Goal: Task Accomplishment & Management: Manage account settings

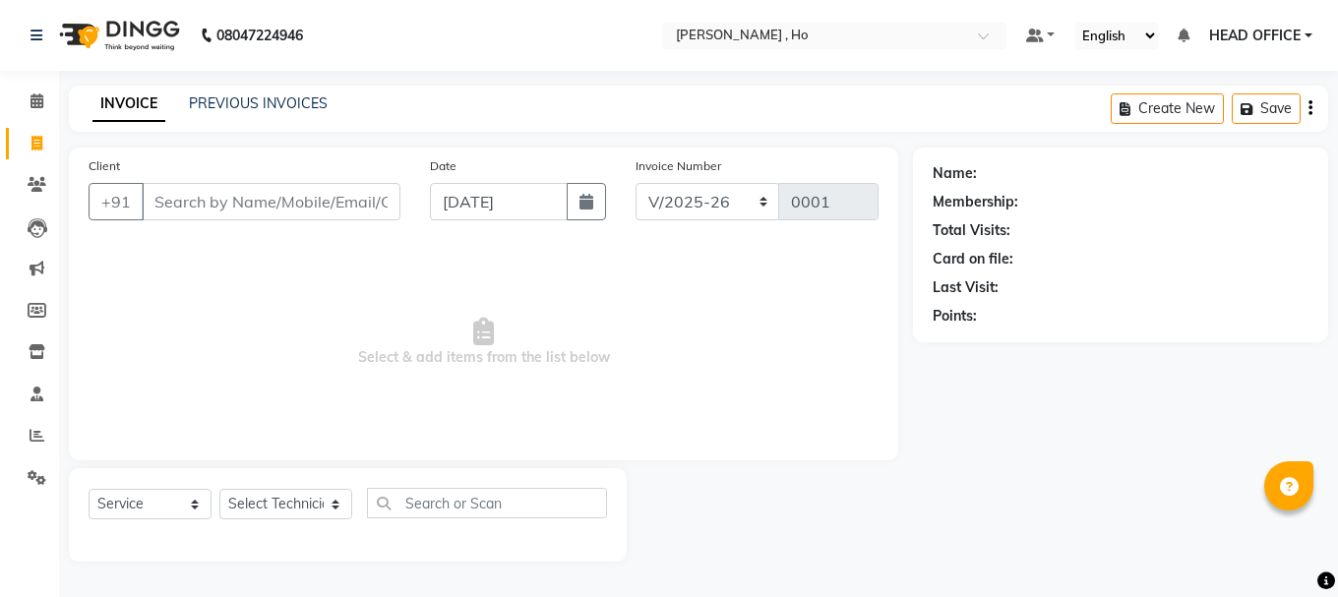
select select "3635"
select select "service"
click at [712, 34] on input "text" at bounding box center [814, 38] width 285 height 20
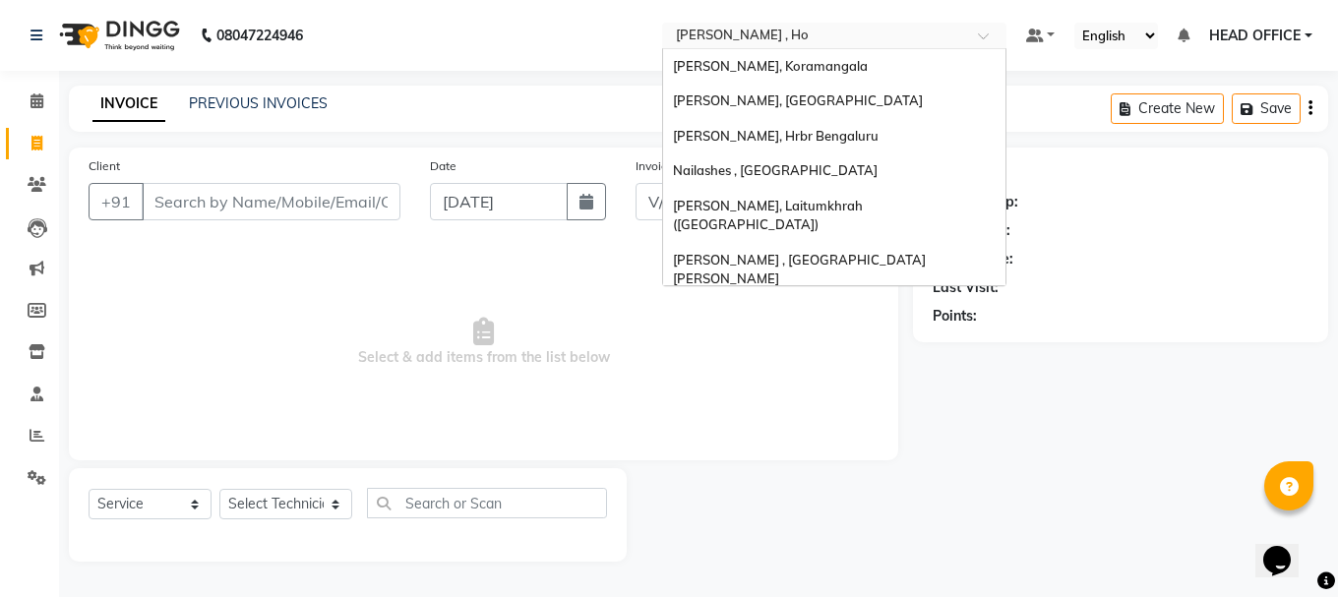
scroll to position [489, 0]
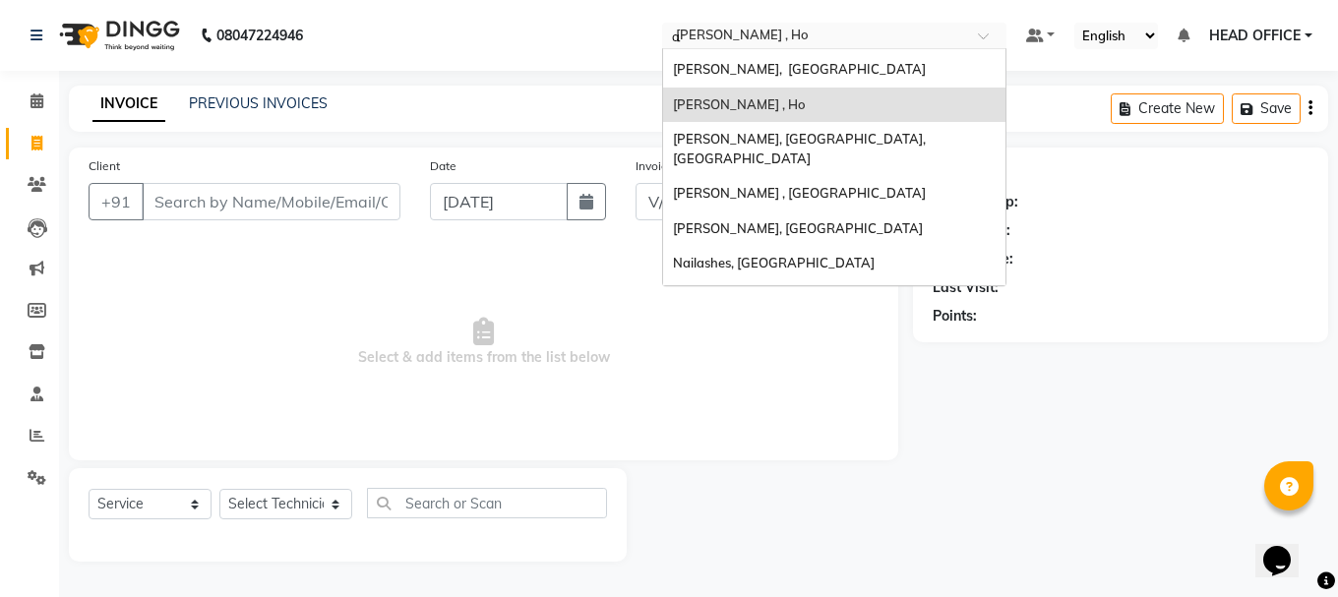
type input "ae"
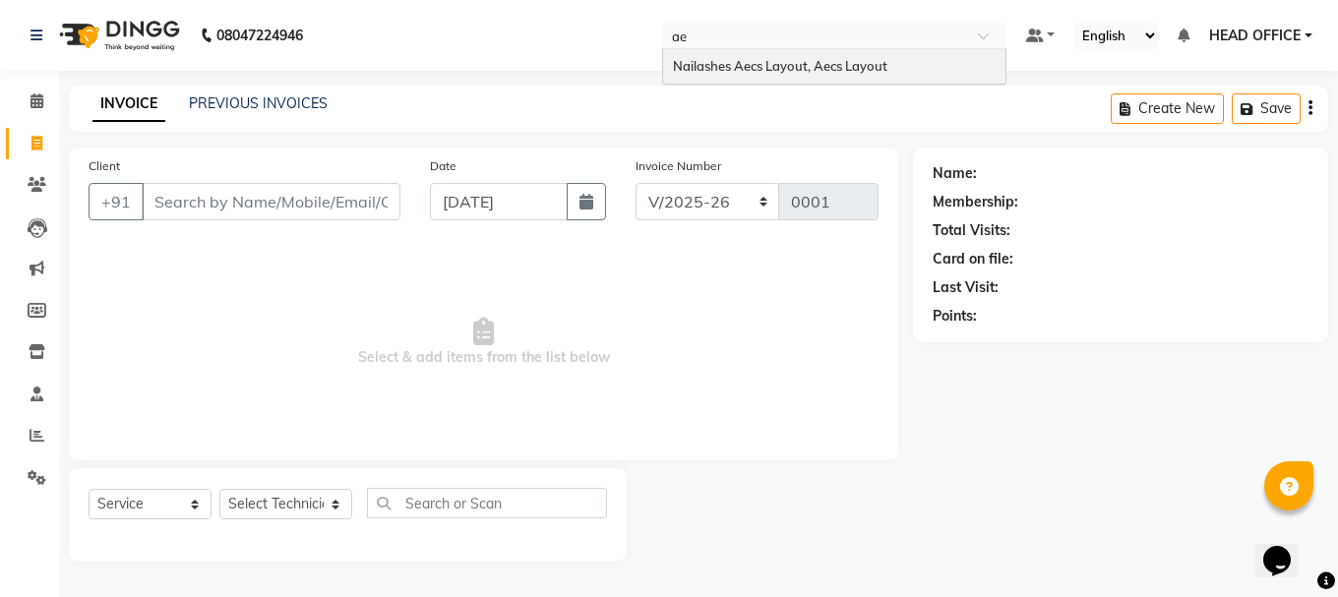
scroll to position [0, 0]
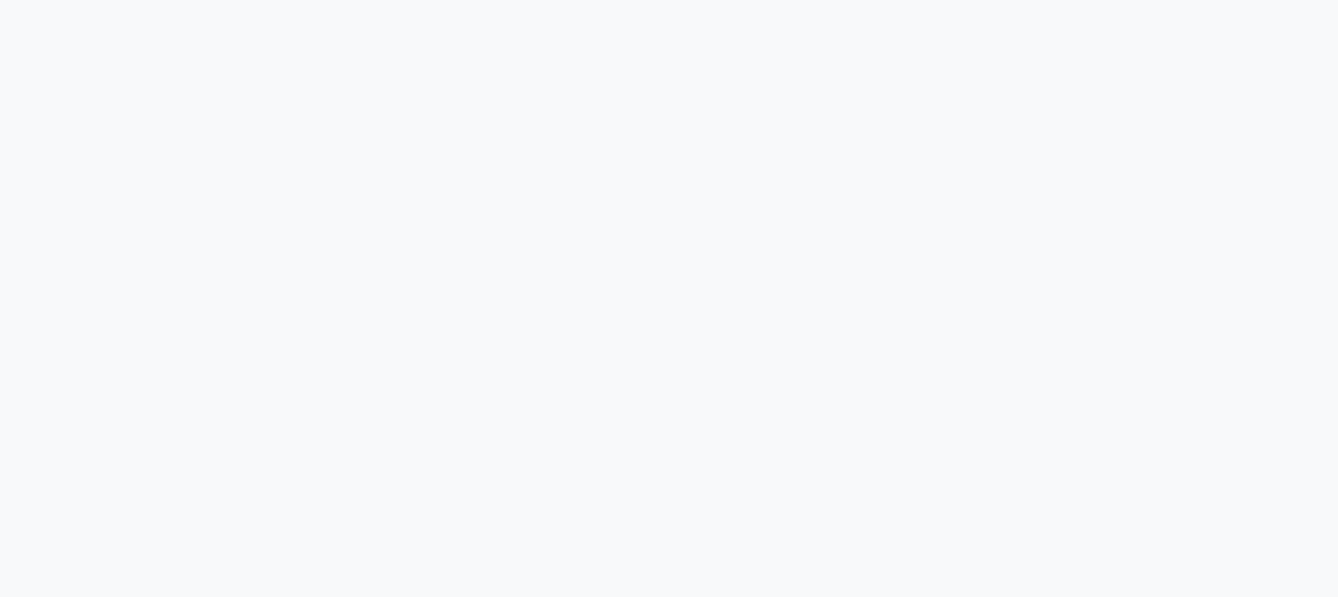
select select "8467"
select select "service"
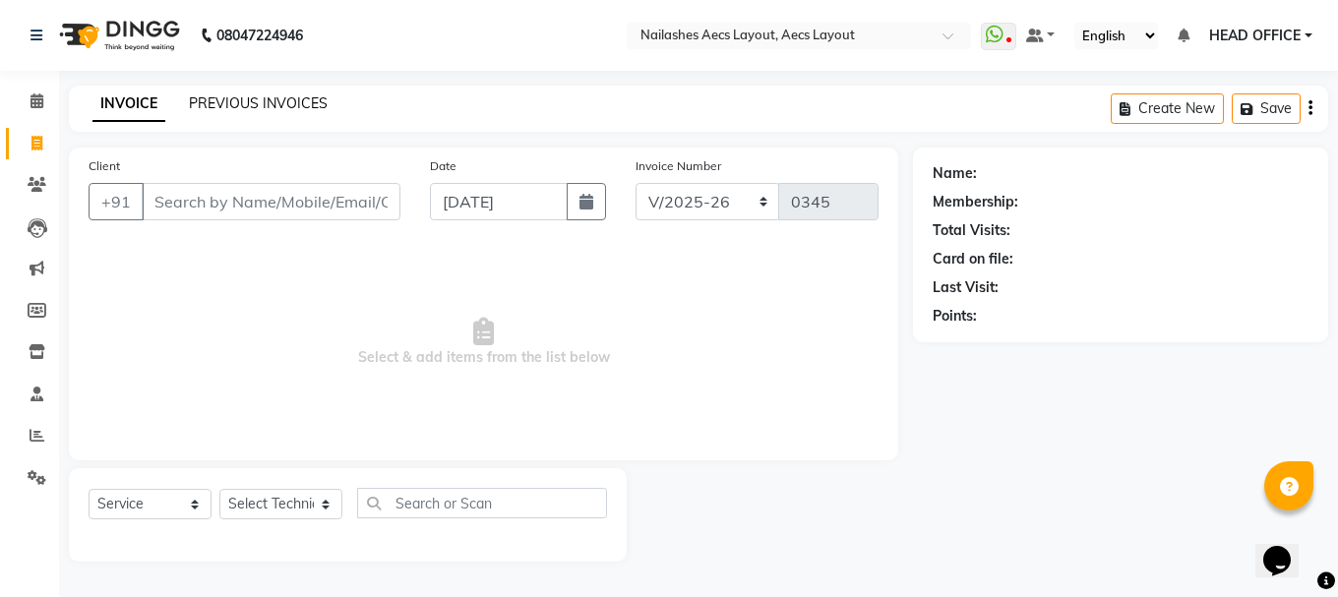
click at [300, 102] on link "PREVIOUS INVOICES" at bounding box center [258, 103] width 139 height 18
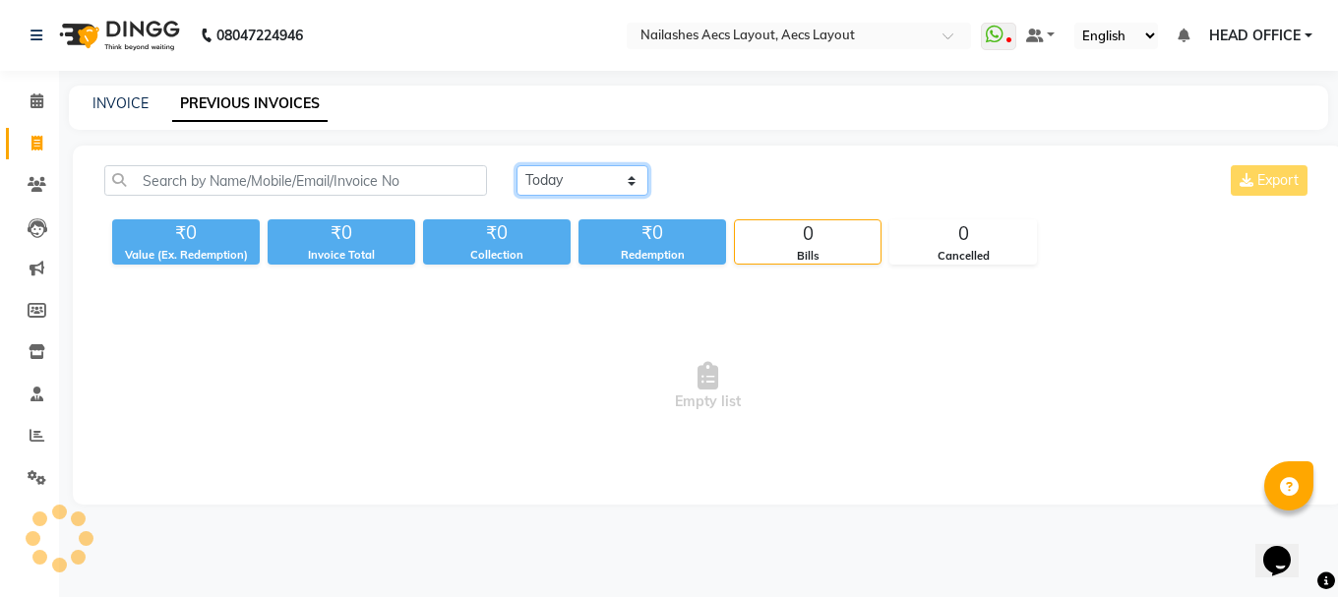
click at [626, 186] on select "Today Yesterday Custom Range" at bounding box center [582, 180] width 132 height 30
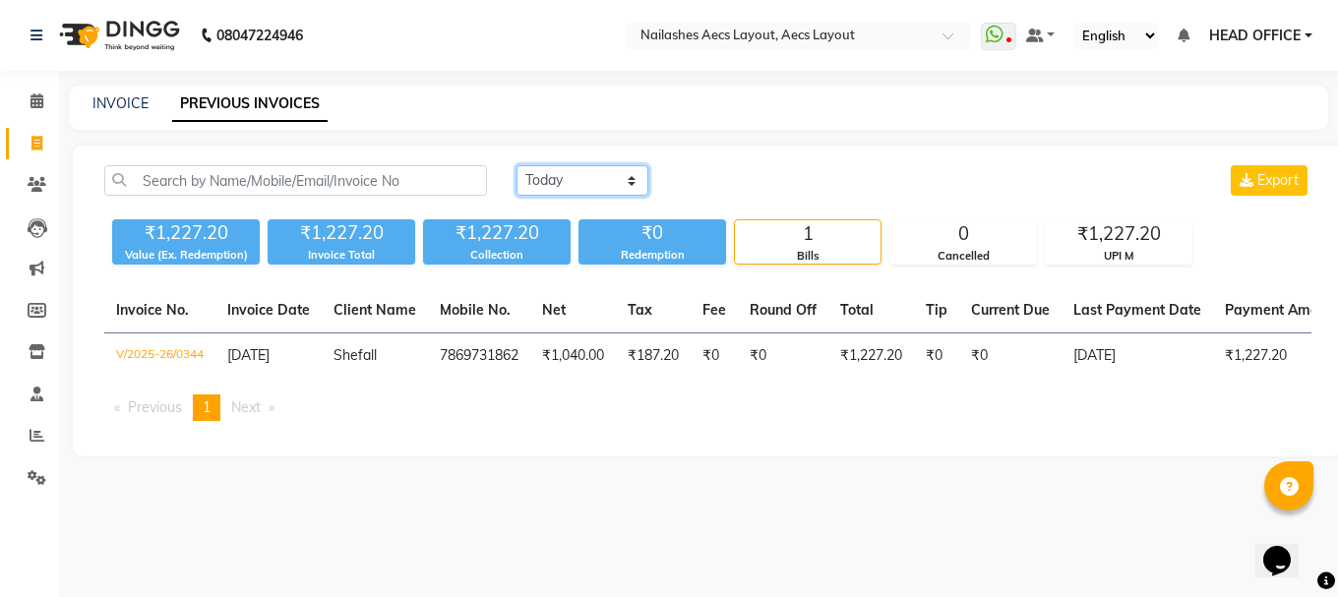
select select "range"
click at [516, 165] on select "Today Yesterday Custom Range" at bounding box center [582, 180] width 132 height 30
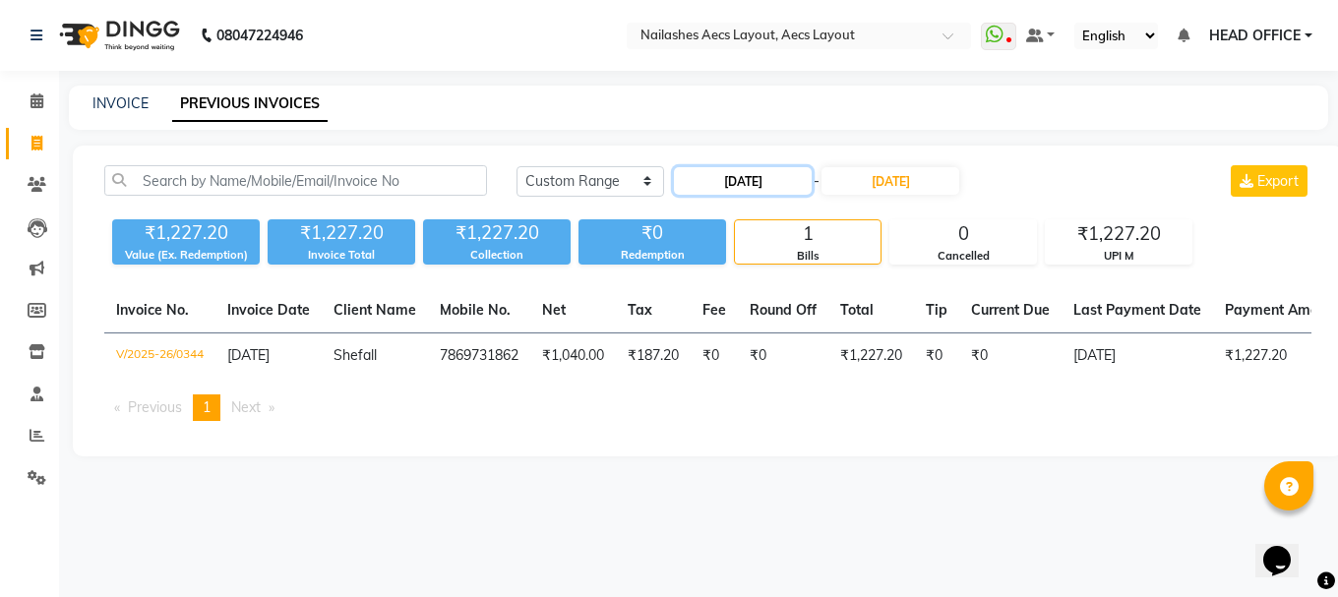
click at [765, 188] on input "[DATE]" at bounding box center [743, 181] width 138 height 28
select select "9"
select select "2025"
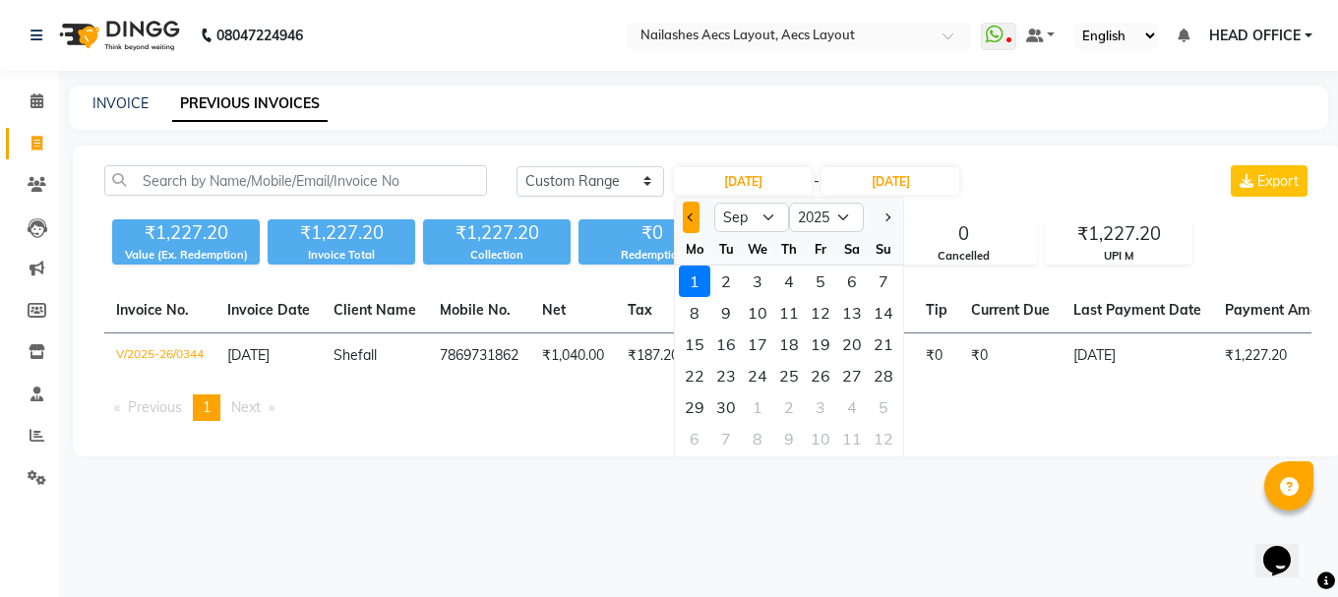
click at [695, 219] on button "Previous month" at bounding box center [691, 217] width 17 height 31
select select "8"
click at [639, 153] on div "Today Yesterday Custom Range 01-09-2025 Jan Feb Mar Apr May Jun Jul Aug Sep Oct…" at bounding box center [708, 301] width 1270 height 311
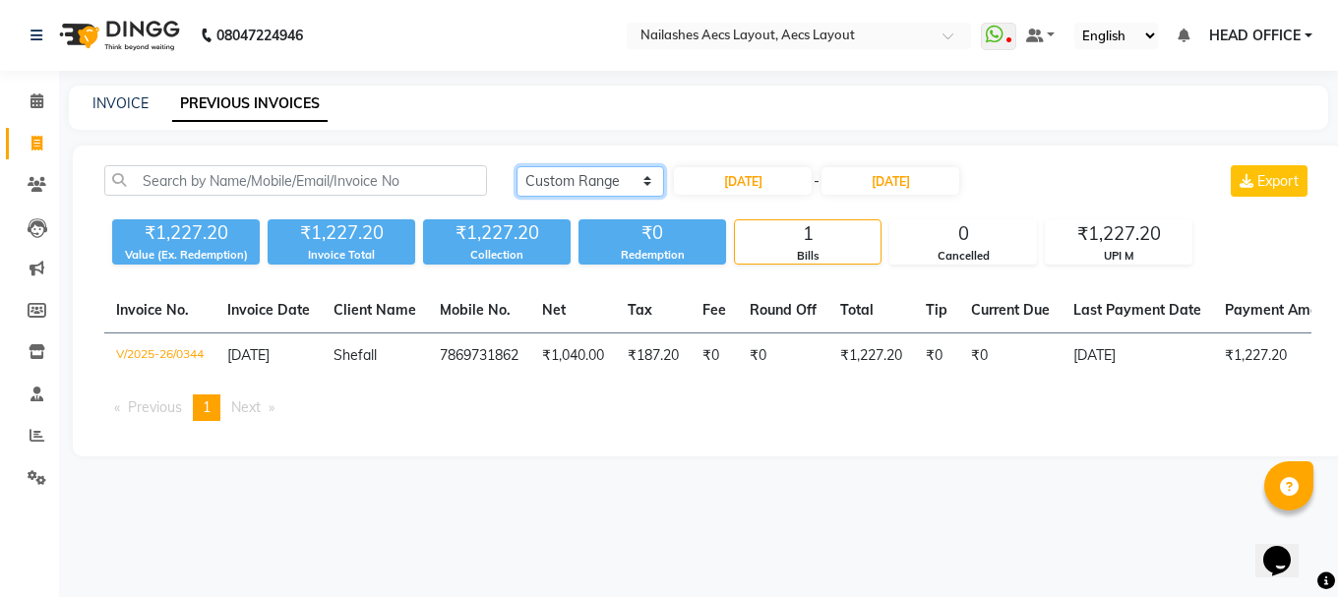
click at [626, 181] on select "Today Yesterday Custom Range" at bounding box center [590, 181] width 148 height 30
select select "yesterday"
click at [516, 166] on select "Today Yesterday Custom Range" at bounding box center [590, 181] width 148 height 30
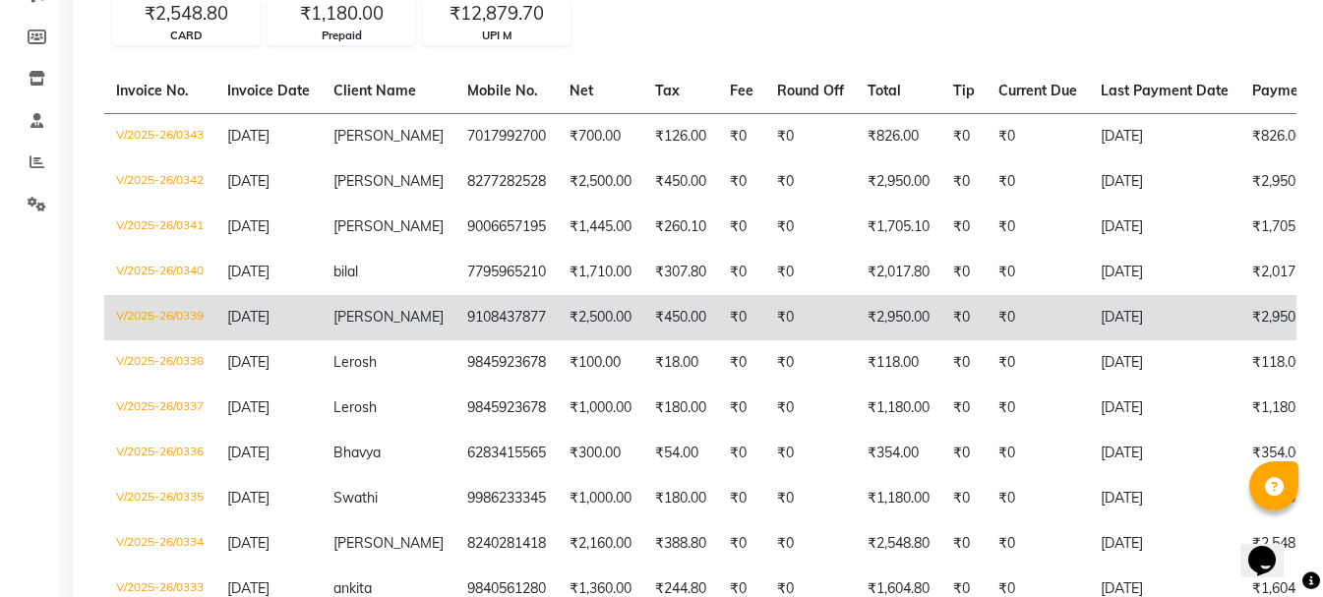
scroll to position [295, 0]
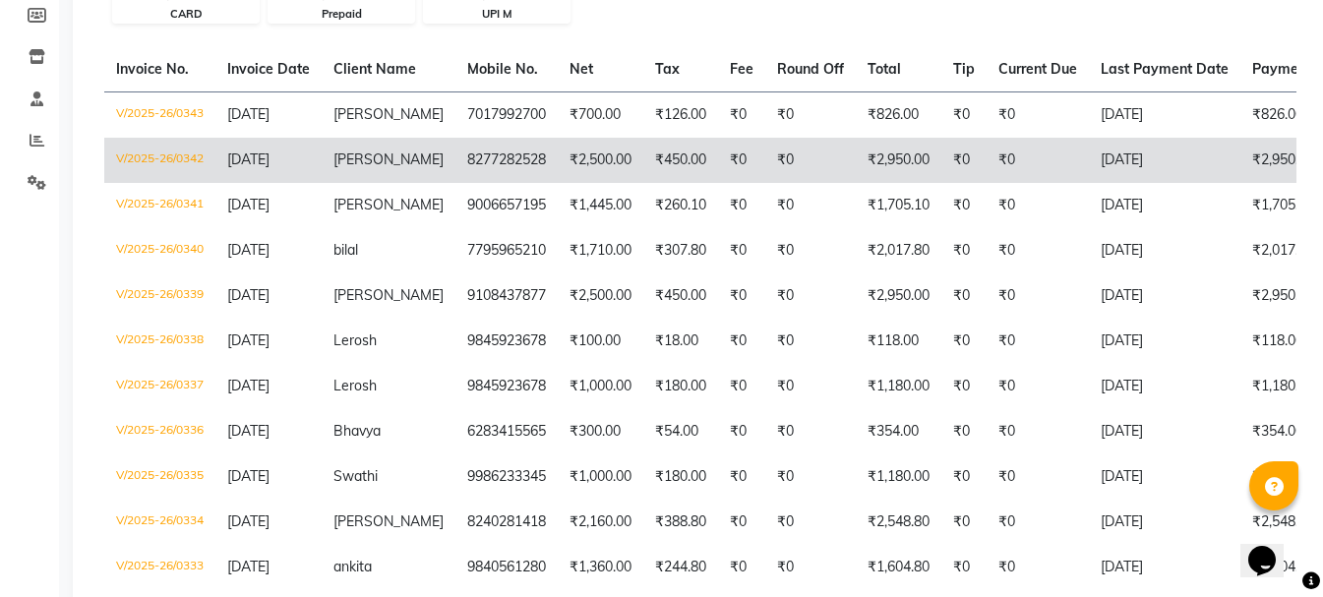
click at [488, 160] on td "8277282528" at bounding box center [506, 160] width 102 height 45
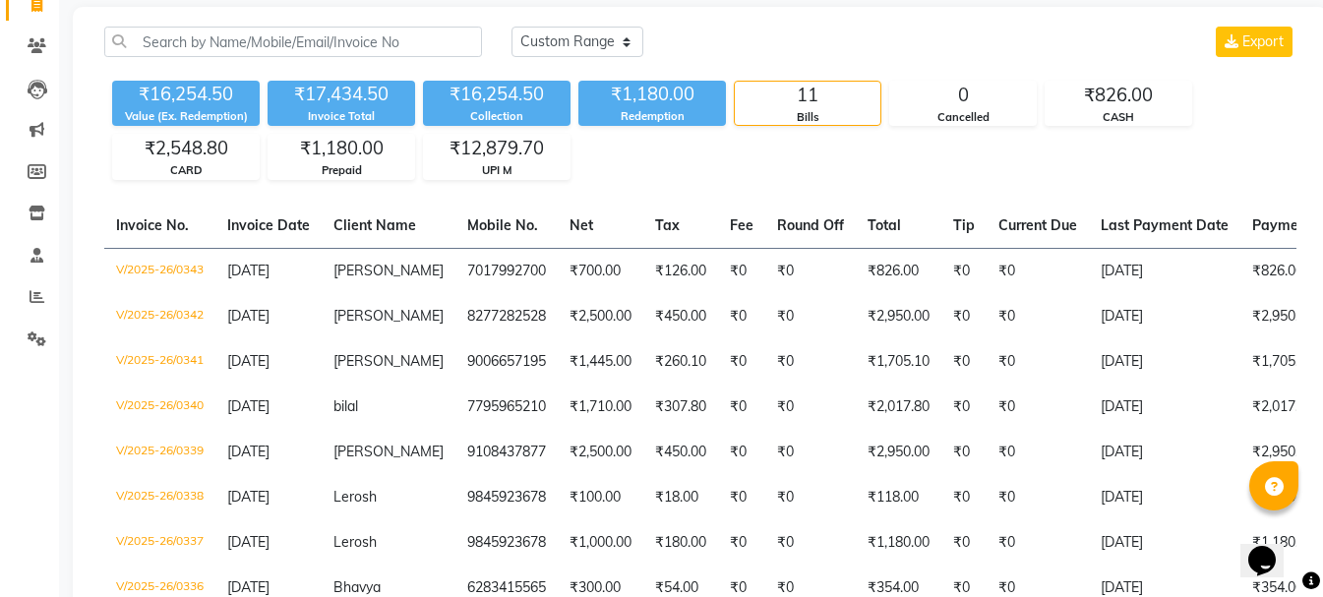
scroll to position [0, 0]
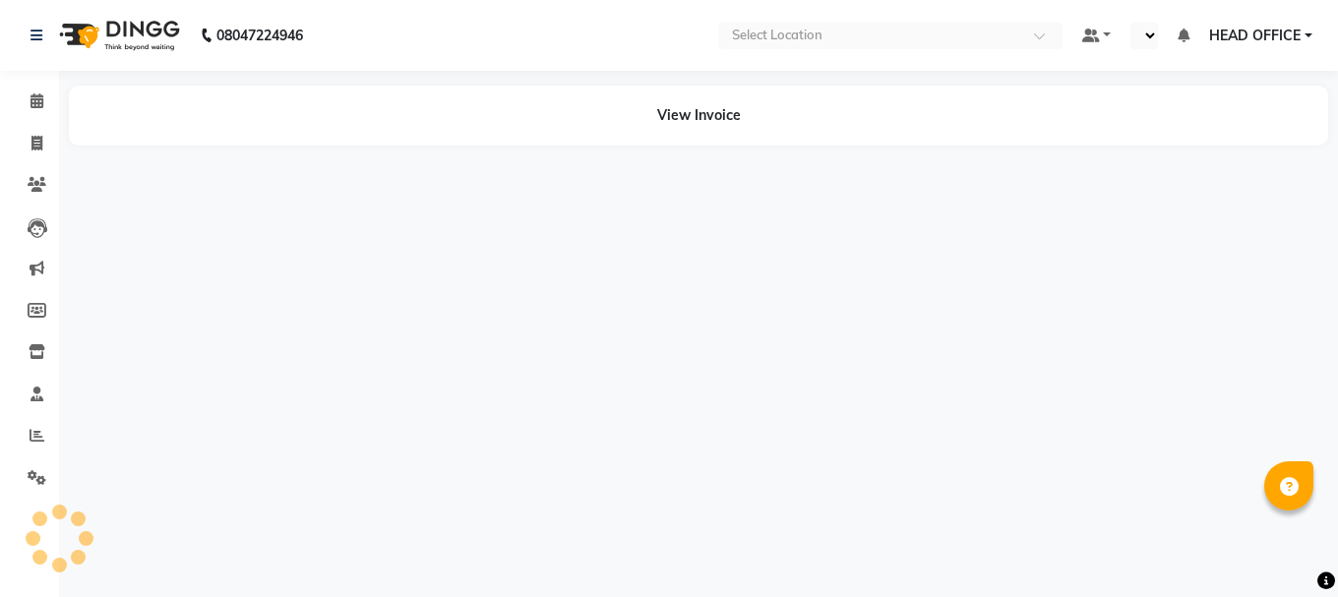
select select "en"
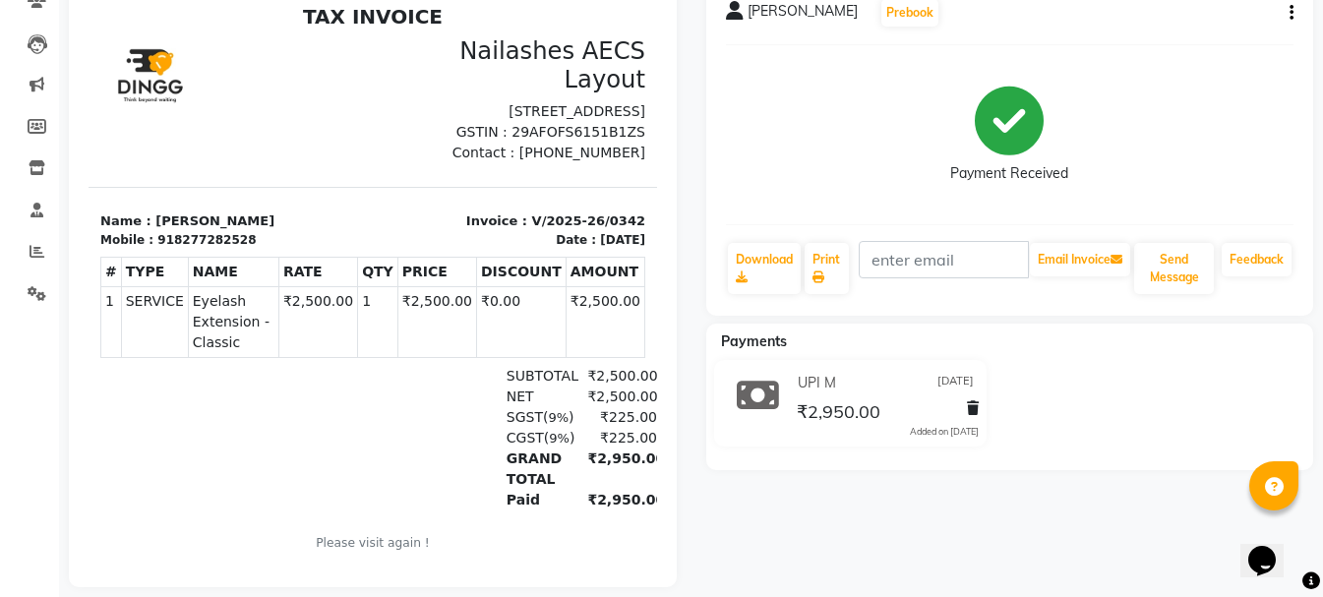
scroll to position [185, 0]
click at [1291, 13] on icon "button" at bounding box center [1291, 12] width 4 height 1
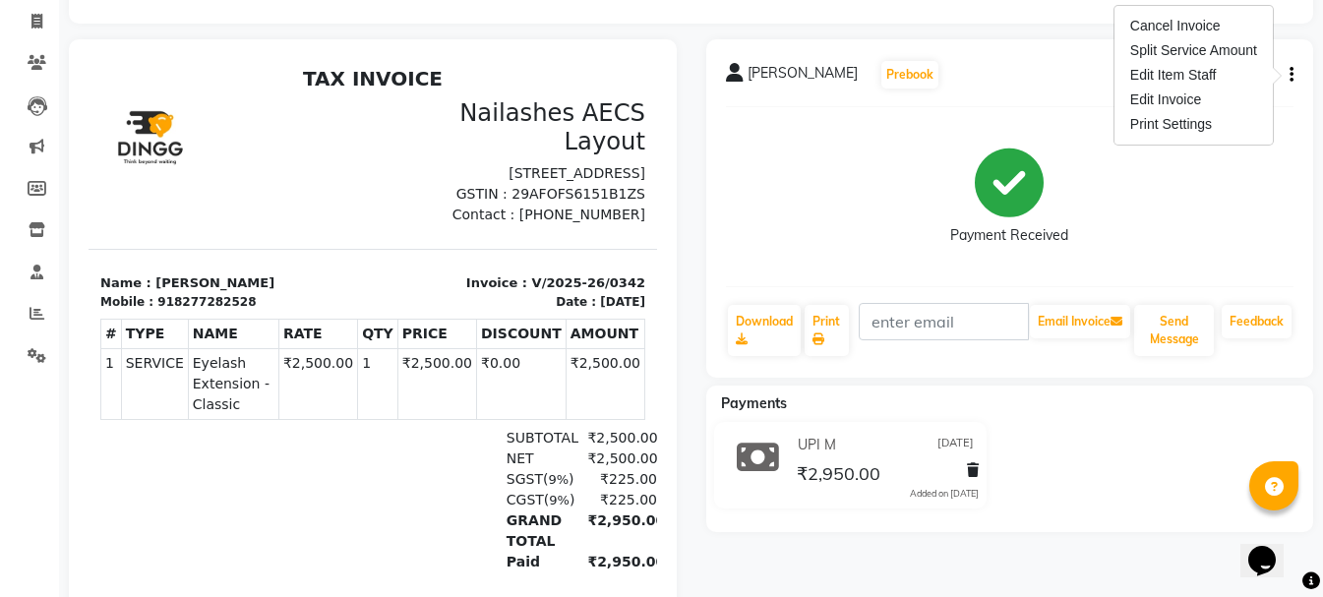
scroll to position [87, 0]
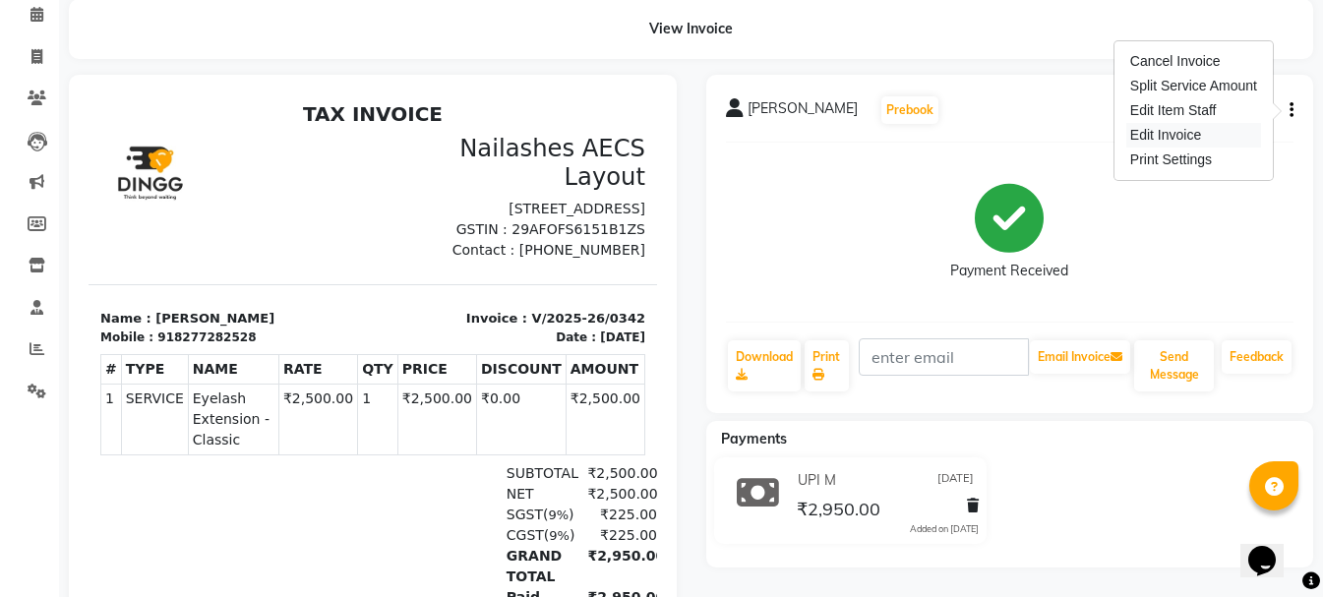
click at [1188, 129] on div "Edit Invoice" at bounding box center [1193, 135] width 135 height 25
select select "service"
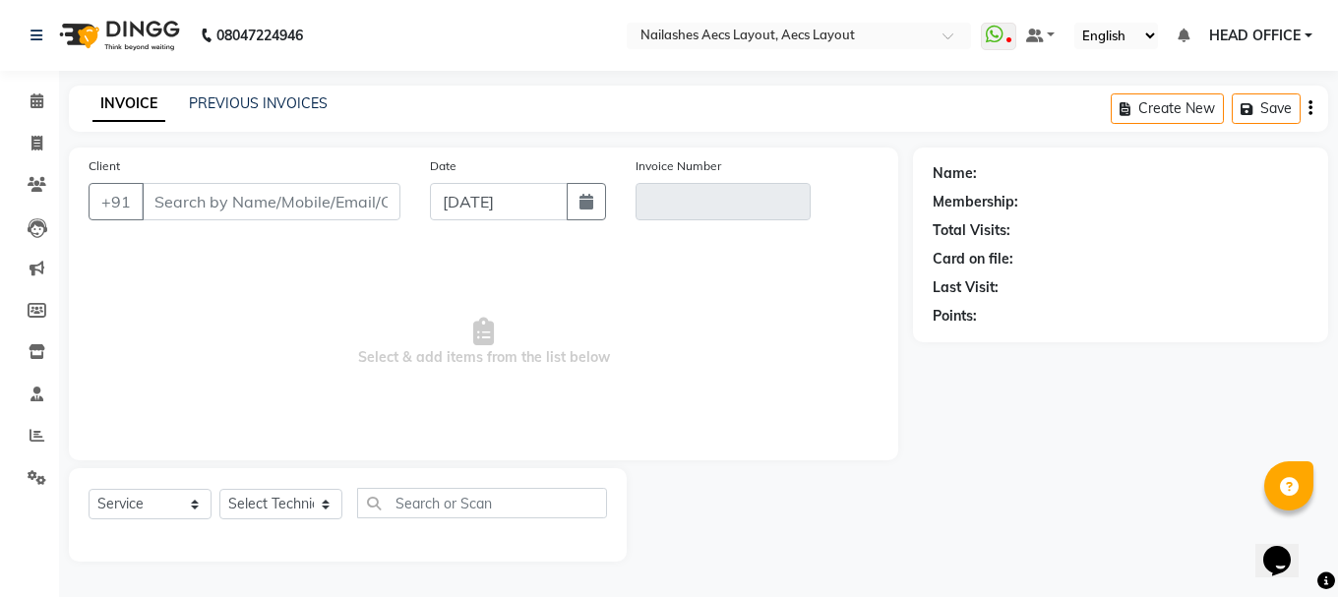
type input "8277282528"
type input "V/2025-26/0342"
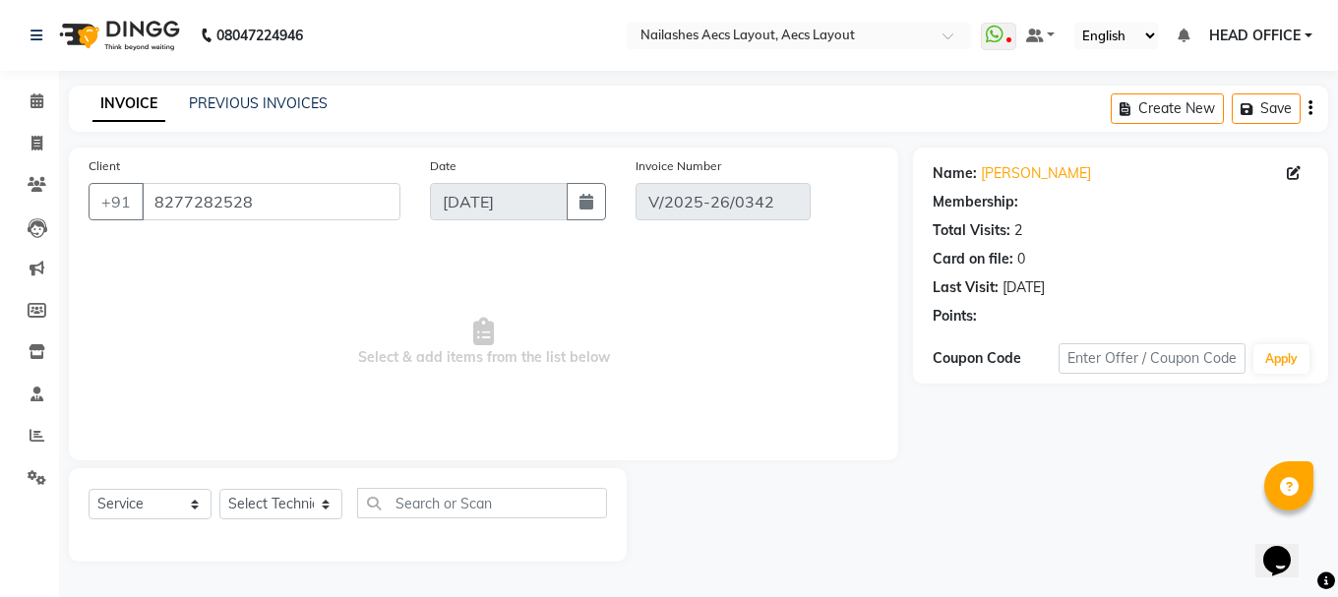
select select "1: Object"
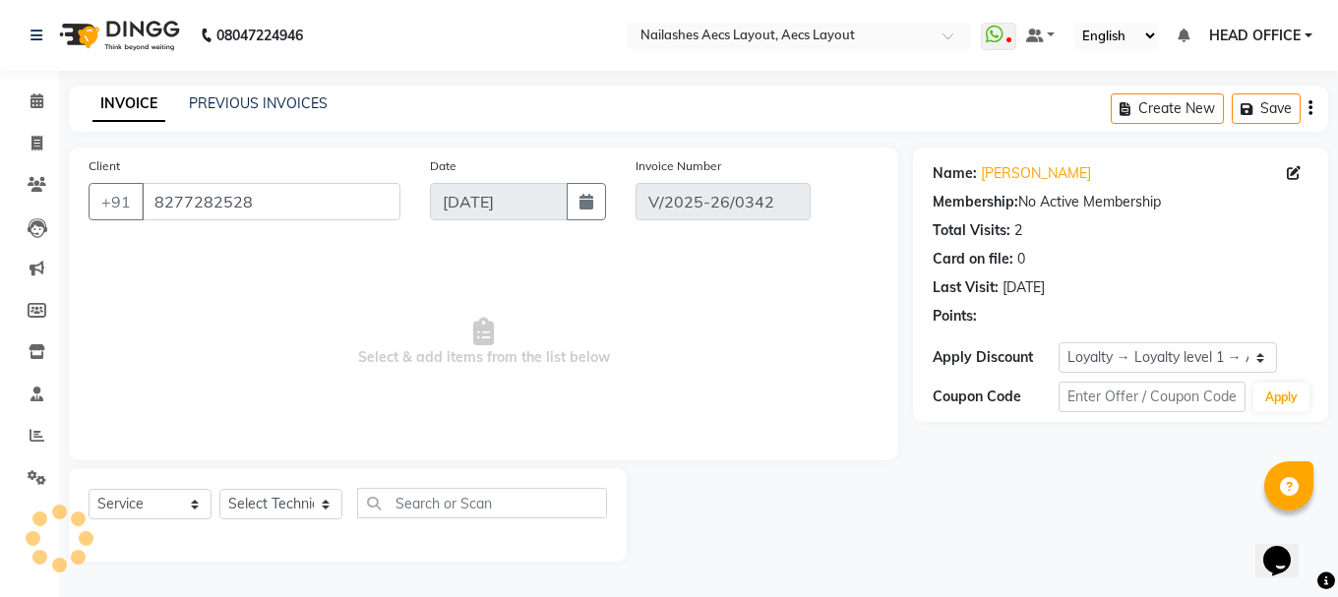
type input "31-08-2025"
select select "select"
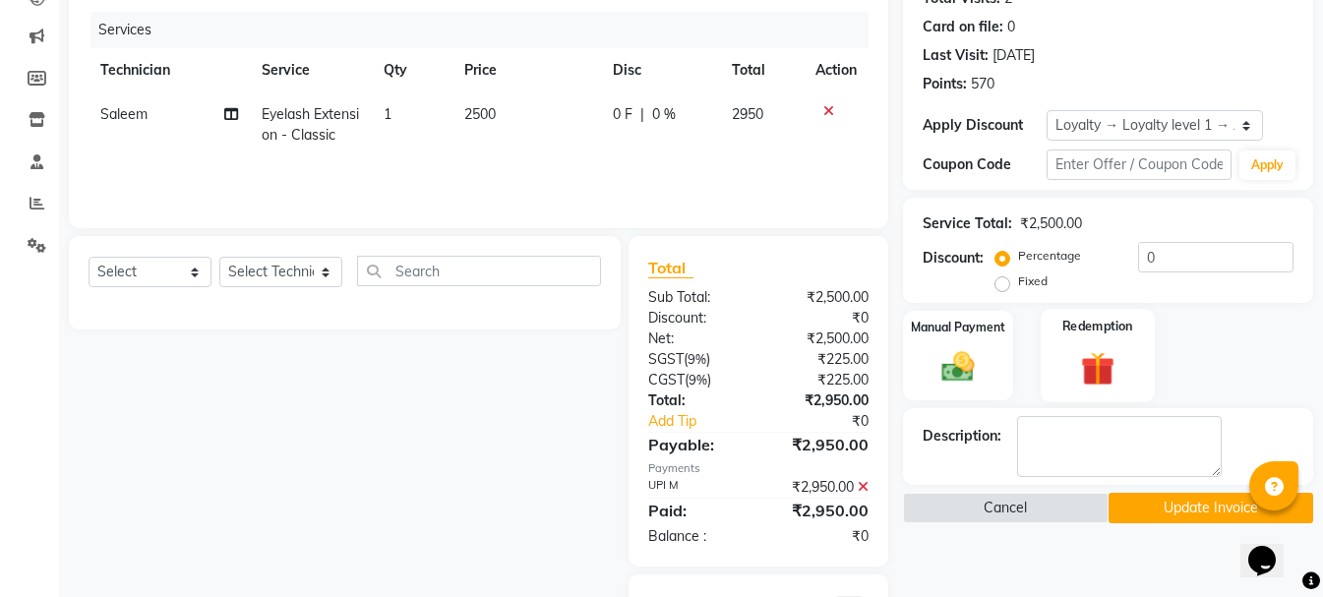
scroll to position [197, 0]
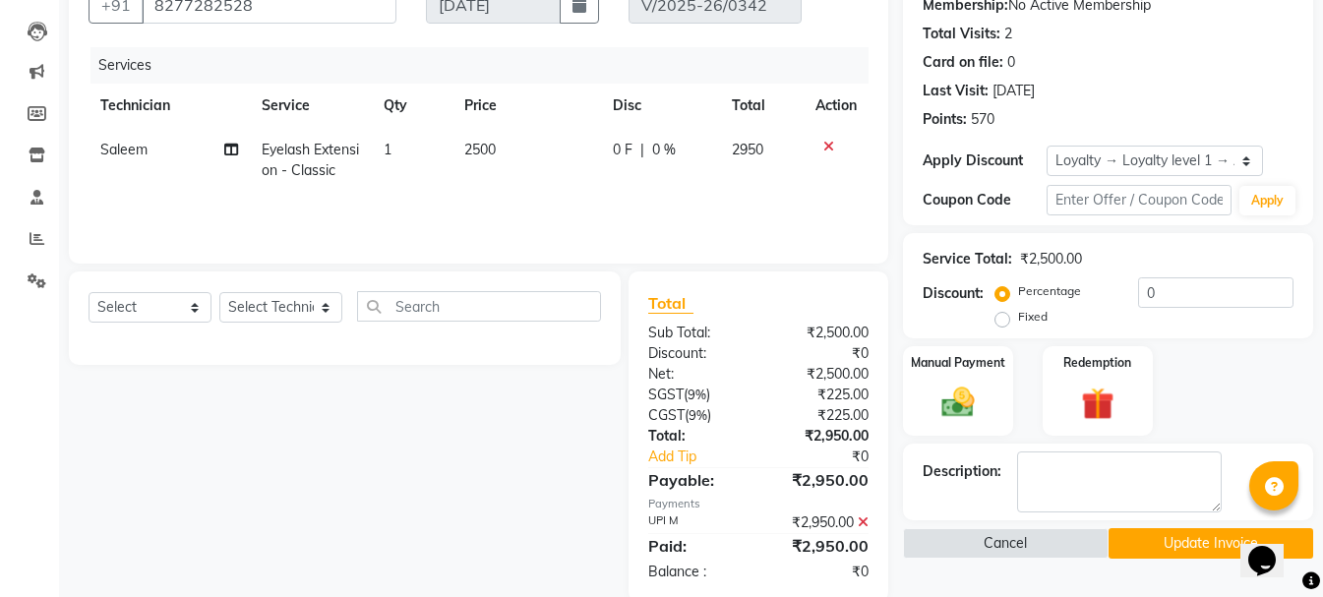
click at [1018, 326] on label "Fixed" at bounding box center [1033, 317] width 30 height 18
click at [1009, 324] on input "Fixed" at bounding box center [1006, 317] width 14 height 14
radio input "true"
click at [1152, 289] on input "0" at bounding box center [1215, 292] width 155 height 30
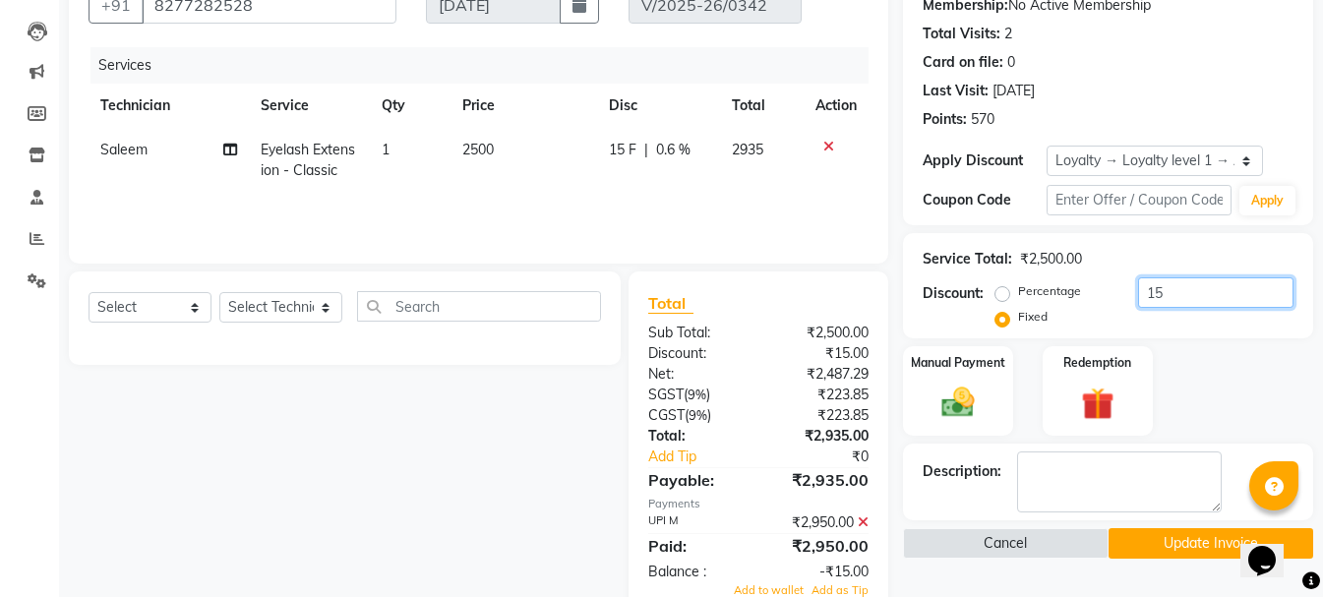
type input "15"
click at [529, 446] on div "Select Service Product Membership Package Voucher Prepaid Gift Card Select Tech…" at bounding box center [337, 513] width 566 height 485
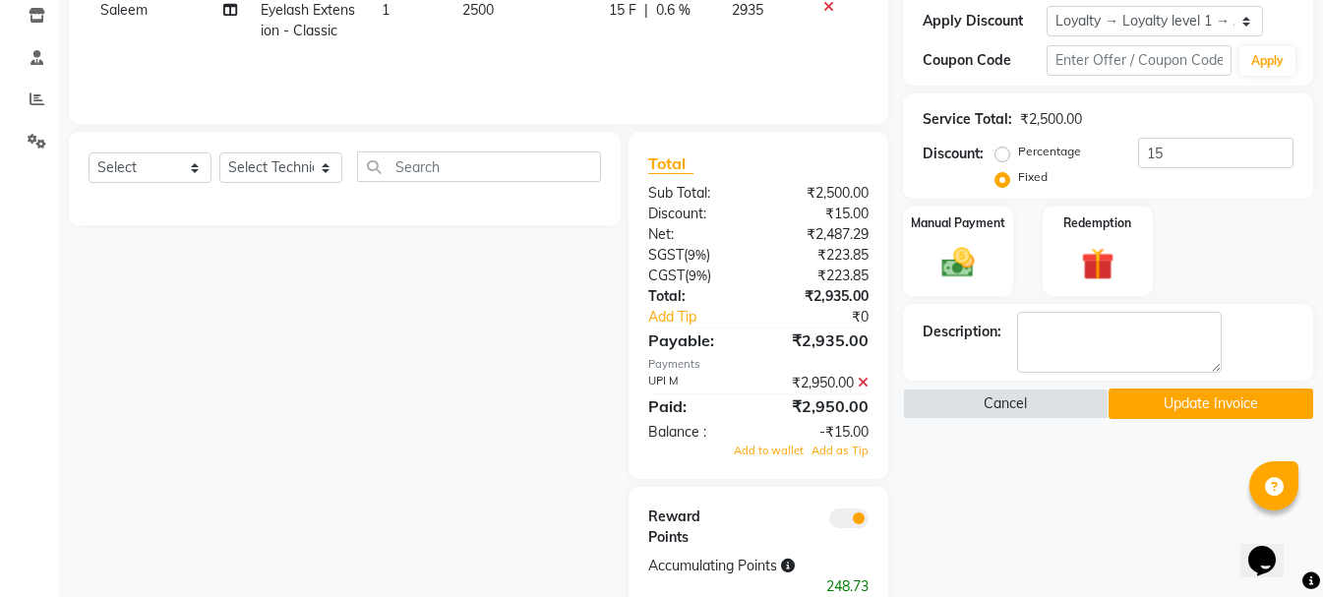
scroll to position [386, 0]
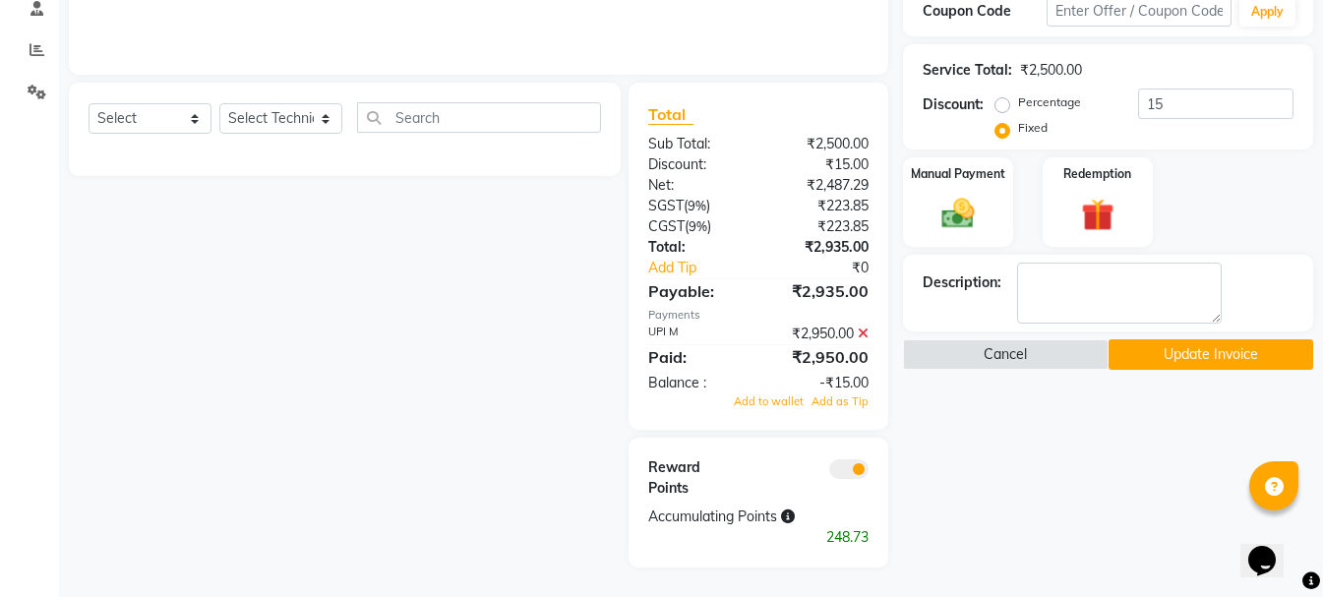
click at [858, 332] on icon at bounding box center [863, 334] width 11 height 14
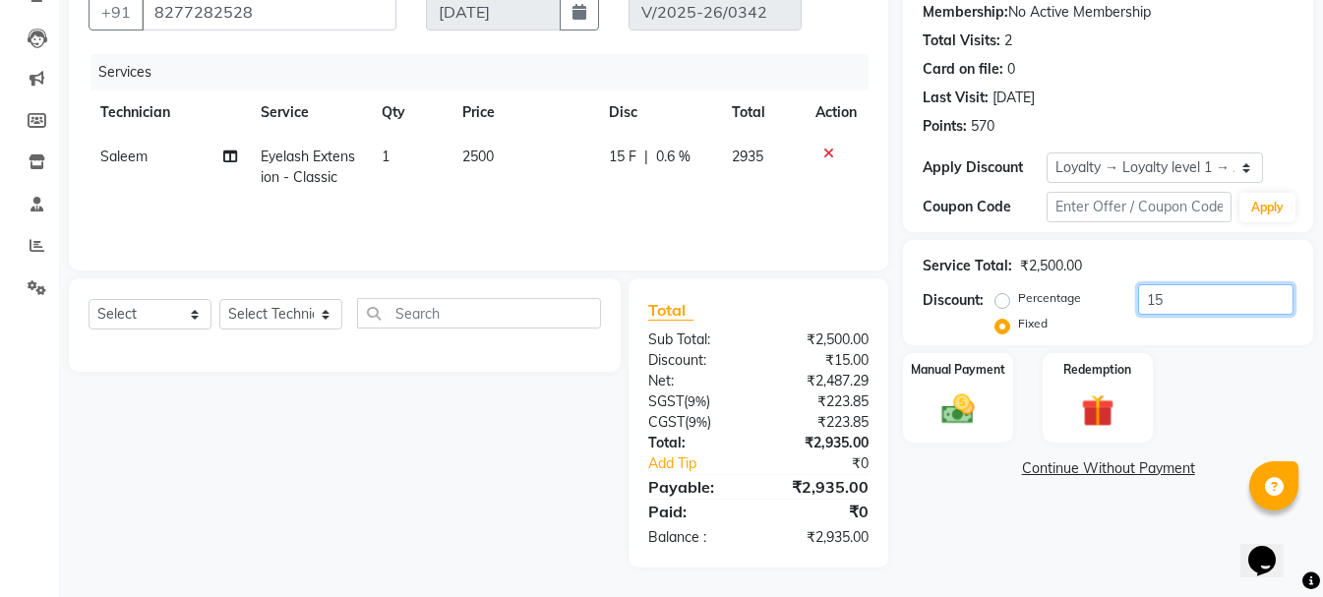
click at [1173, 301] on input "15" at bounding box center [1215, 299] width 155 height 30
click at [1018, 302] on label "Percentage" at bounding box center [1049, 298] width 63 height 18
click at [1001, 302] on input "Percentage" at bounding box center [1006, 298] width 14 height 14
radio input "true"
click at [1214, 340] on div "Service Total: ₹2,500.00 Discount: Percentage Fixed 15" at bounding box center [1108, 292] width 410 height 105
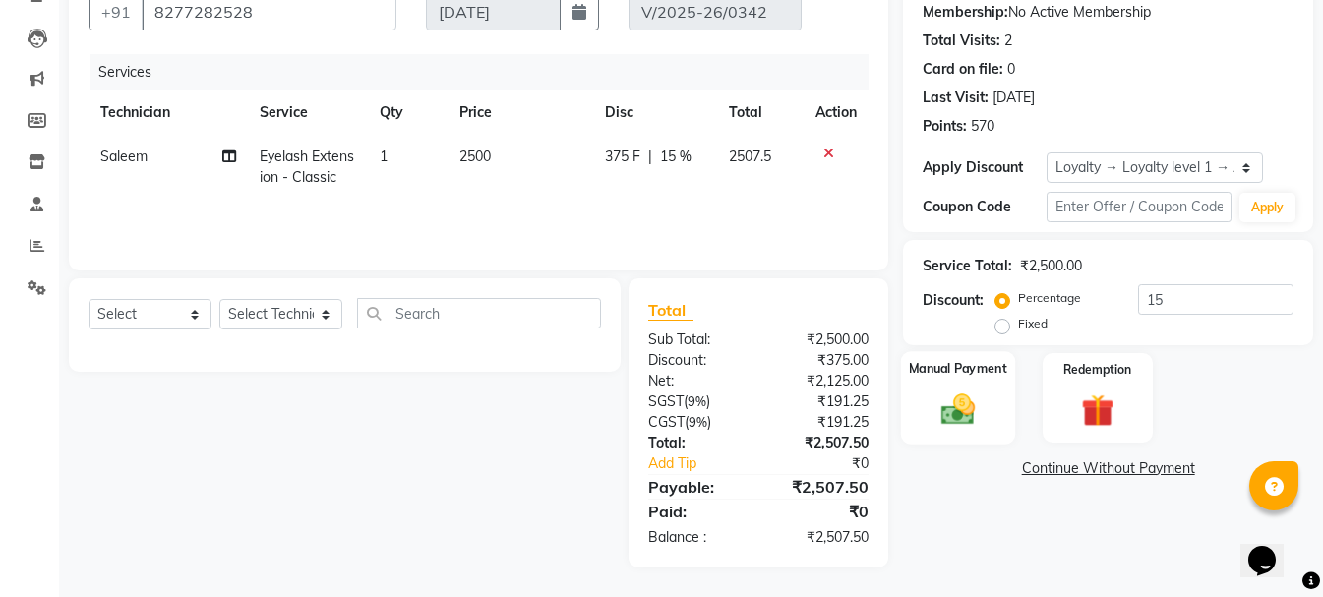
click at [961, 426] on img at bounding box center [957, 408] width 55 height 39
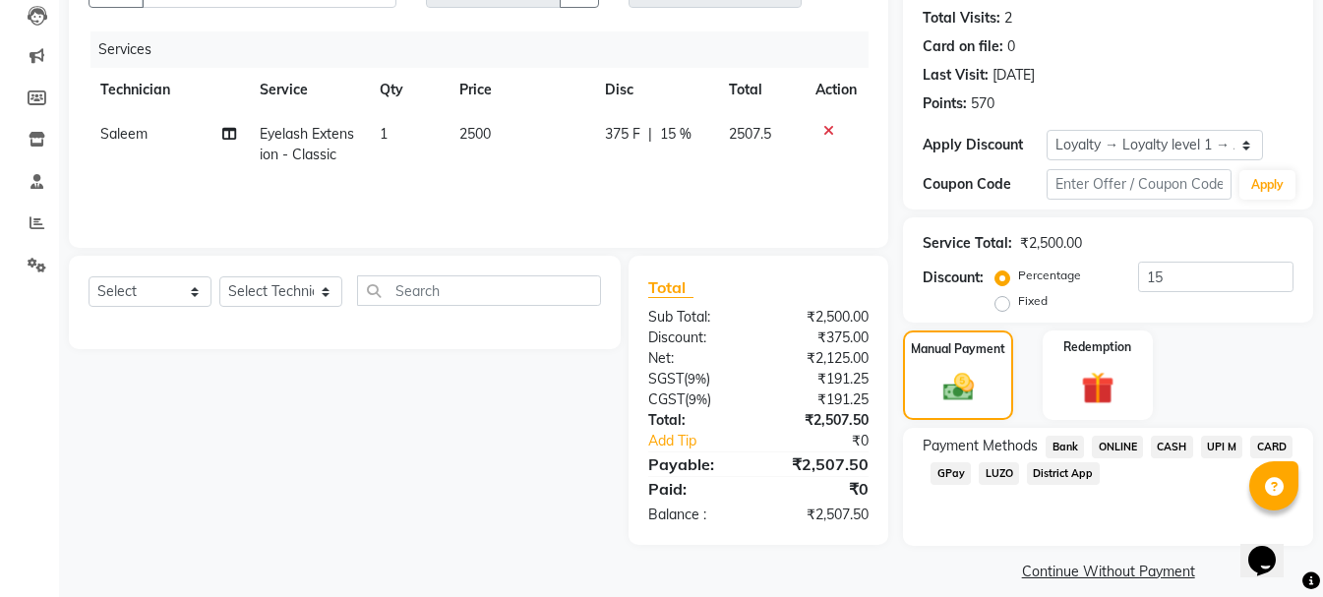
scroll to position [231, 0]
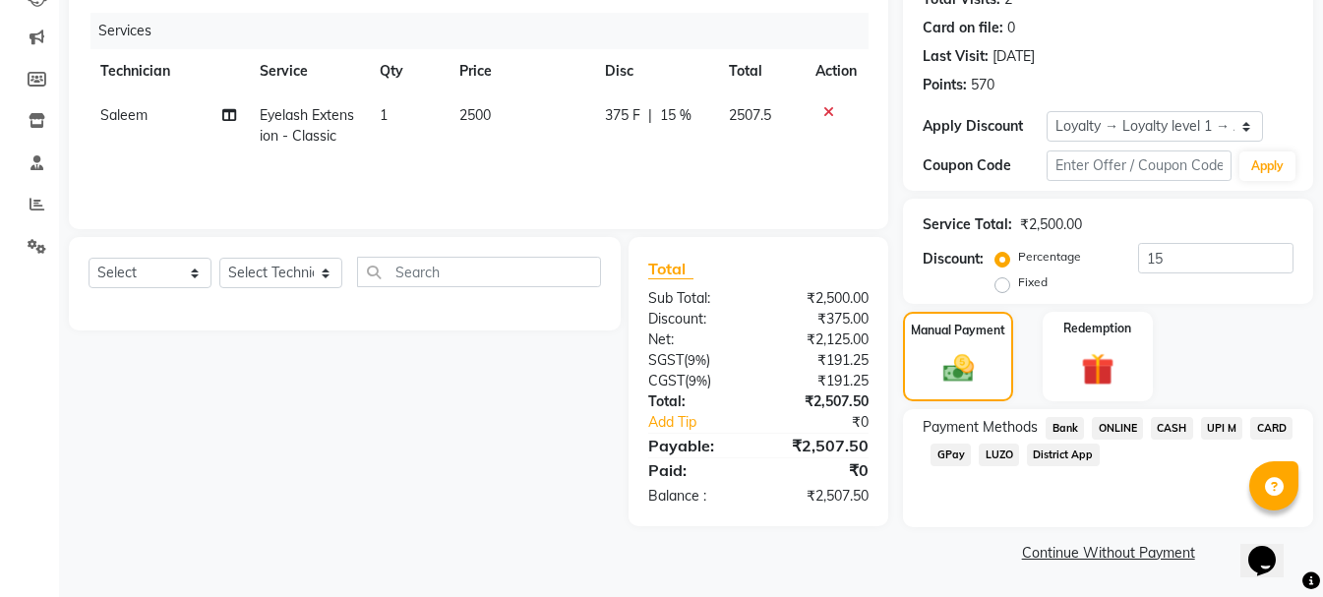
click at [1212, 430] on span "UPI M" at bounding box center [1222, 428] width 42 height 23
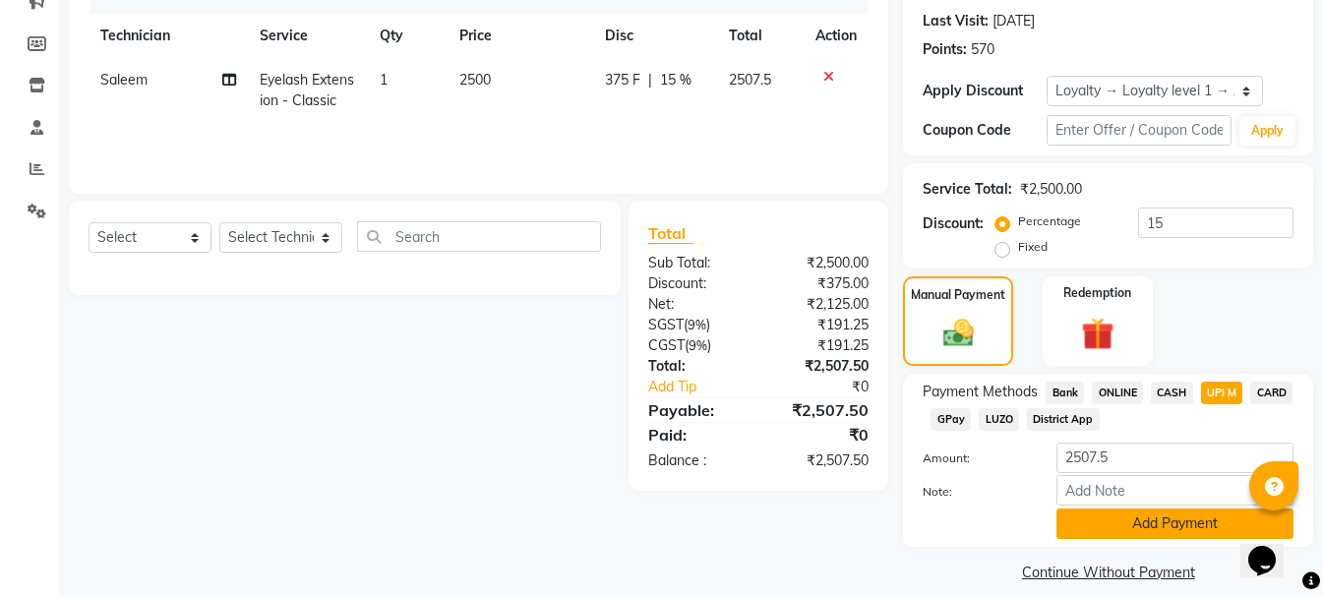
scroll to position [286, 0]
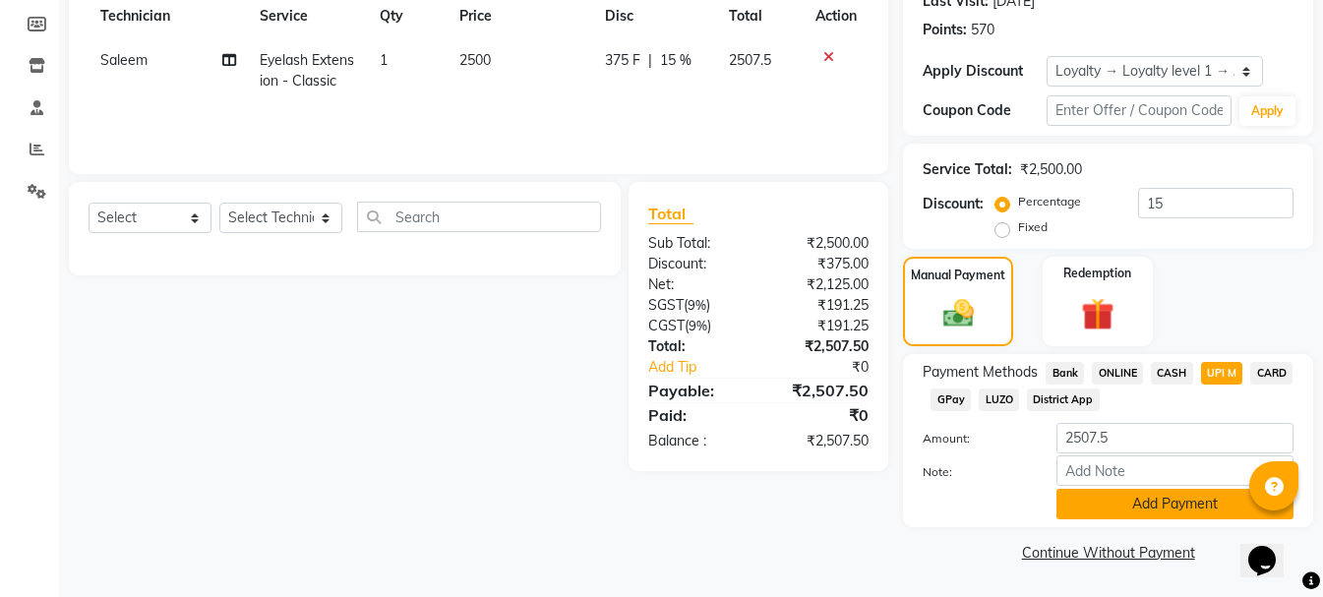
click at [1123, 512] on button "Add Payment" at bounding box center [1174, 504] width 237 height 30
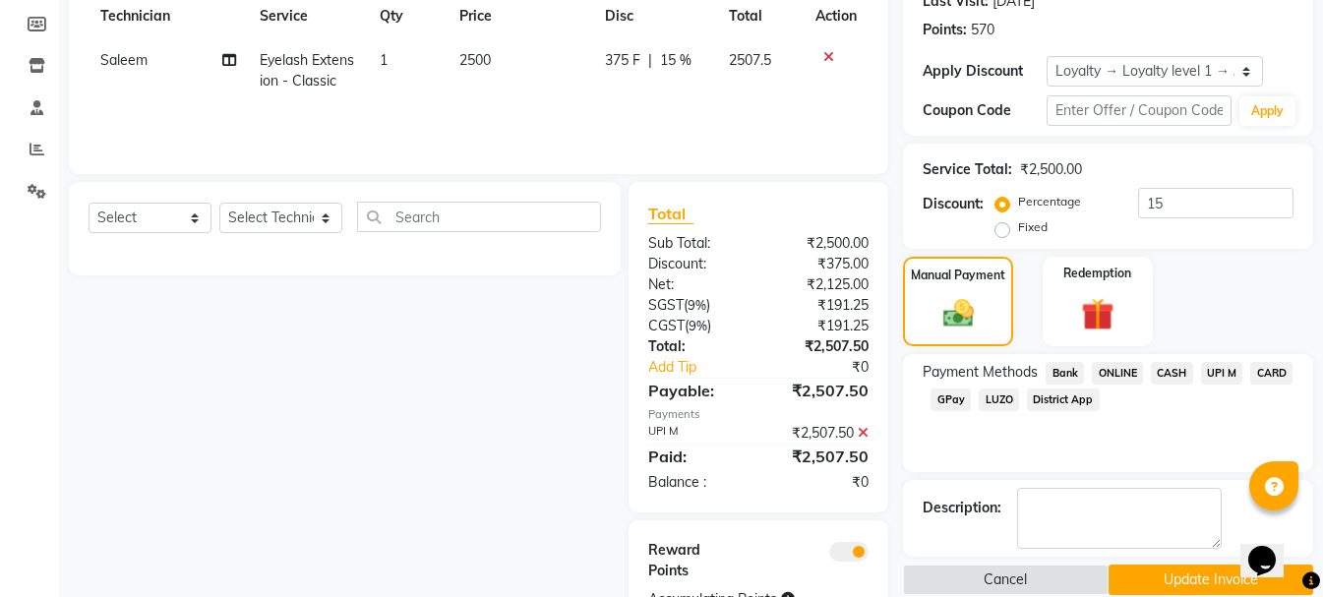
click at [1161, 574] on button "Update Invoice" at bounding box center [1210, 580] width 205 height 30
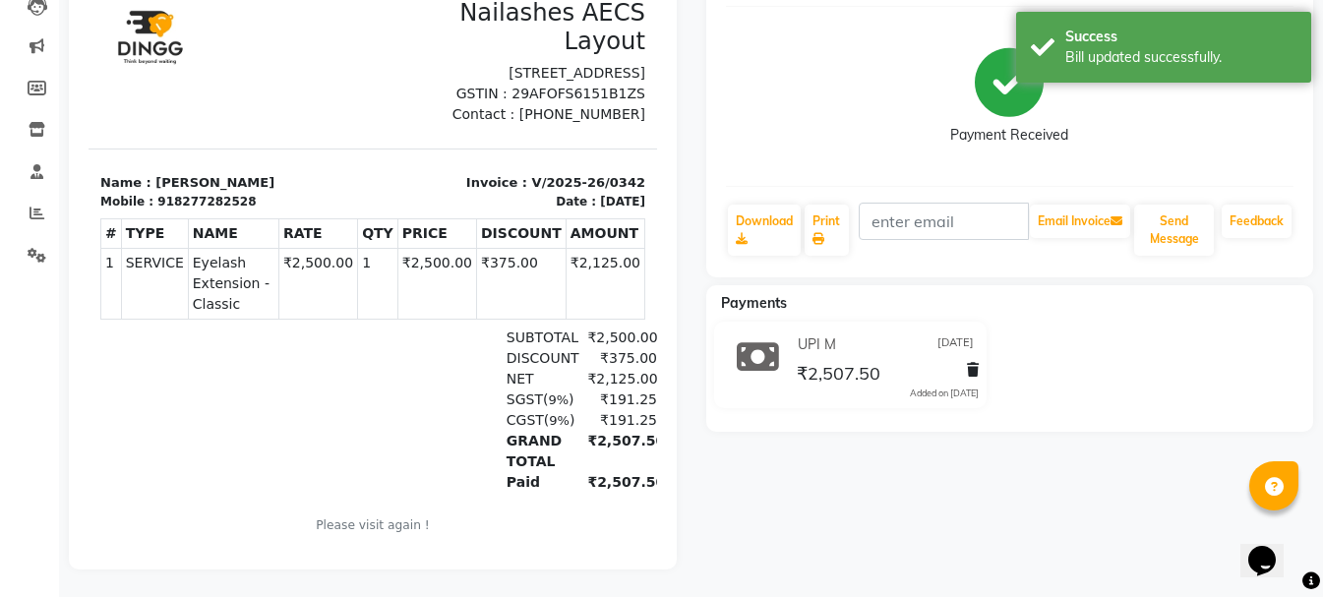
scroll to position [239, 0]
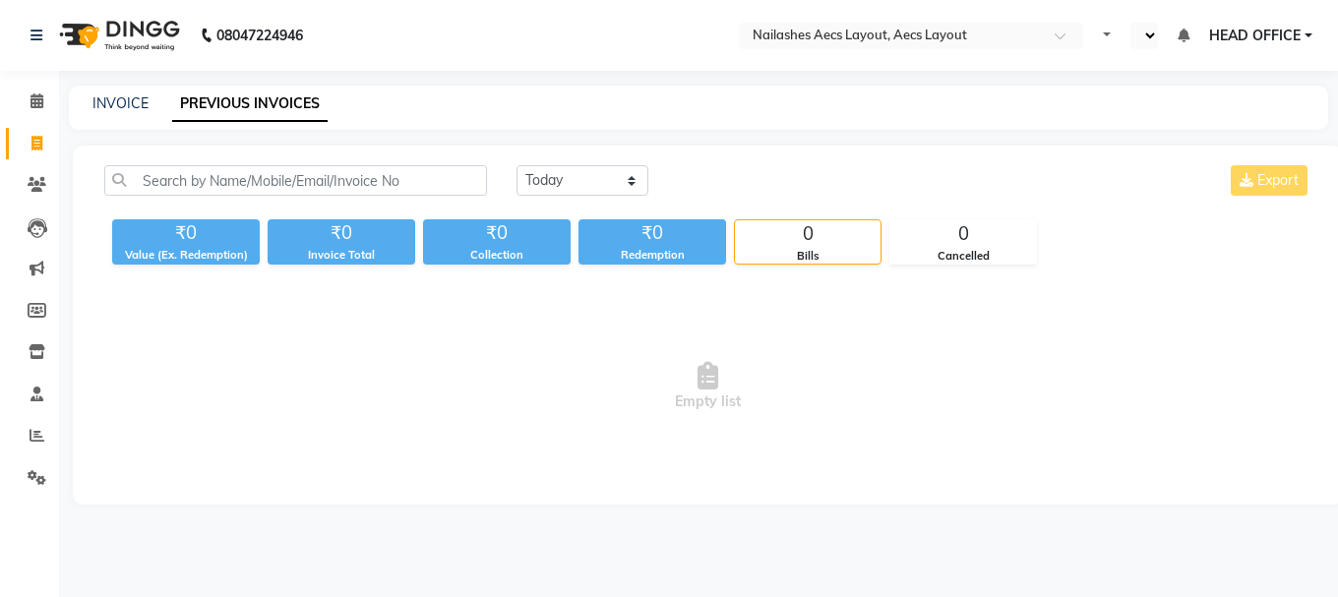
select select "en"
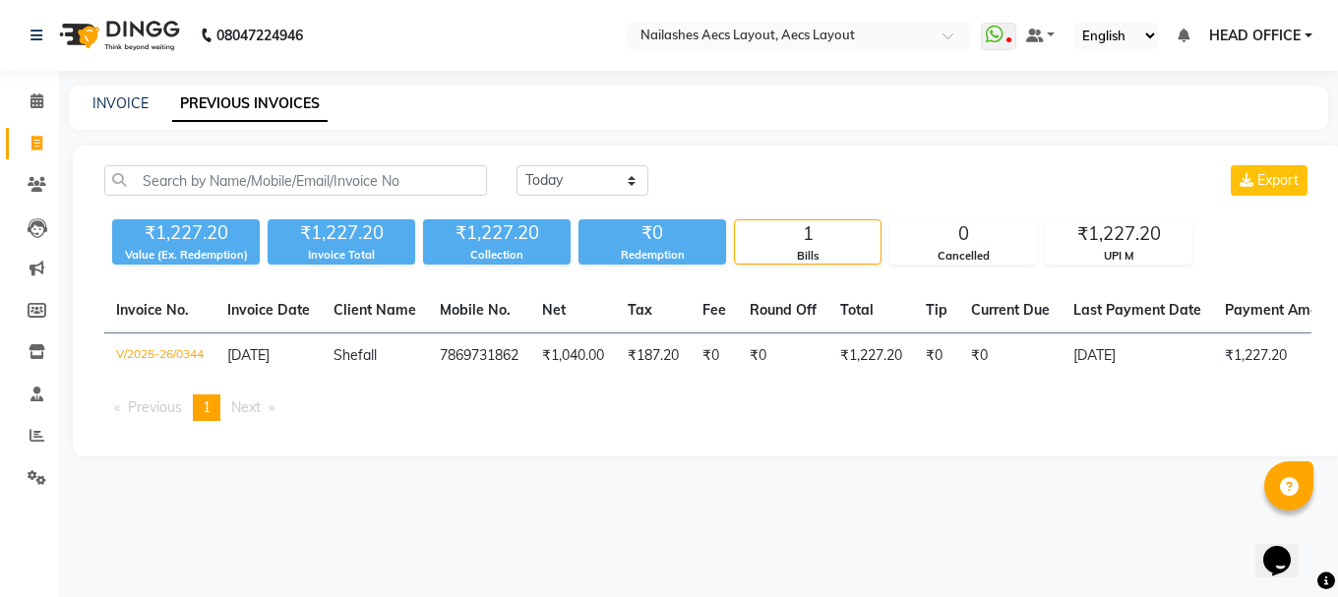
click at [796, 126] on div "INVOICE PREVIOUS INVOICES" at bounding box center [698, 108] width 1259 height 44
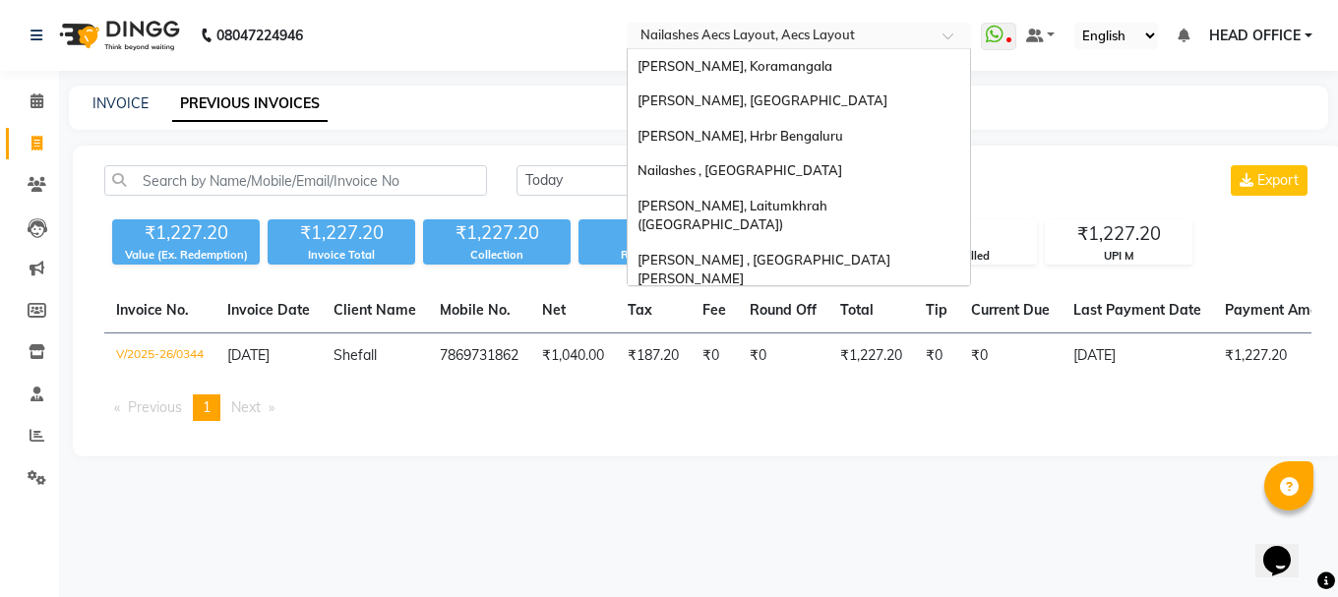
click at [791, 46] on div "Select Location × Nailashes Aecs Layout, Aecs Layout" at bounding box center [798, 36] width 344 height 27
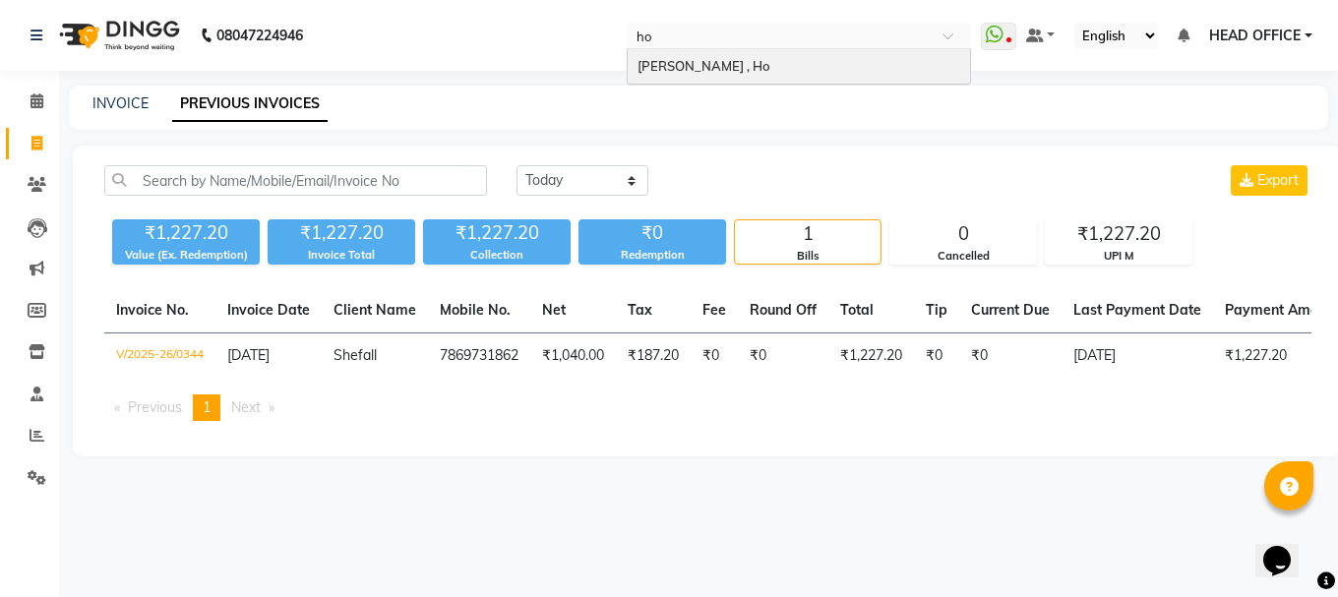
type input "h"
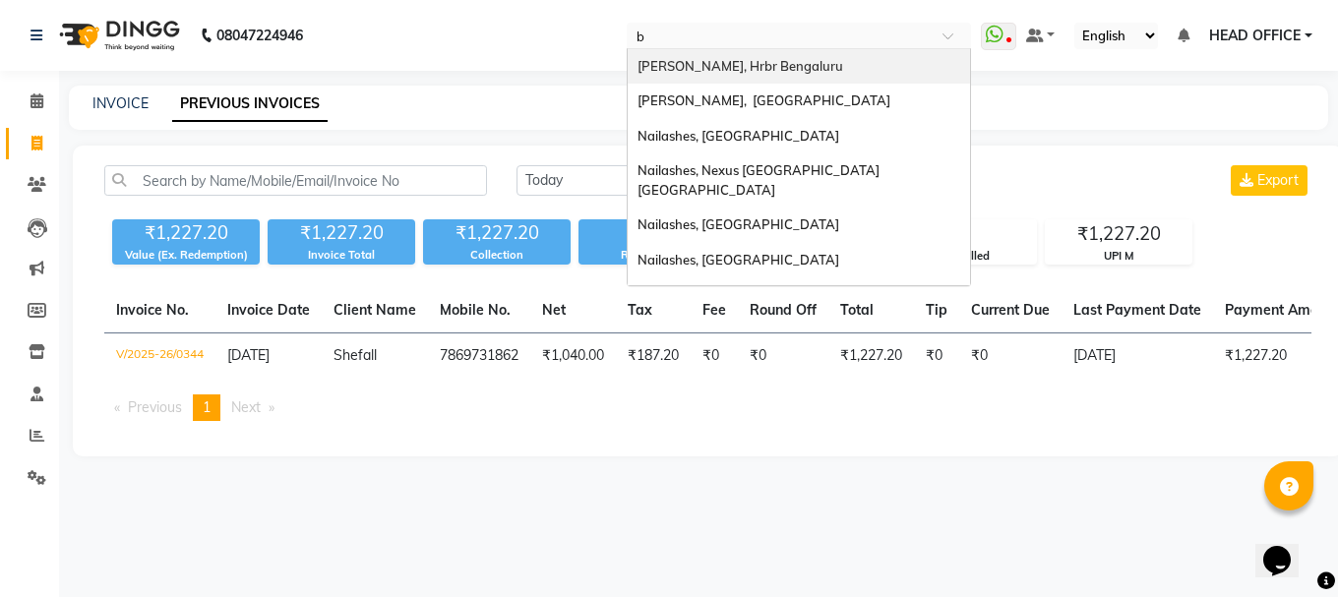
type input "be"
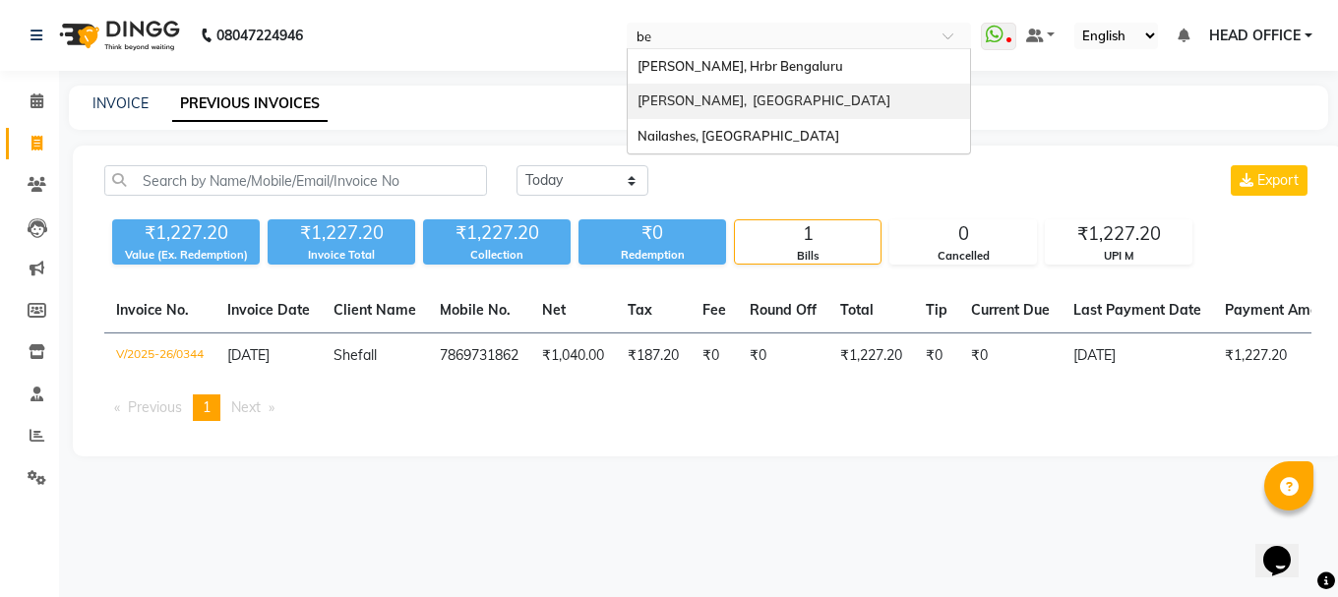
click at [727, 106] on span "[PERSON_NAME], [GEOGRAPHIC_DATA]" at bounding box center [763, 100] width 253 height 16
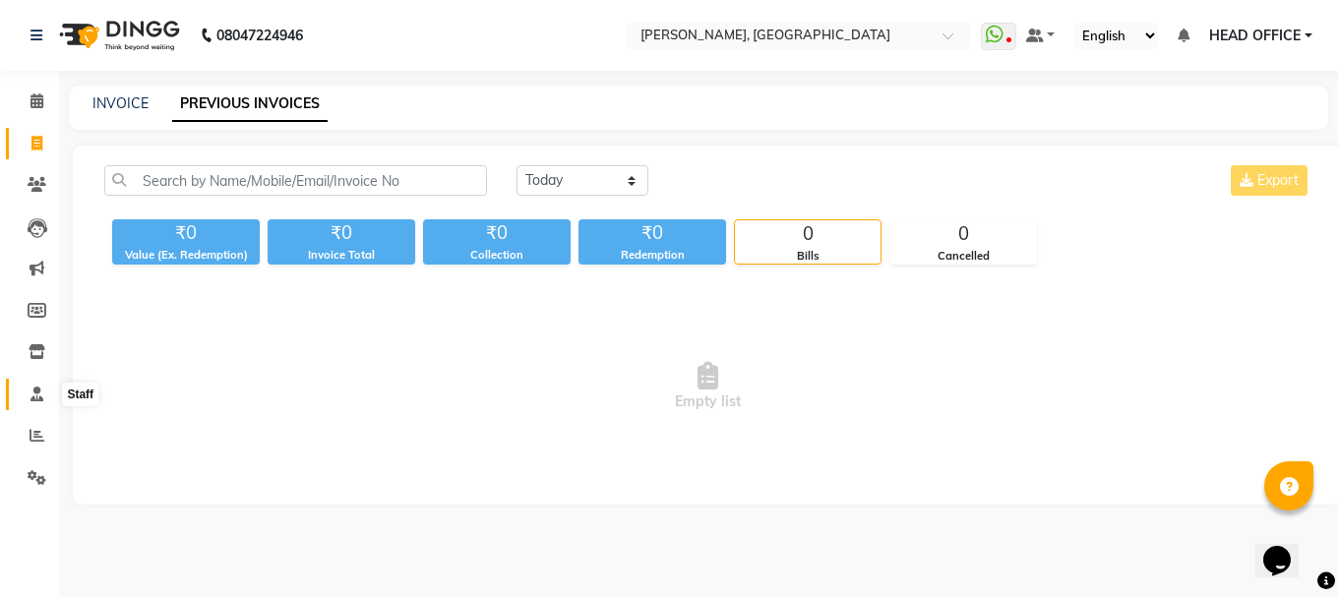
click icon
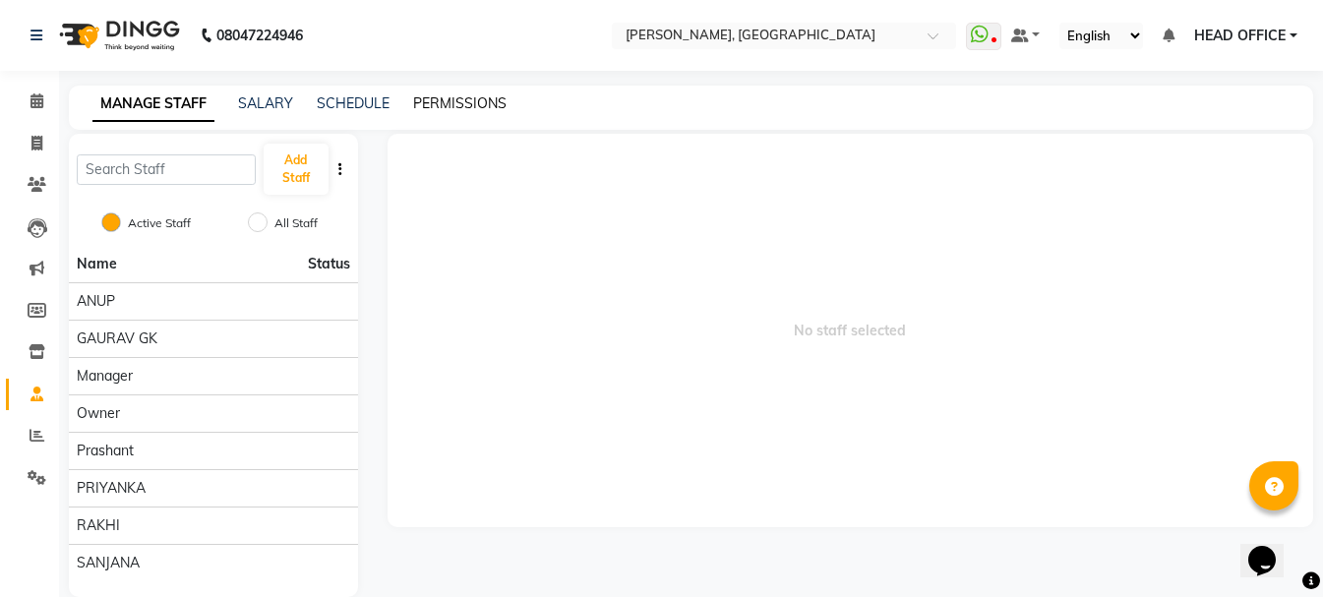
click link "PERMISSIONS"
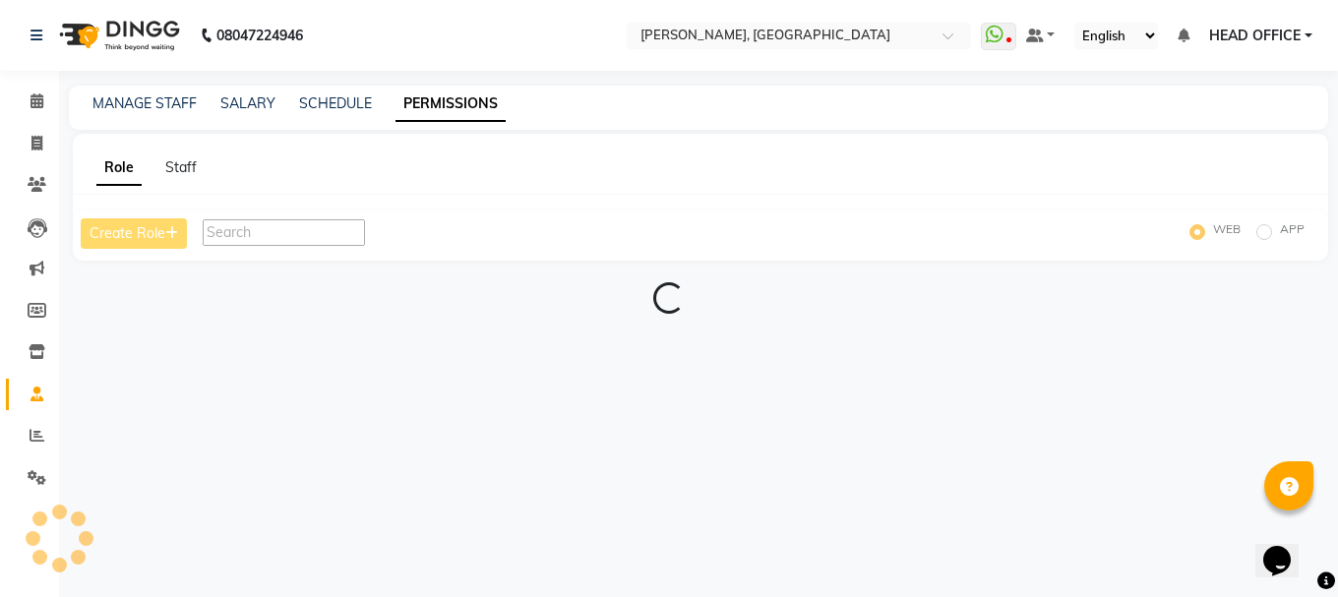
click div "08047224946 Select Location × Nailashes, Bellandur WhatsApp Status ✕ Status: Di…"
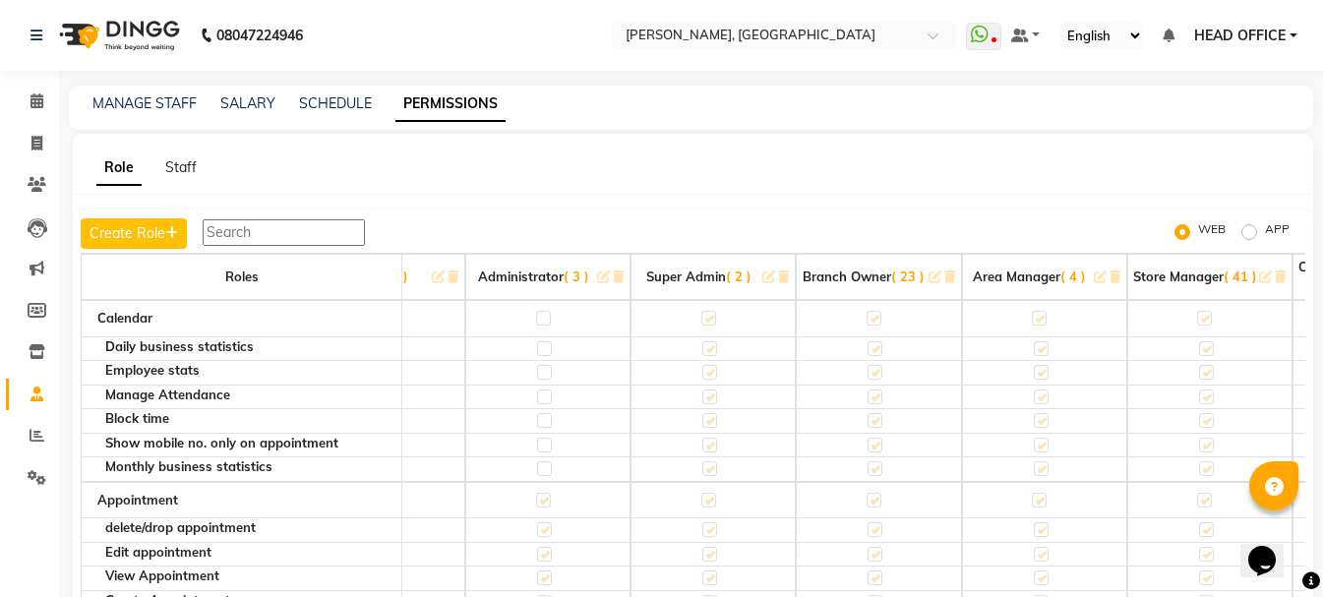
scroll to position [0, 202]
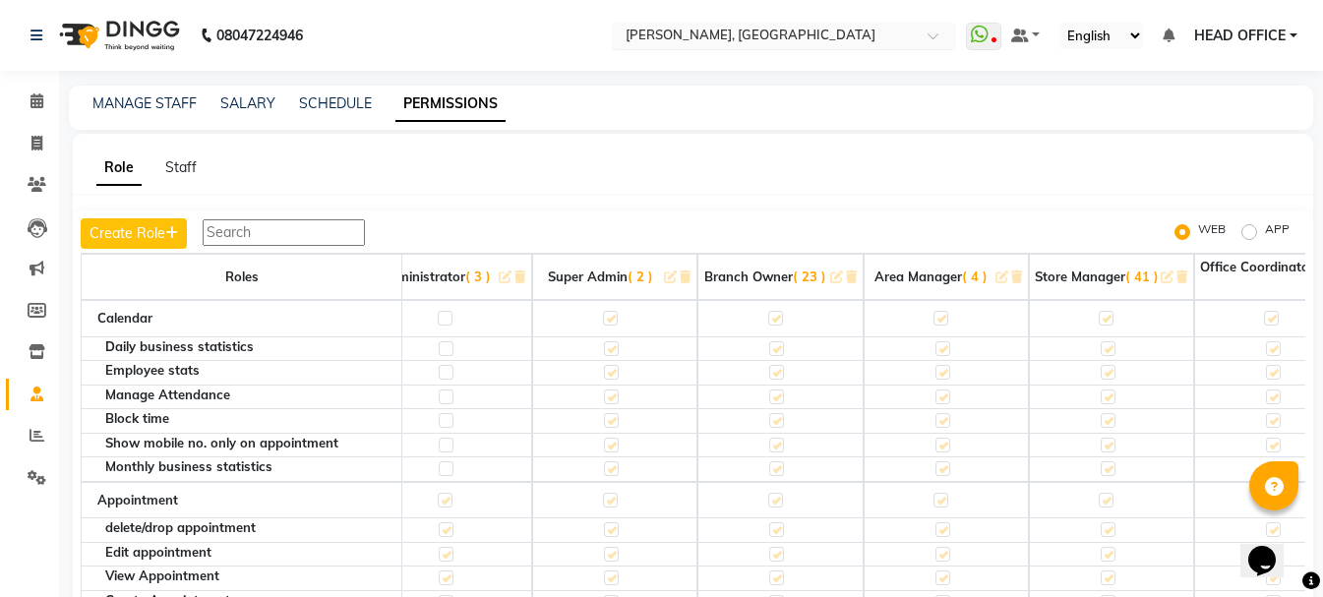
click input "text"
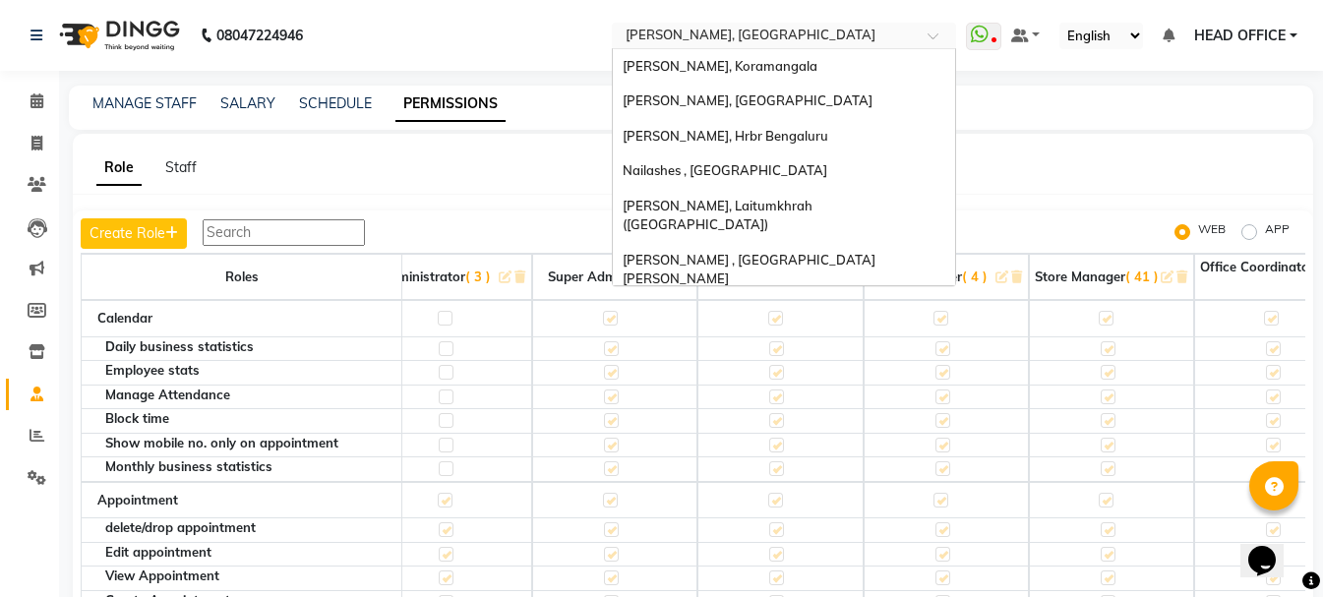
scroll to position [454, 0]
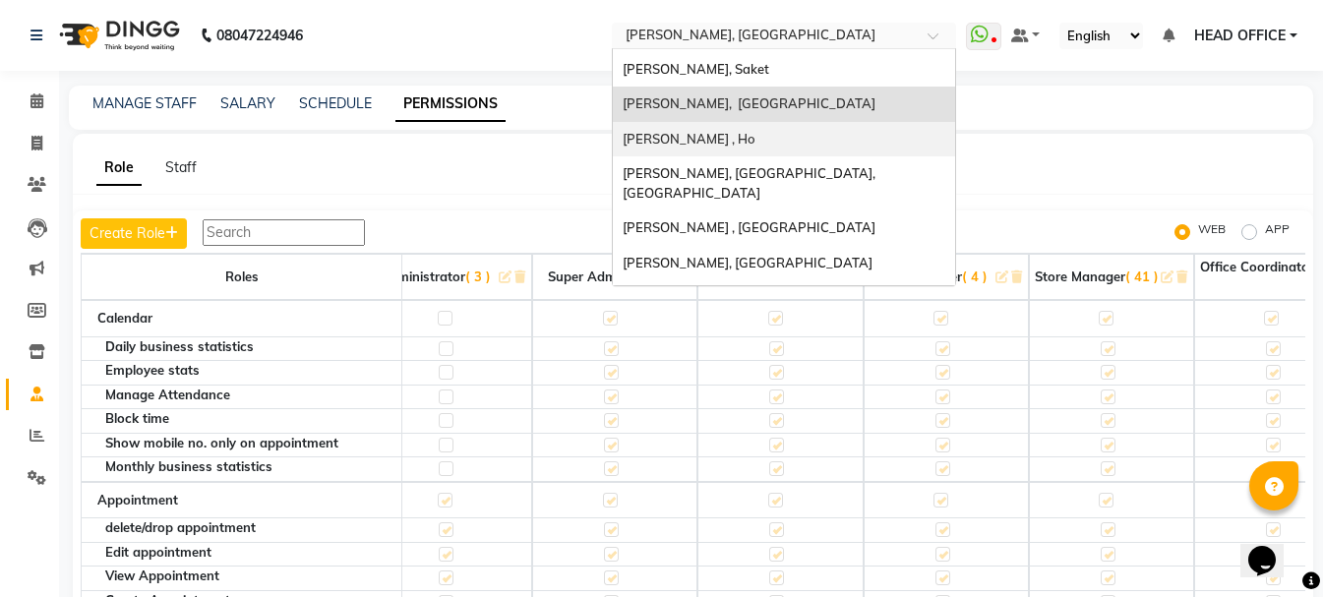
click span "Nailashes , Ho"
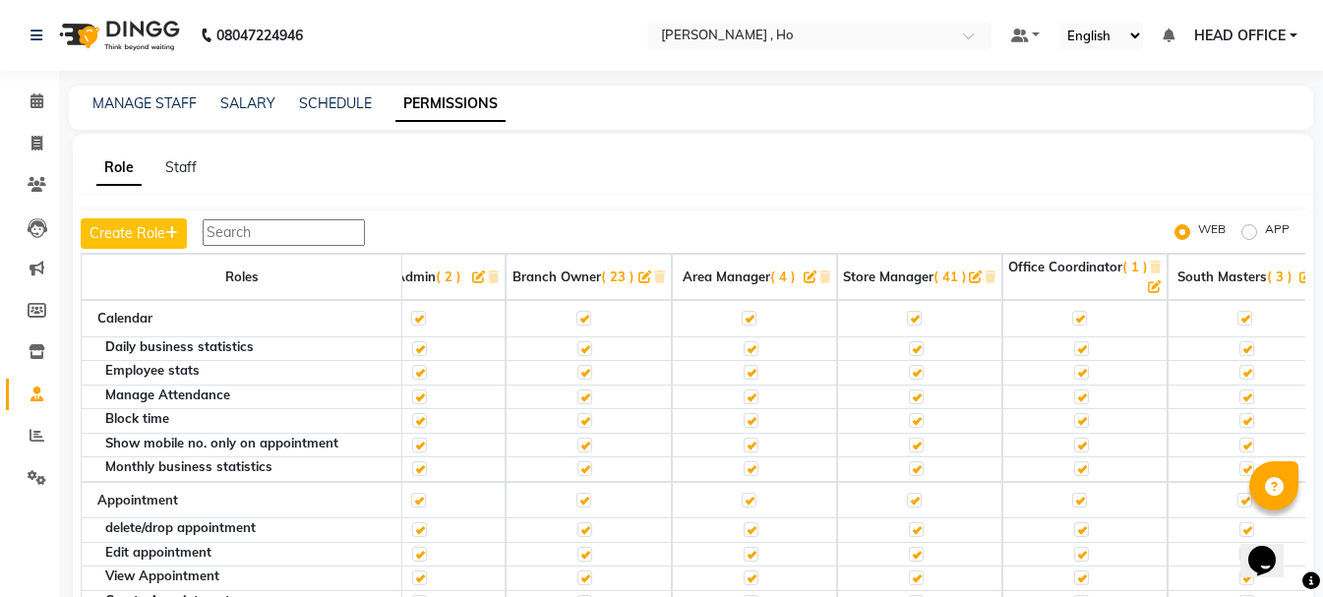
scroll to position [0, 404]
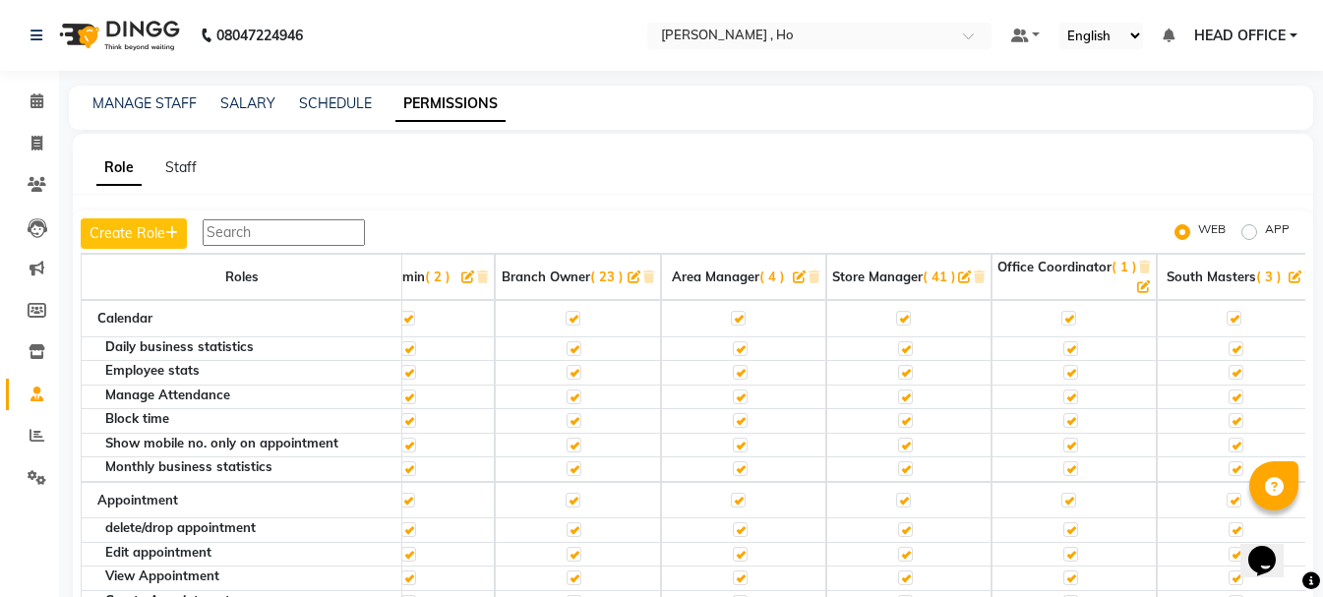
click at [844, 289] on th "Store Manager ( 41 )" at bounding box center [908, 277] width 165 height 46
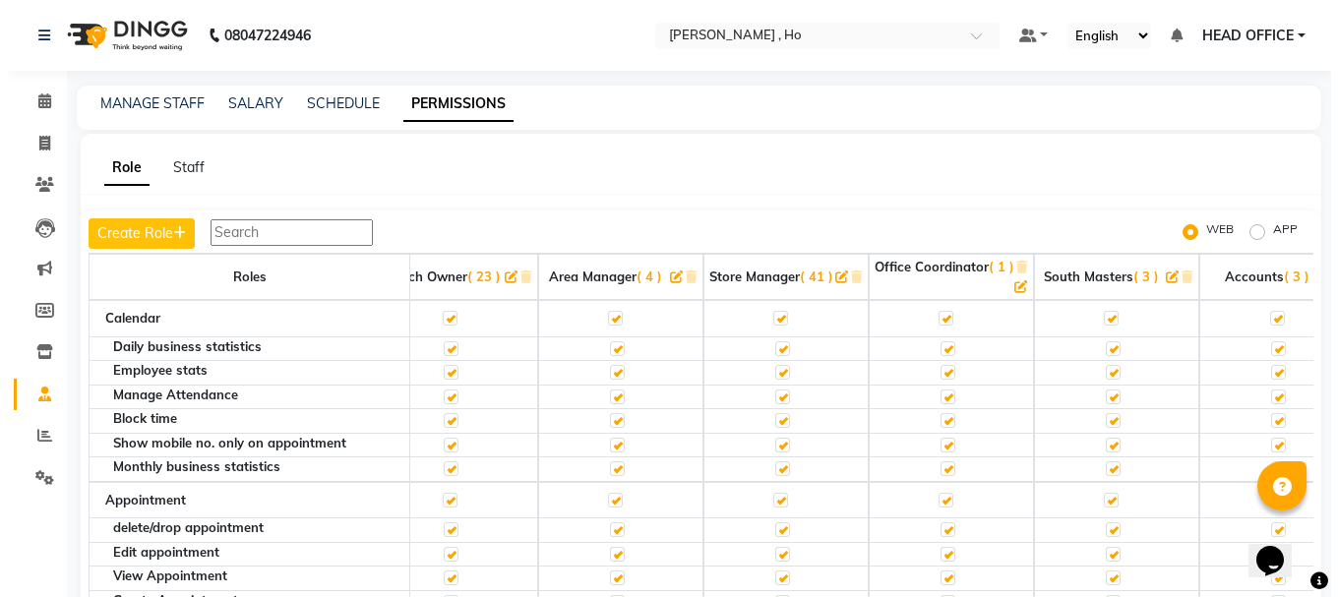
scroll to position [0, 615]
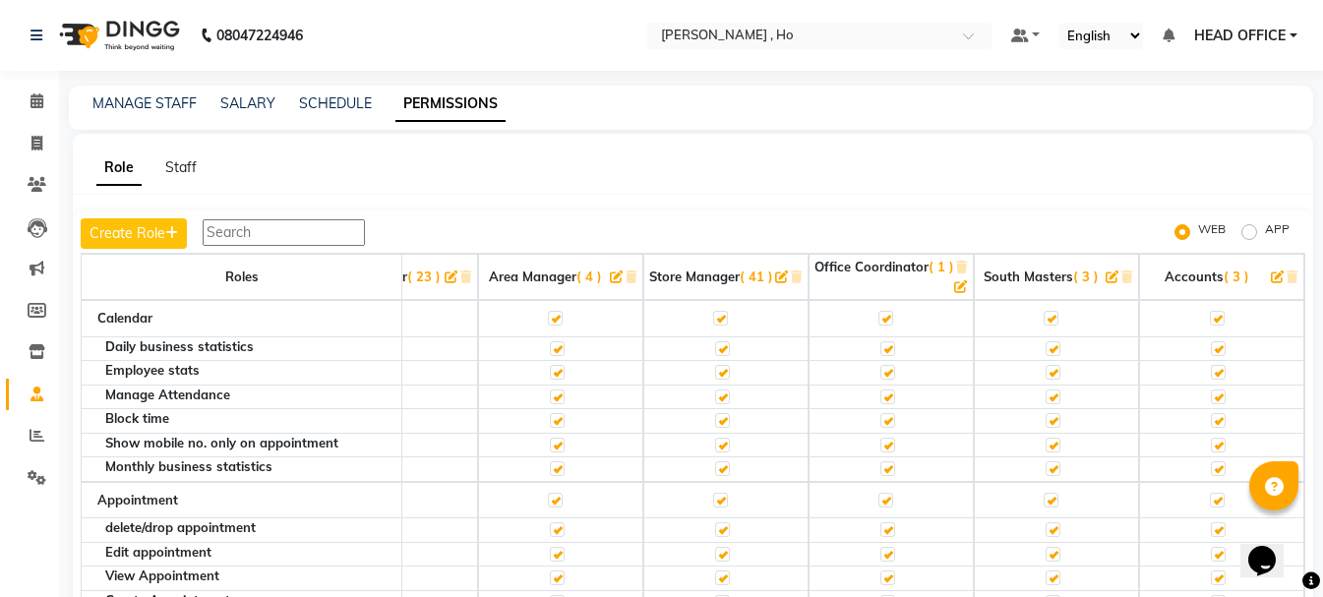
click at [576, 276] on span "( 4 )" at bounding box center [589, 276] width 26 height 16
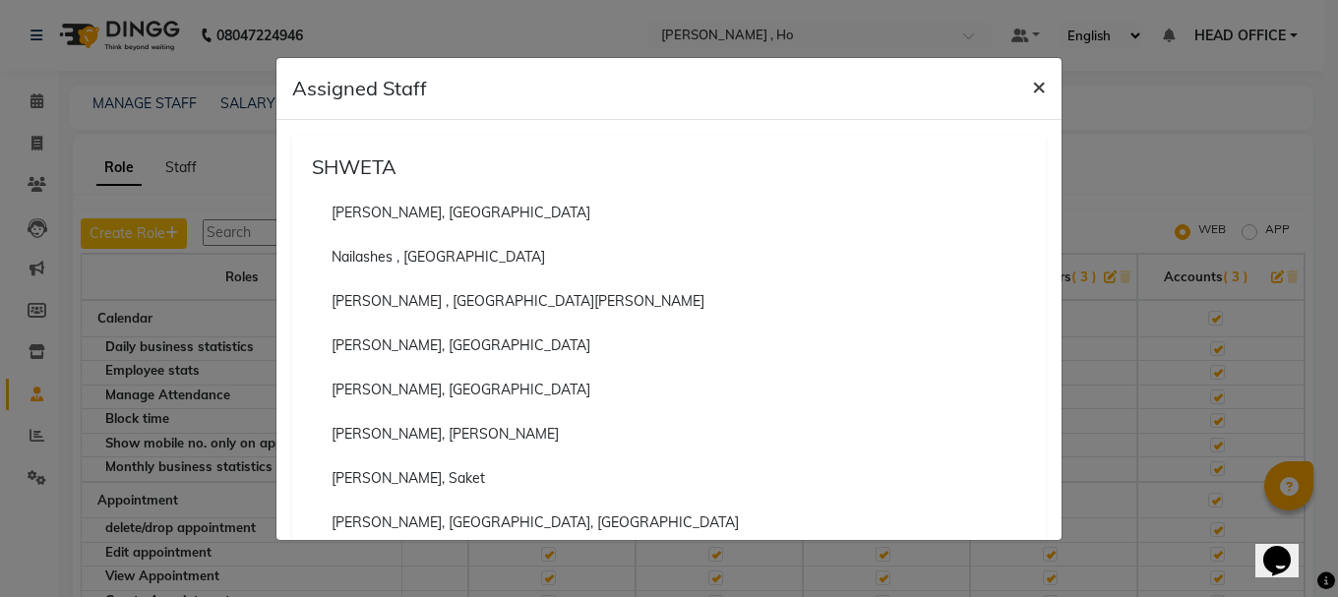
click at [1040, 89] on span "×" at bounding box center [1039, 86] width 14 height 30
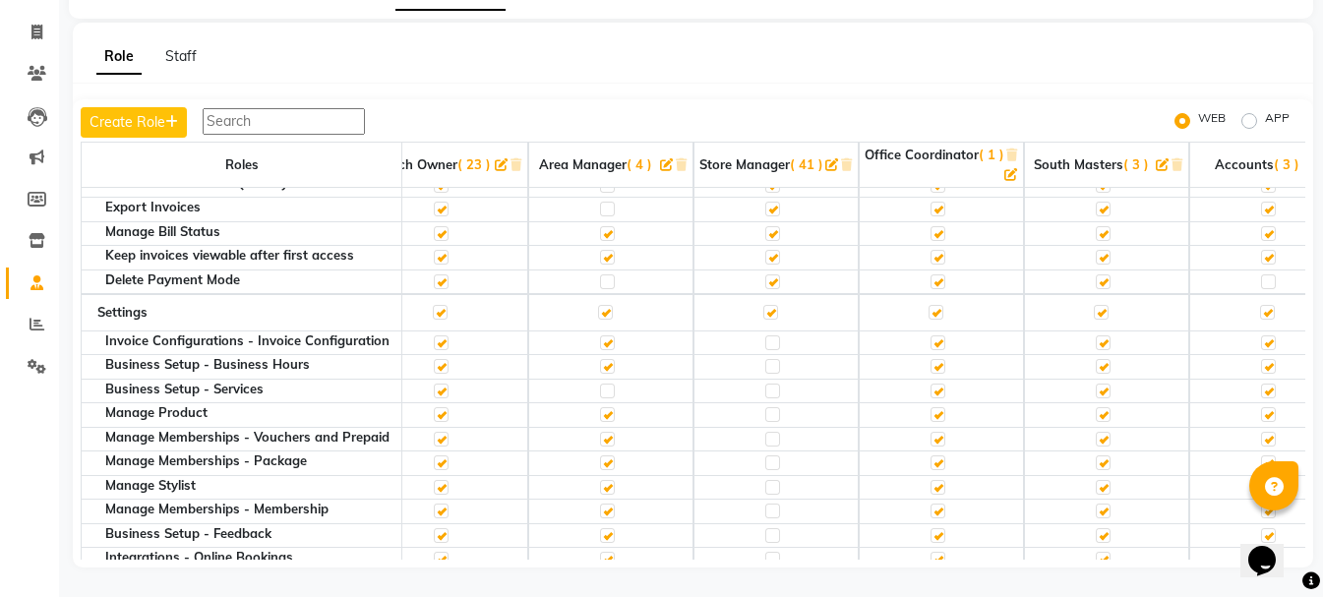
scroll to position [969, 537]
click at [339, 116] on input "text" at bounding box center [284, 121] width 162 height 27
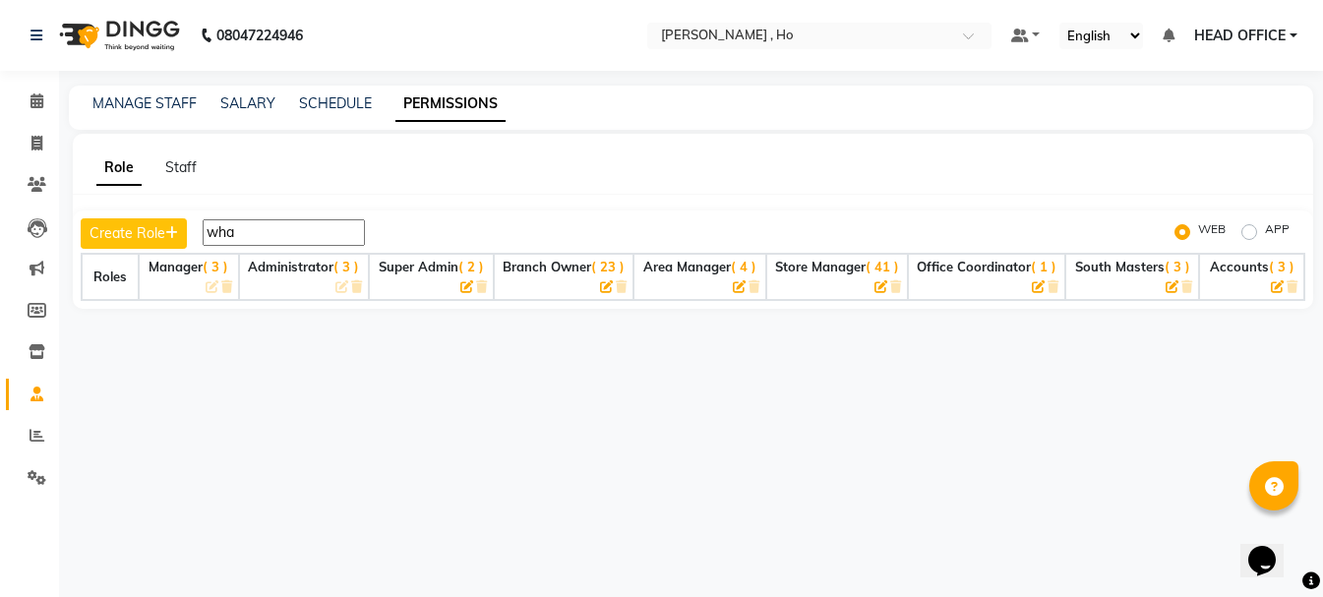
scroll to position [0, 0]
type input "w"
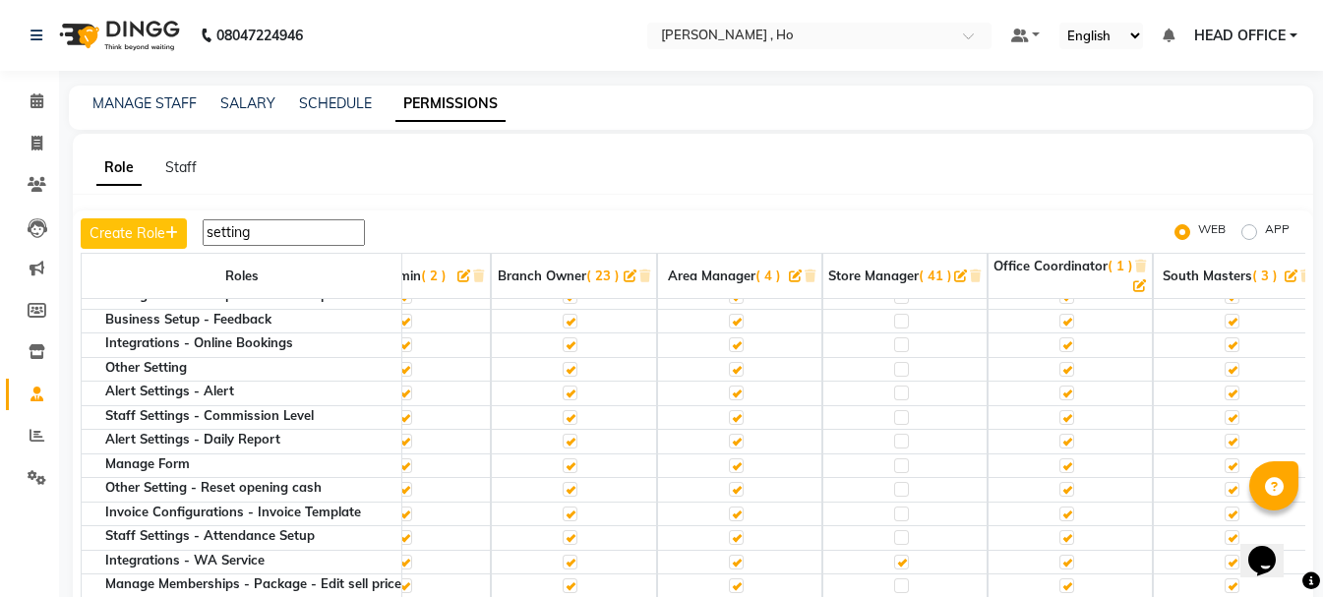
scroll to position [222, 408]
type input "setting"
click at [909, 372] on label at bounding box center [901, 367] width 15 height 15
click at [907, 372] on input "checkbox" at bounding box center [900, 367] width 13 height 13
checkbox input "true"
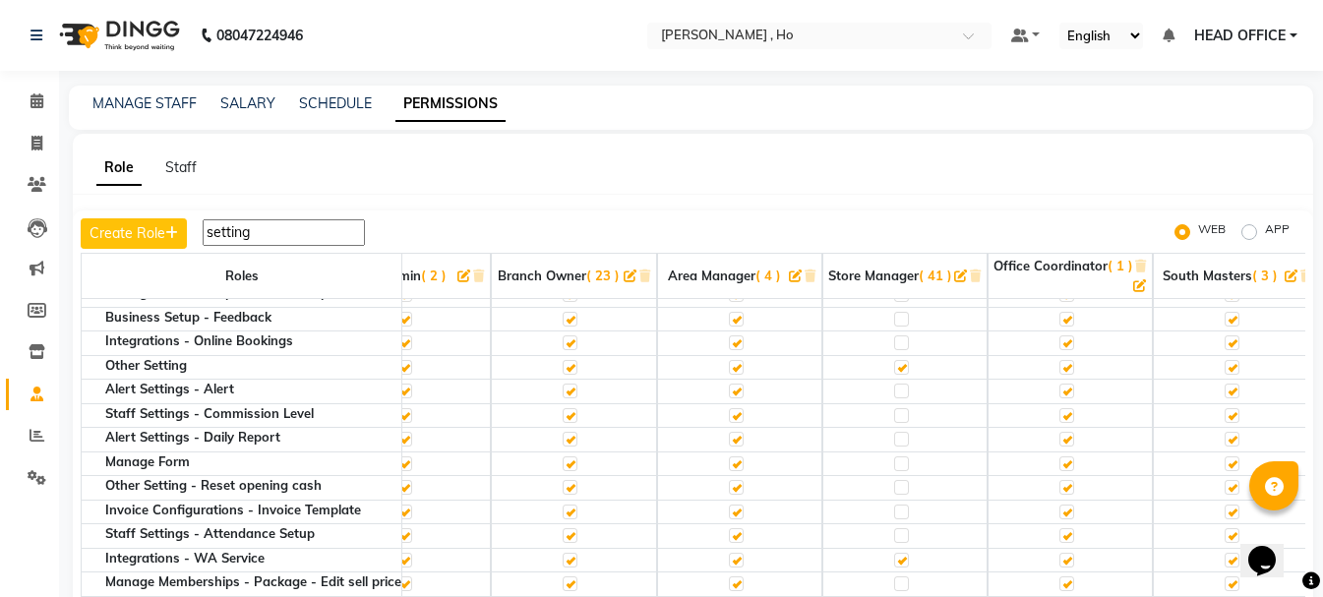
click at [332, 231] on input "setting" at bounding box center [284, 232] width 162 height 27
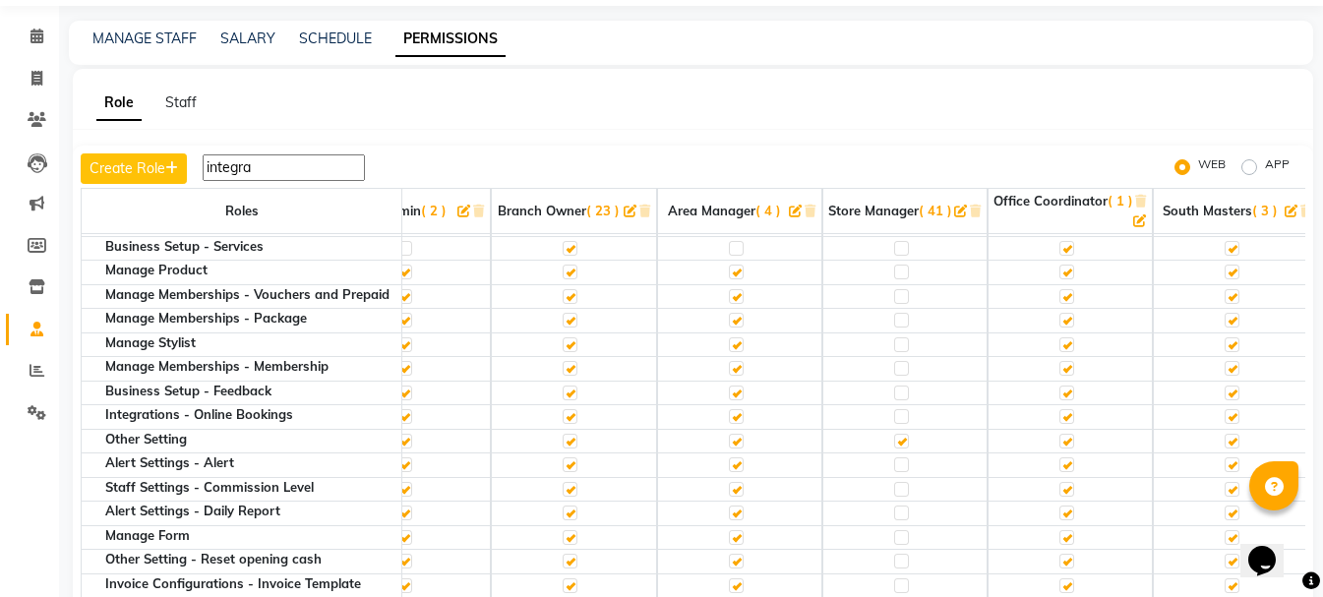
scroll to position [85, 408]
type input "integra"
click at [907, 464] on label at bounding box center [901, 463] width 15 height 15
click at [907, 464] on input "checkbox" at bounding box center [900, 463] width 13 height 13
checkbox input "true"
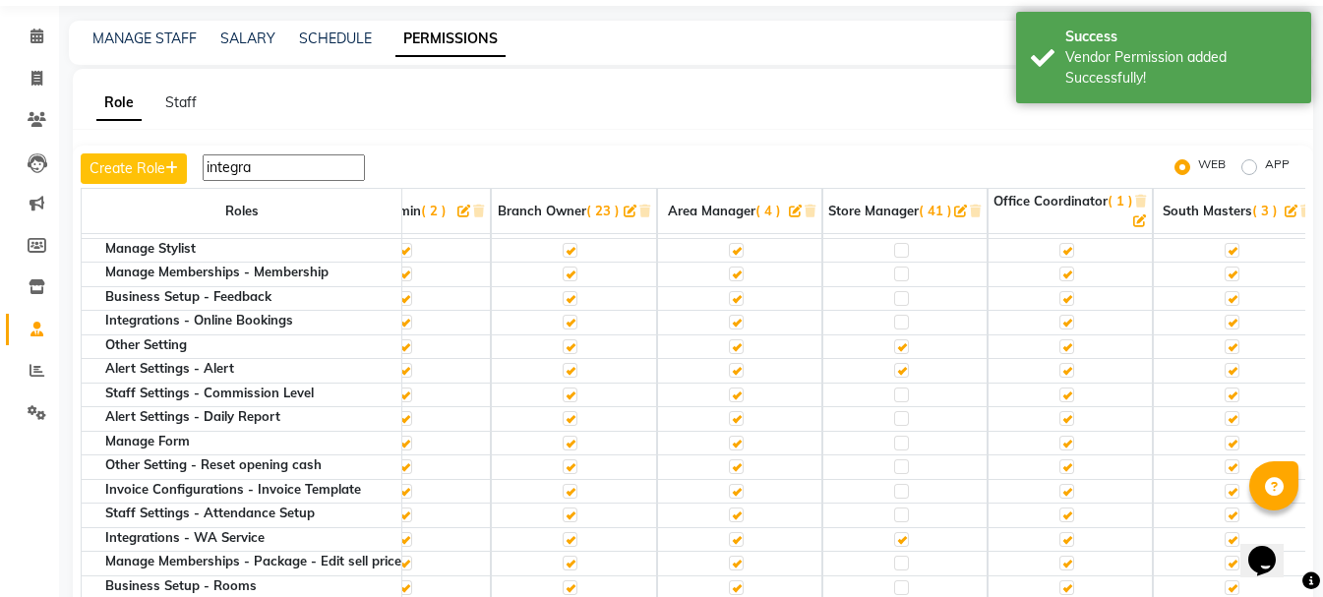
scroll to position [180, 408]
click at [909, 511] on label at bounding box center [901, 513] width 15 height 15
click at [907, 511] on input "checkbox" at bounding box center [900, 512] width 13 height 13
checkbox input "true"
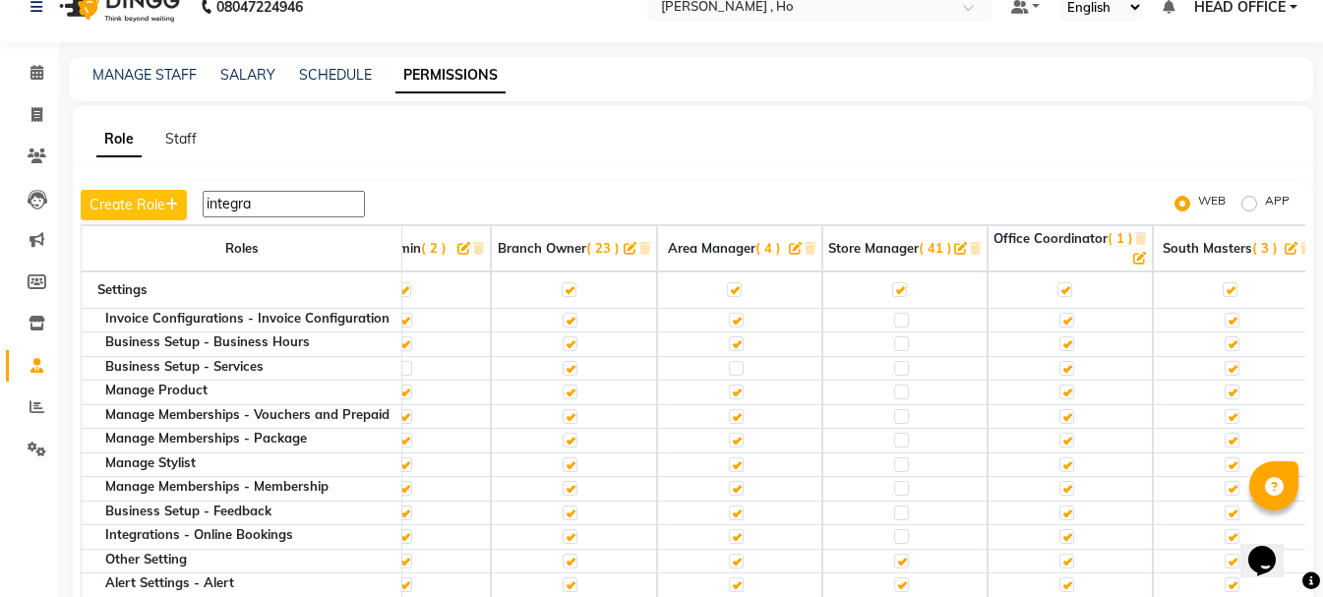
scroll to position [0, 0]
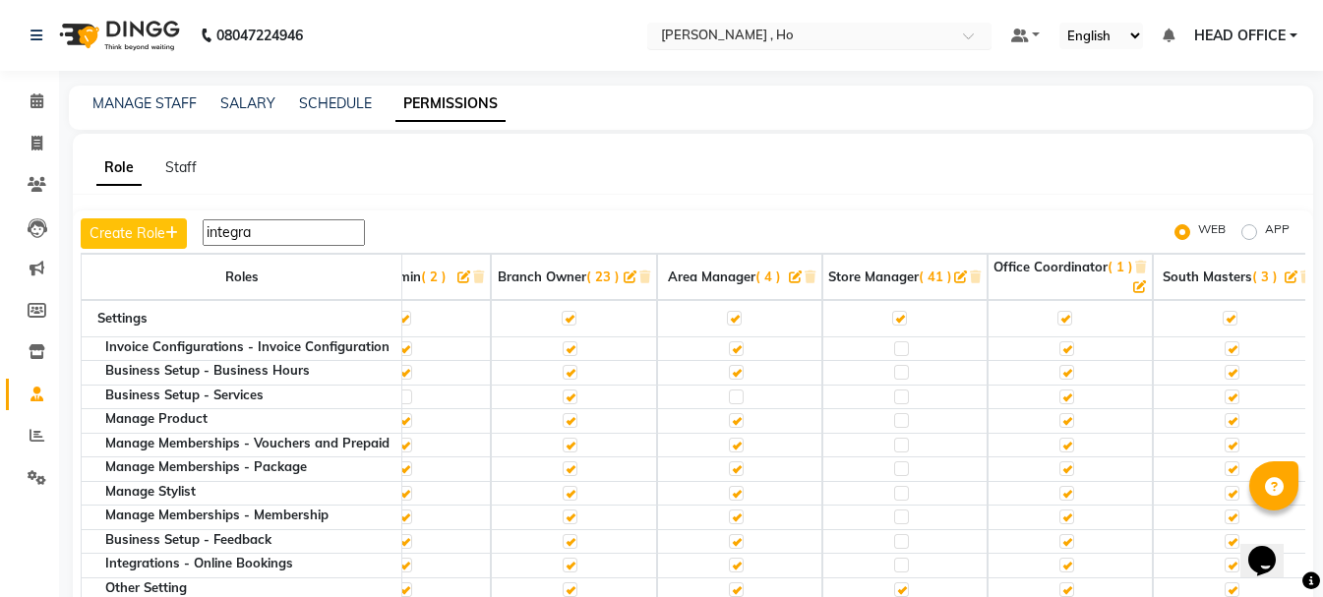
click at [749, 47] on ng-select "Select Location × Nailashes , Ho" at bounding box center [819, 36] width 344 height 27
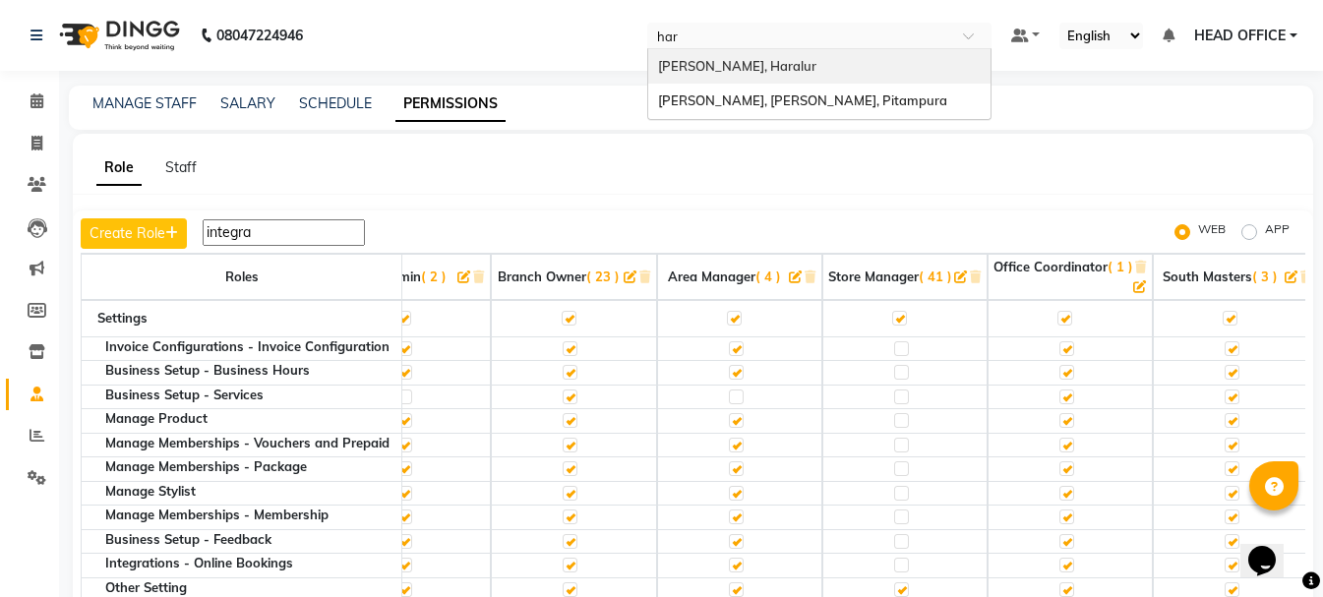
type input "hara"
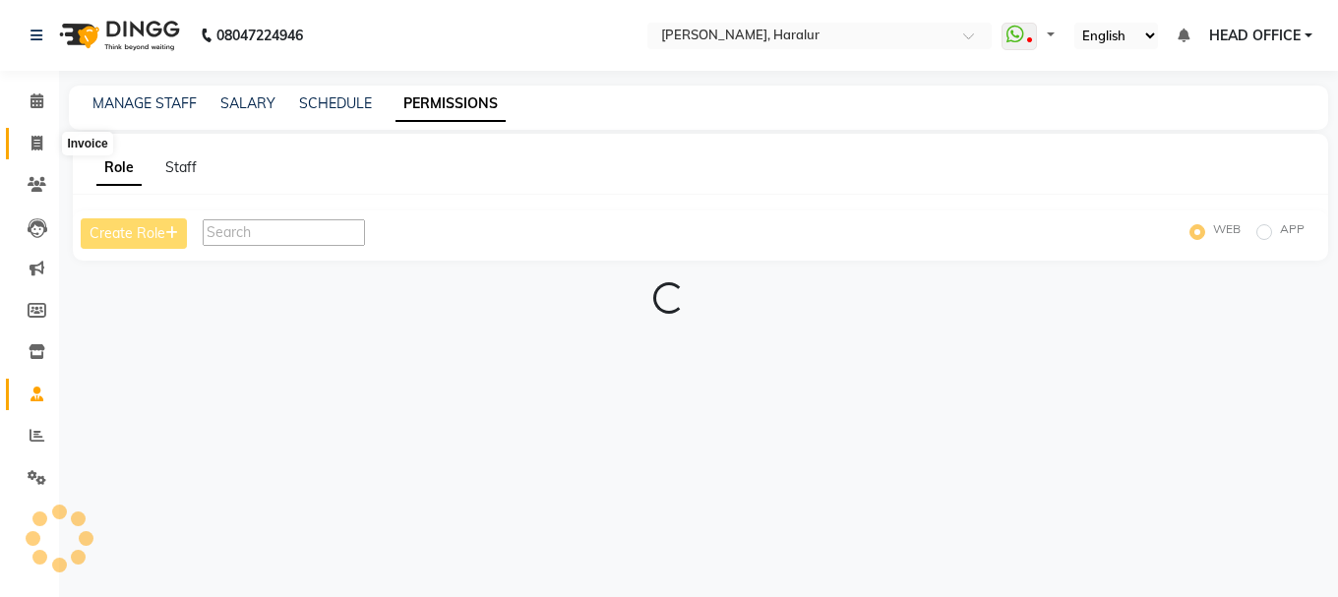
click at [40, 144] on icon at bounding box center [36, 143] width 11 height 15
select select "service"
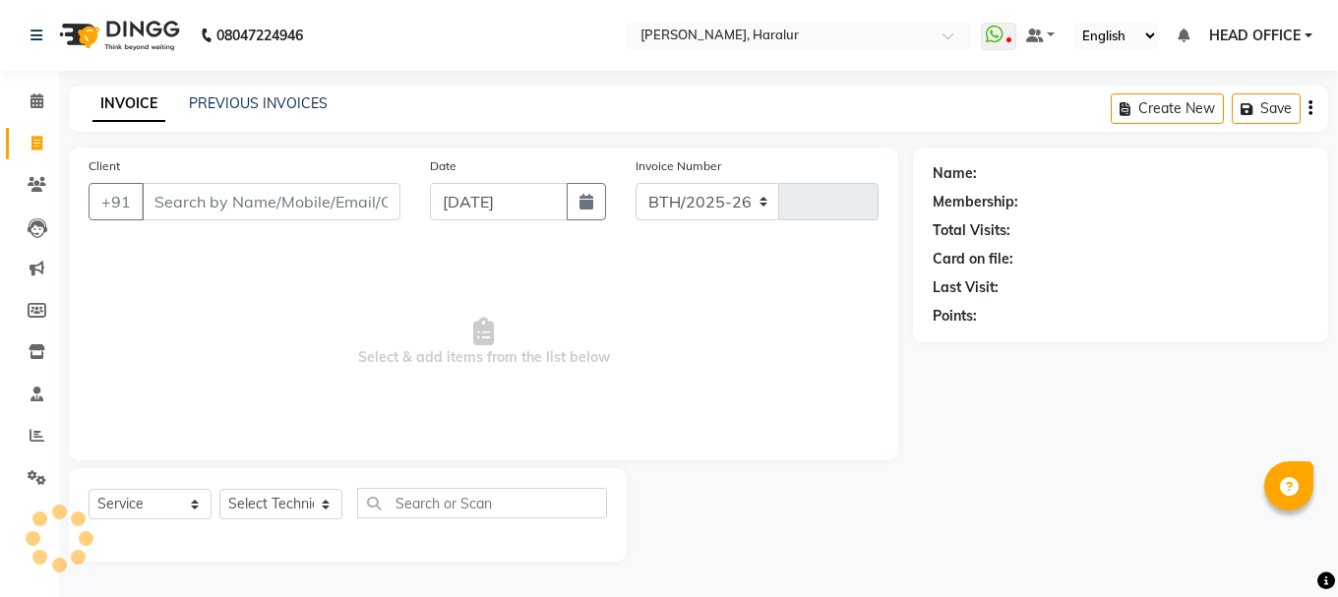
select select "8259"
type input "0417"
click at [271, 104] on link "PREVIOUS INVOICES" at bounding box center [258, 103] width 139 height 18
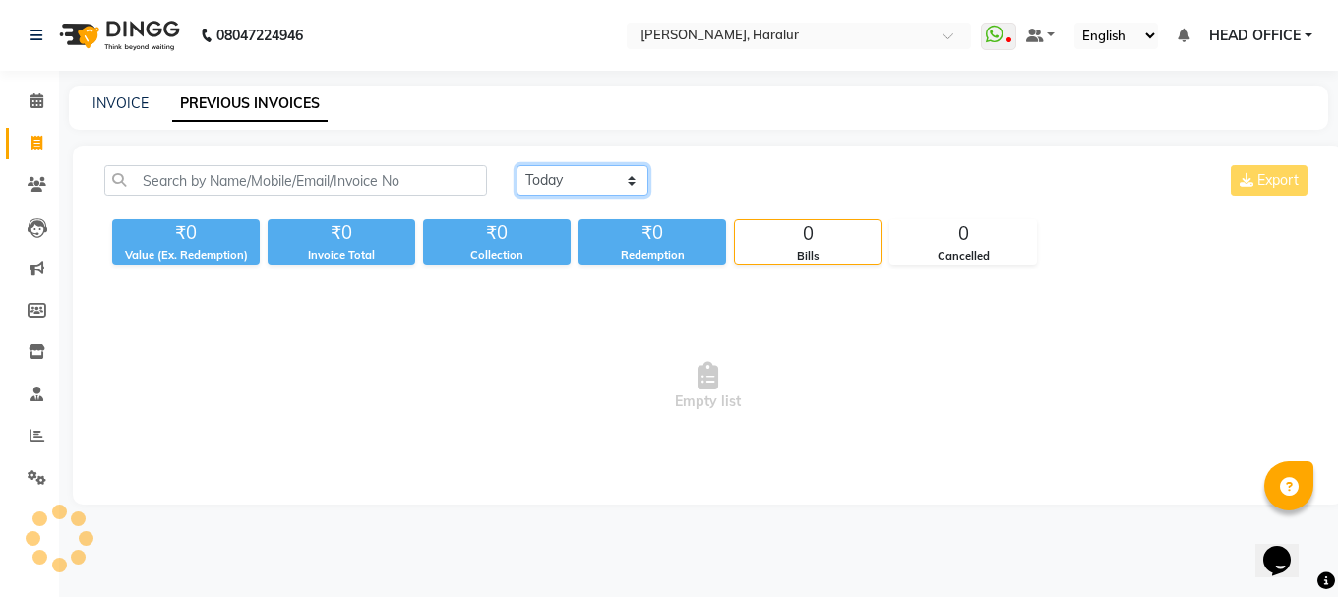
click at [590, 178] on select "Today Yesterday Custom Range" at bounding box center [582, 180] width 132 height 30
select select "range"
click at [516, 165] on select "Today Yesterday Custom Range" at bounding box center [582, 180] width 132 height 30
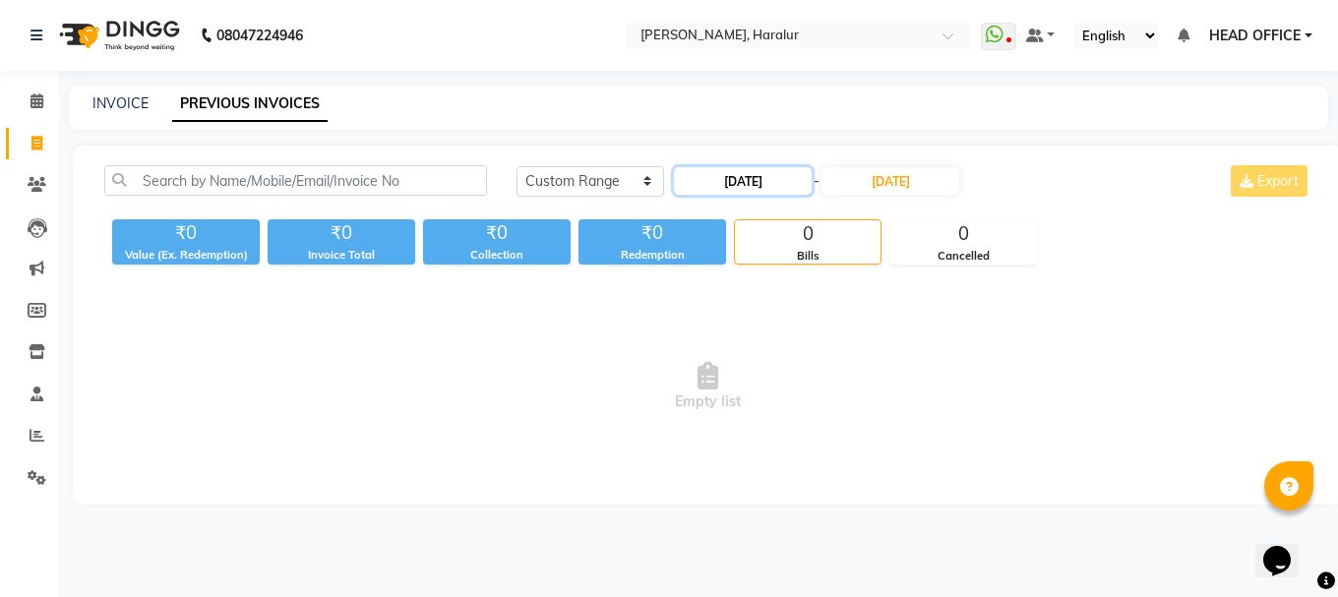
click at [778, 190] on input "01-09-2025" at bounding box center [743, 181] width 138 height 28
select select "9"
select select "2025"
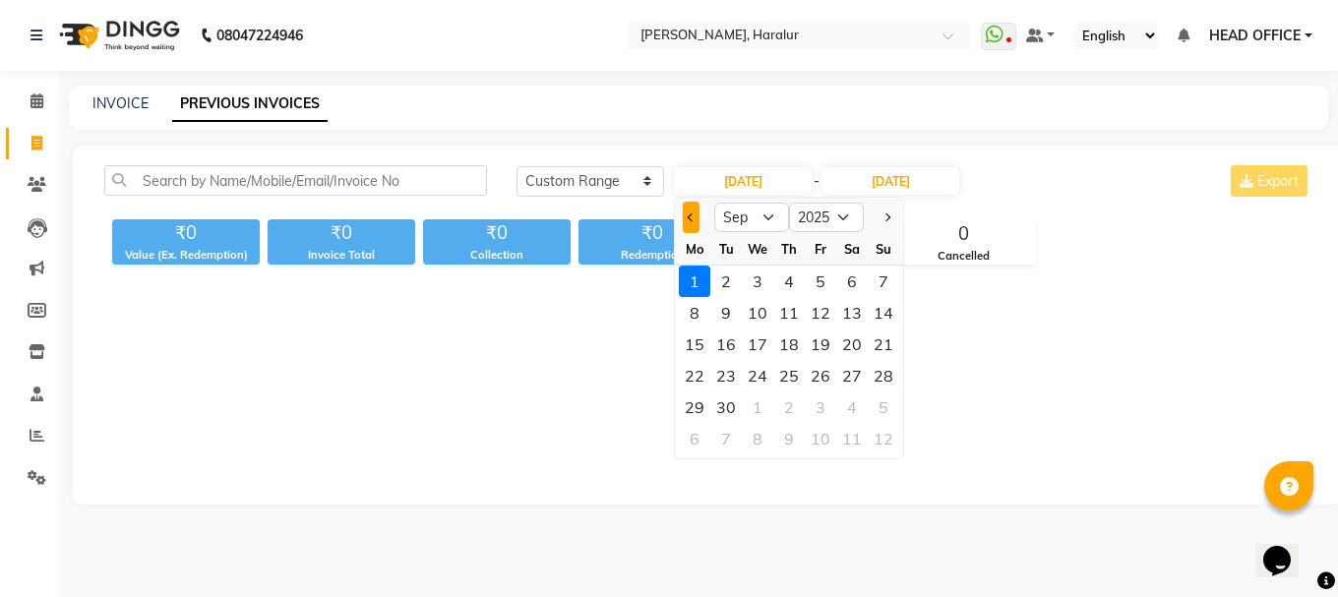
click at [691, 220] on span "Previous month" at bounding box center [691, 217] width 8 height 8
select select "8"
click at [820, 411] on div "29" at bounding box center [819, 406] width 31 height 31
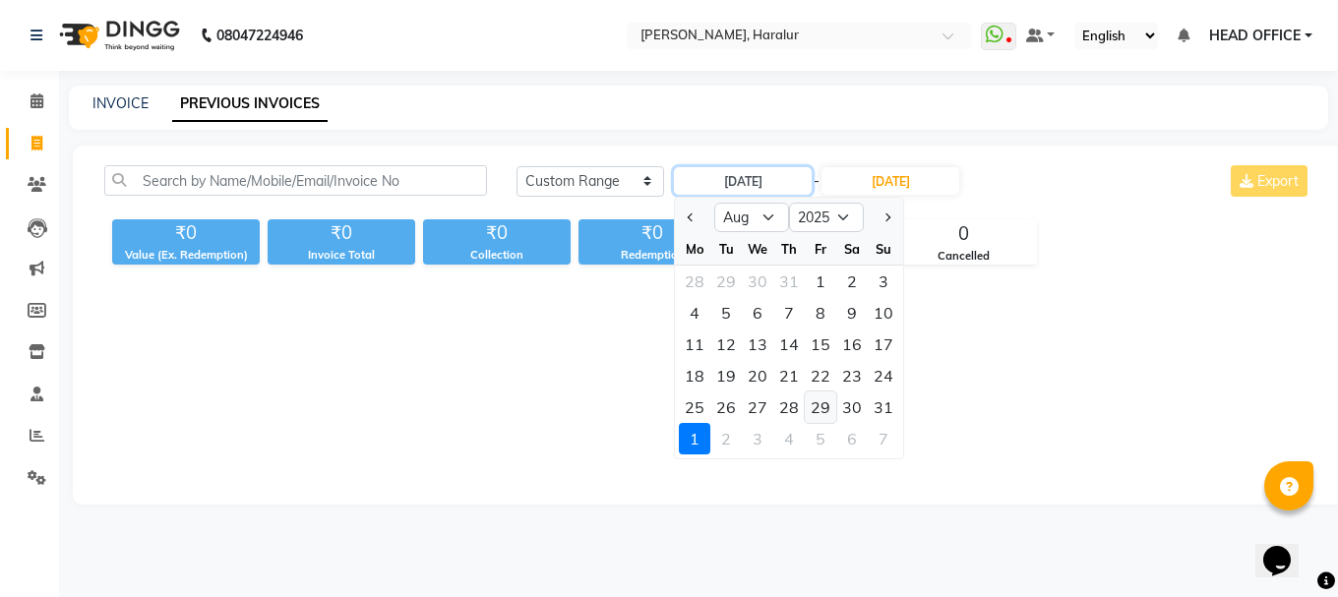
type input "29-08-2025"
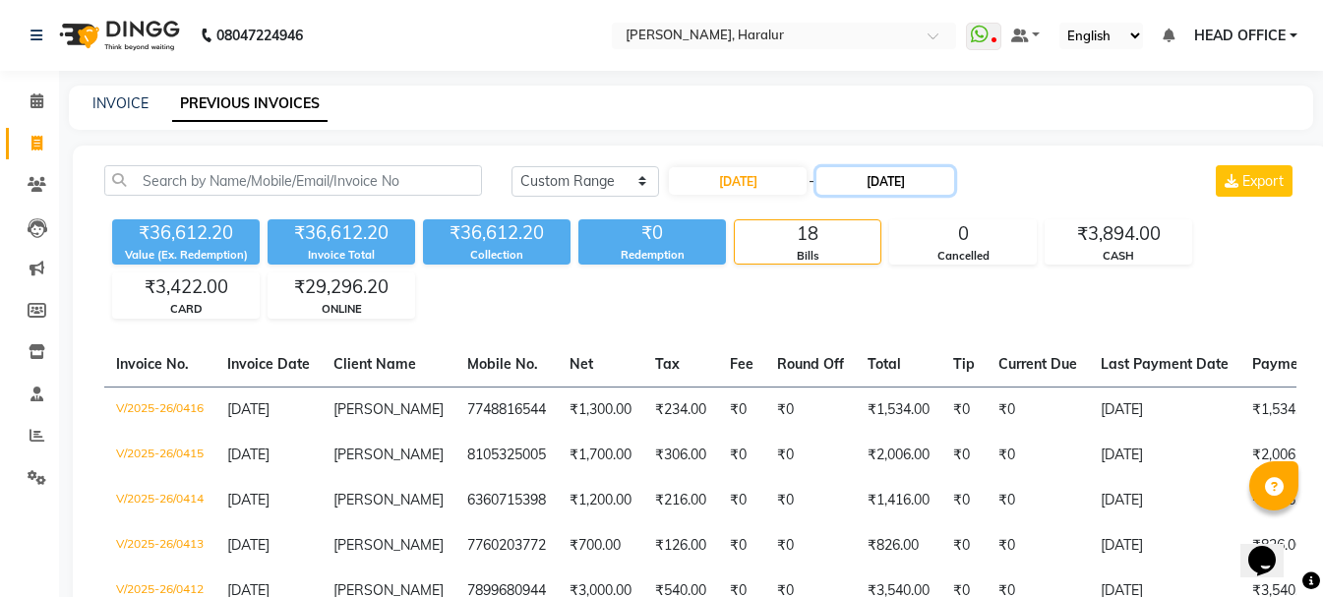
click at [913, 181] on input "01-09-2025" at bounding box center [885, 181] width 138 height 28
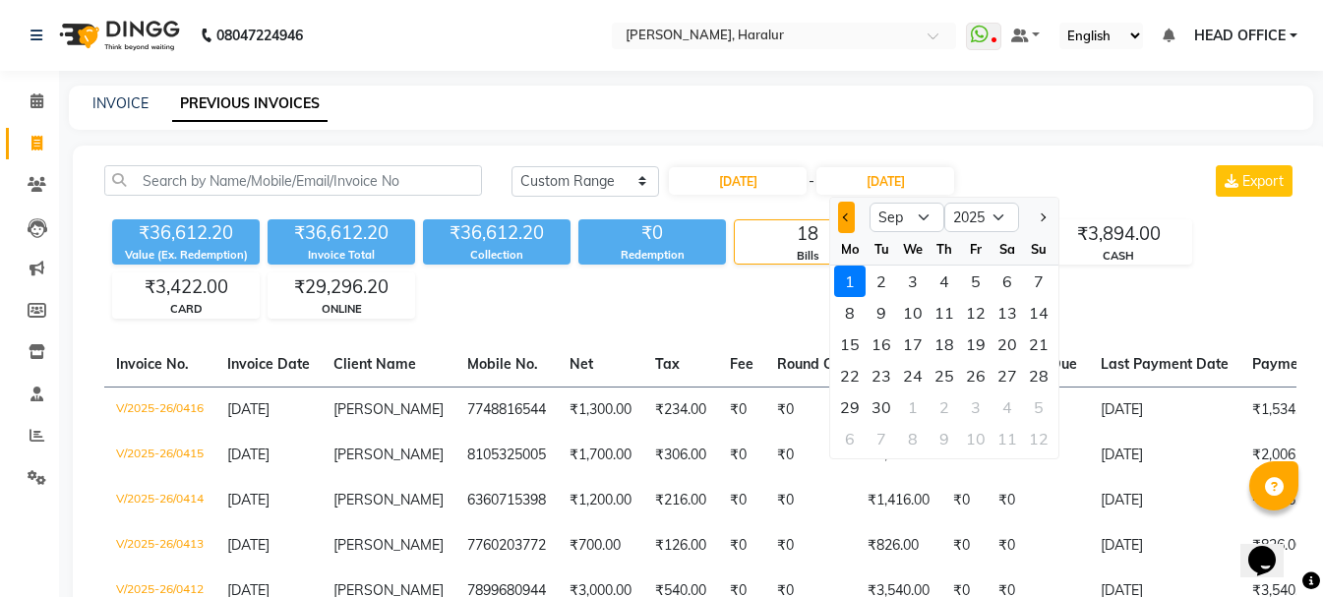
click at [852, 222] on button "Previous month" at bounding box center [846, 217] width 17 height 31
select select "8"
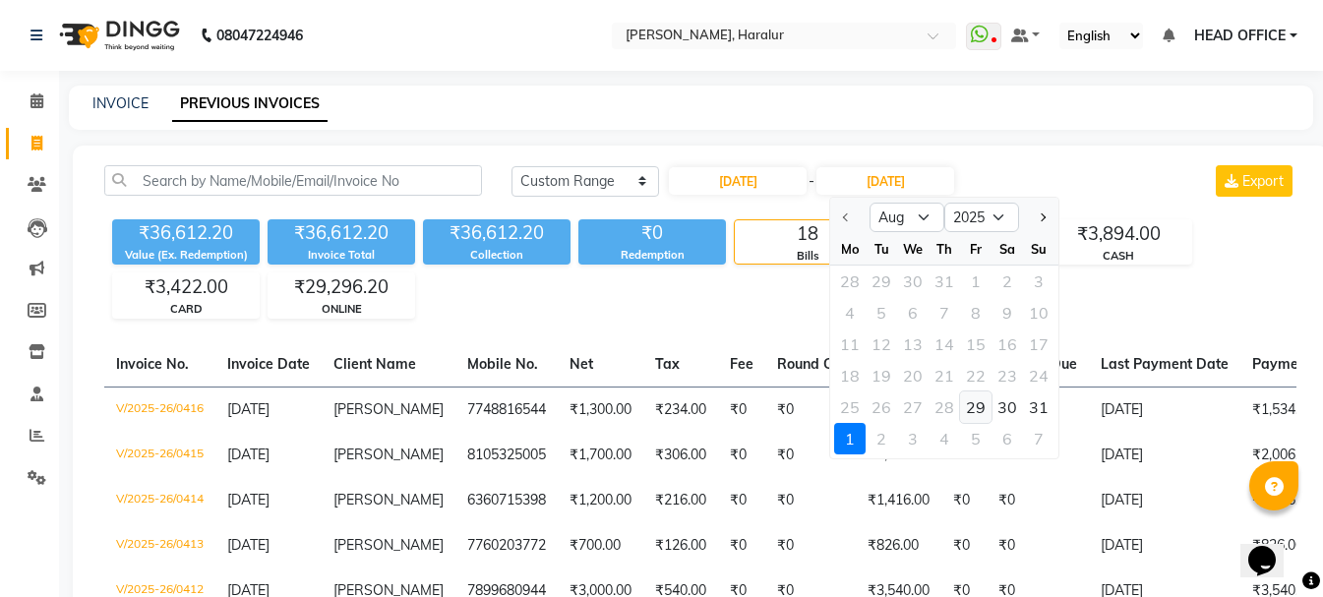
click at [973, 414] on div "29" at bounding box center [975, 406] width 31 height 31
type input "29-08-2025"
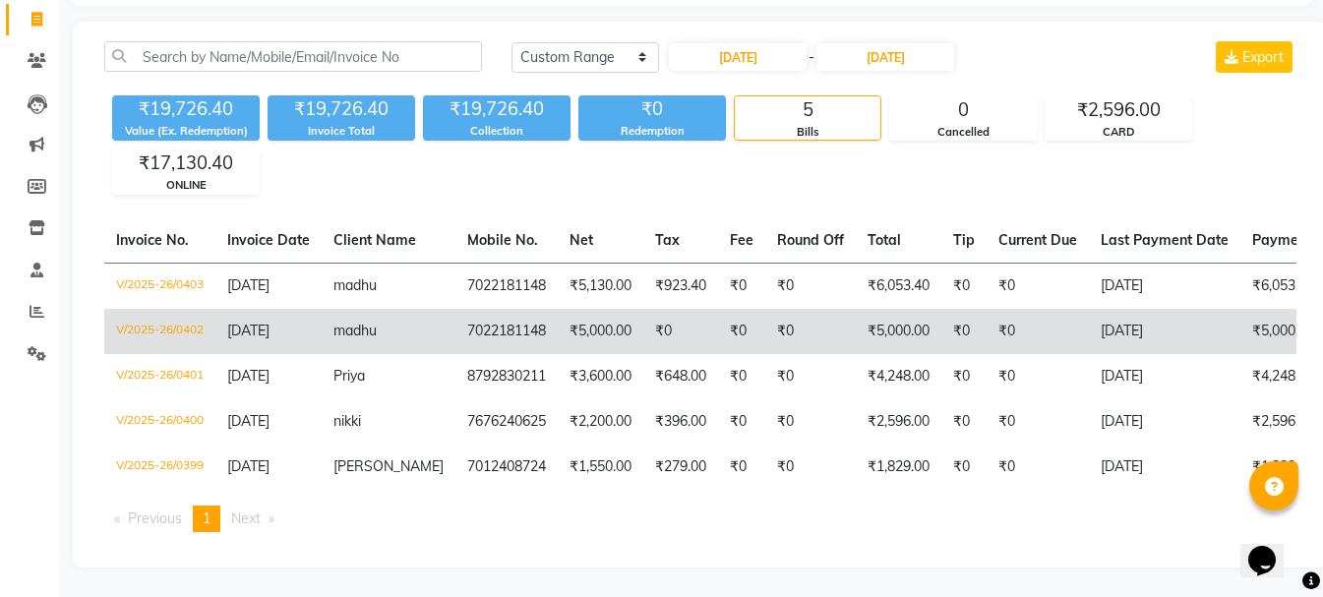
click at [491, 309] on td "7022181148" at bounding box center [506, 331] width 102 height 45
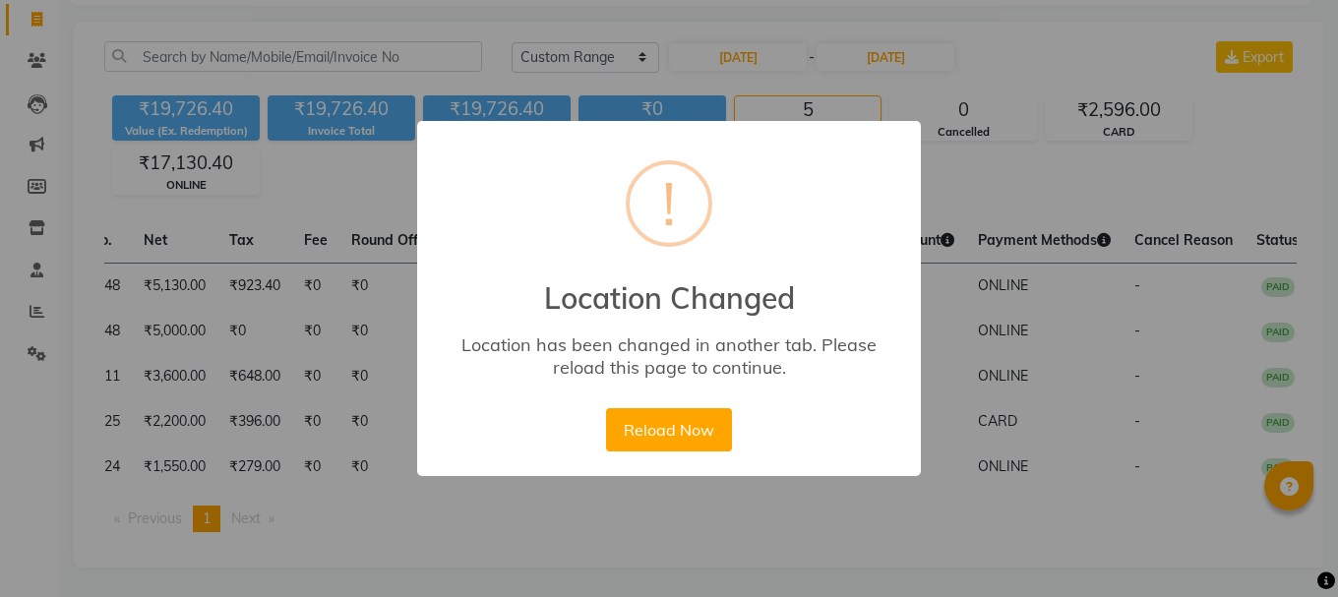
scroll to position [0, 411]
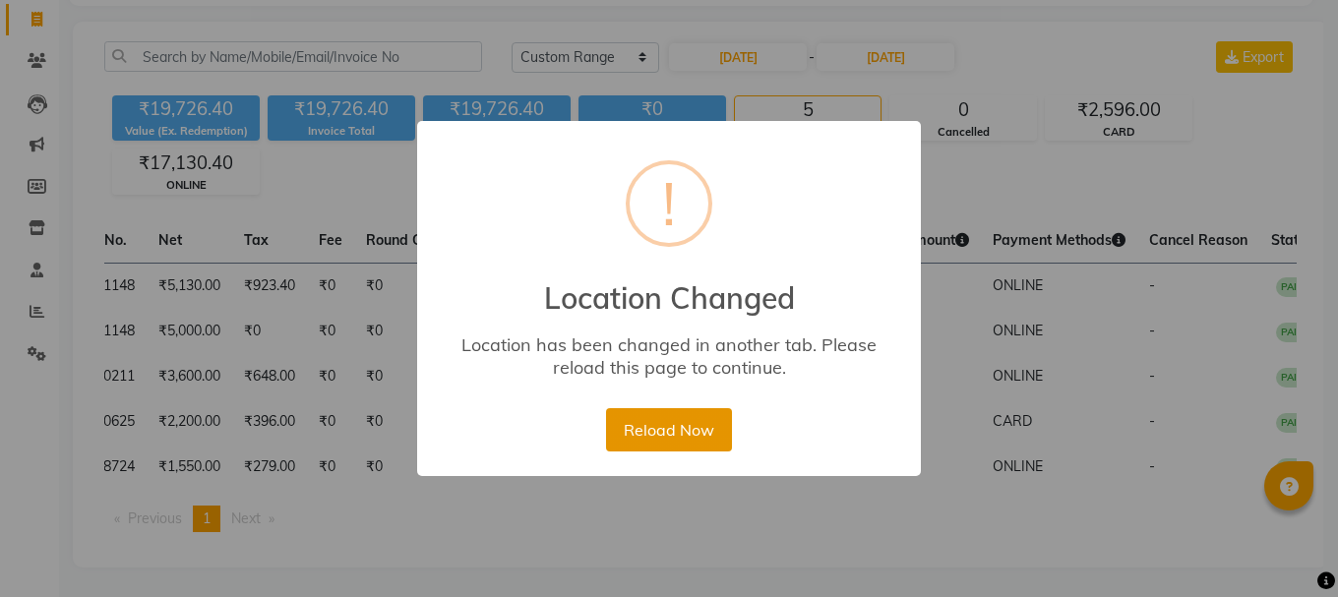
click at [685, 437] on button "Reload Now" at bounding box center [668, 429] width 125 height 43
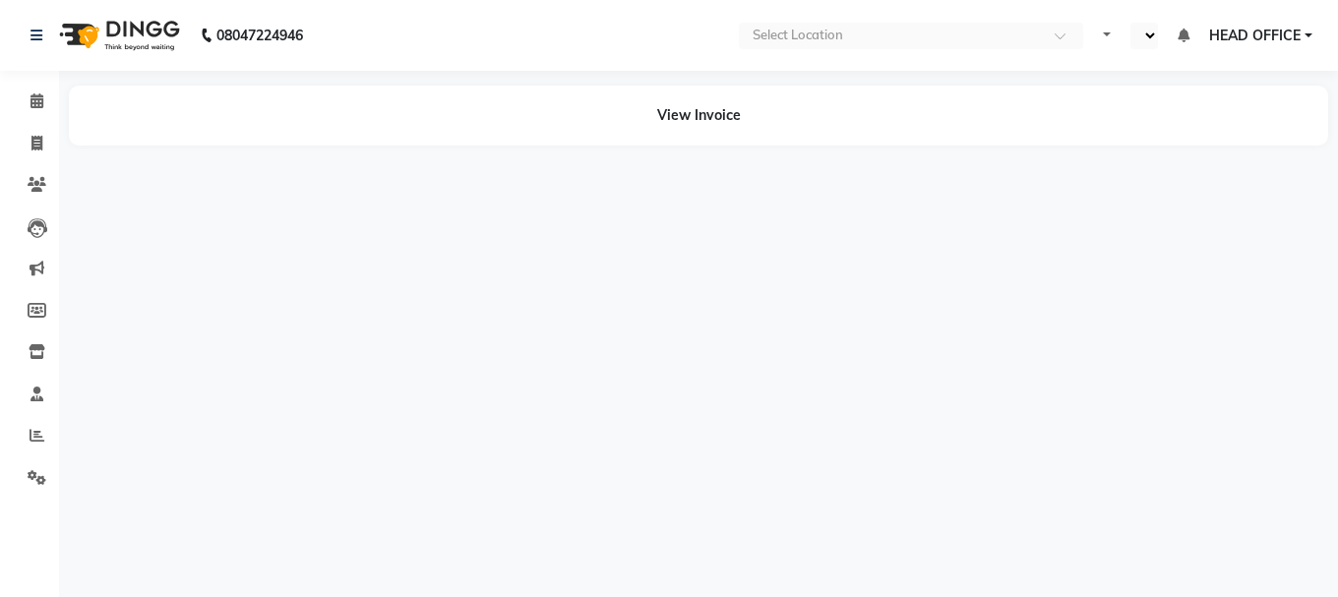
select select "en"
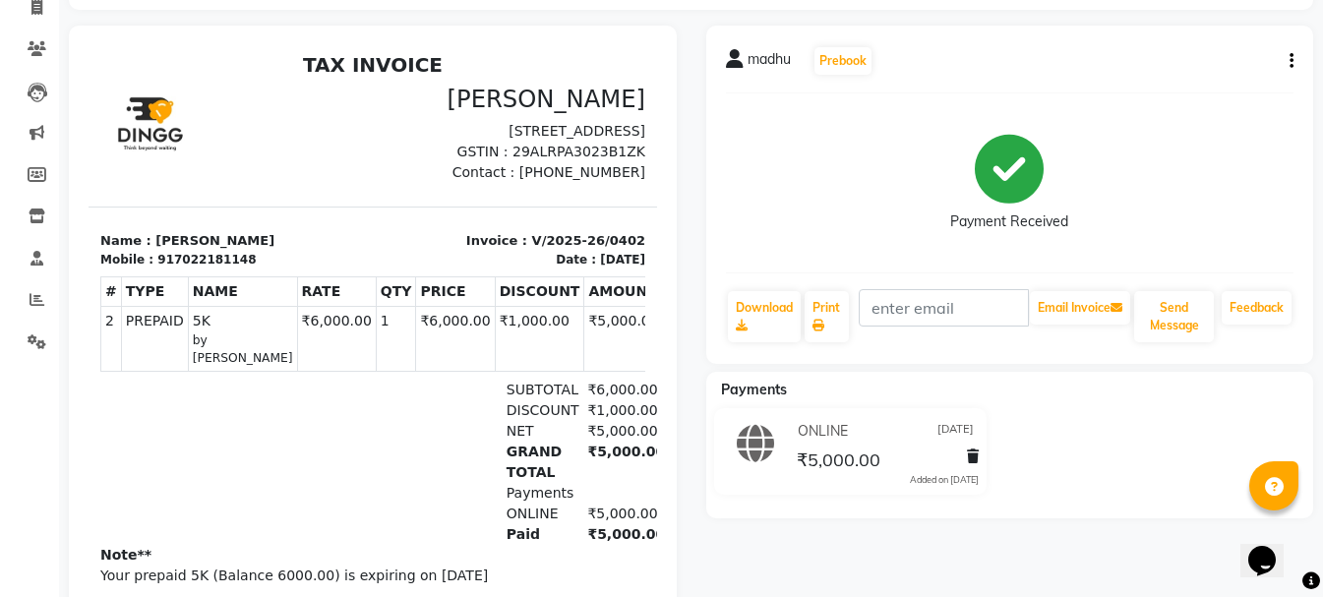
scroll to position [98, 0]
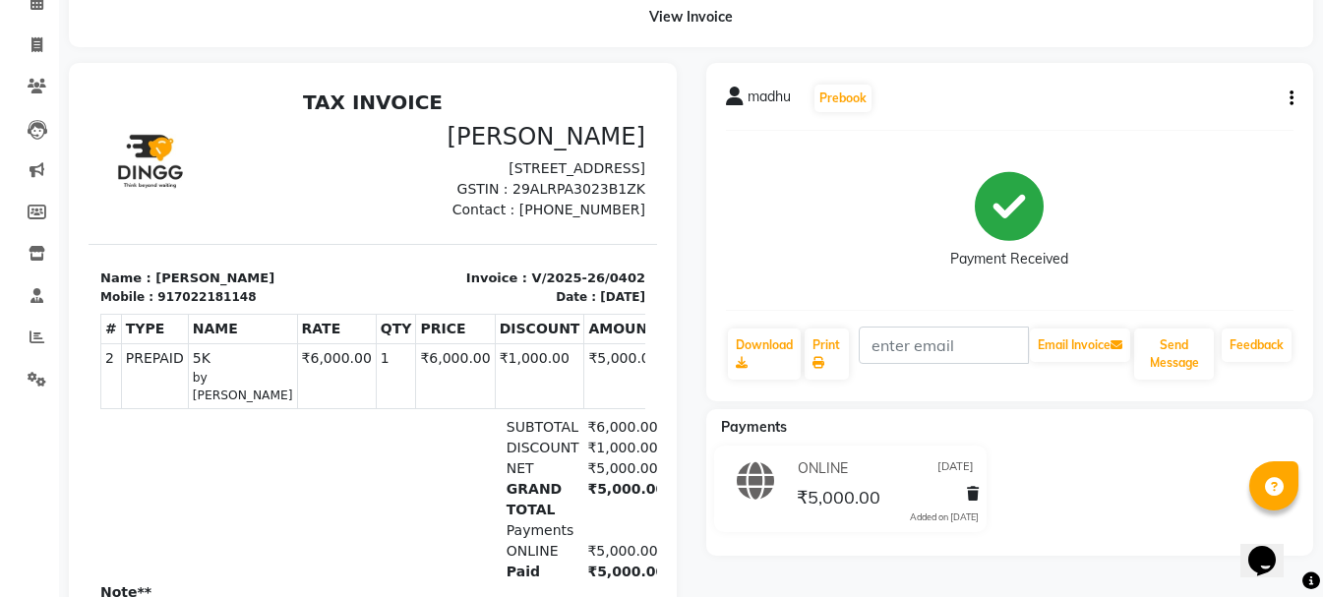
click at [1291, 99] on icon "button" at bounding box center [1291, 98] width 4 height 1
click at [1214, 57] on div "Cancel Invoice" at bounding box center [1211, 61] width 98 height 25
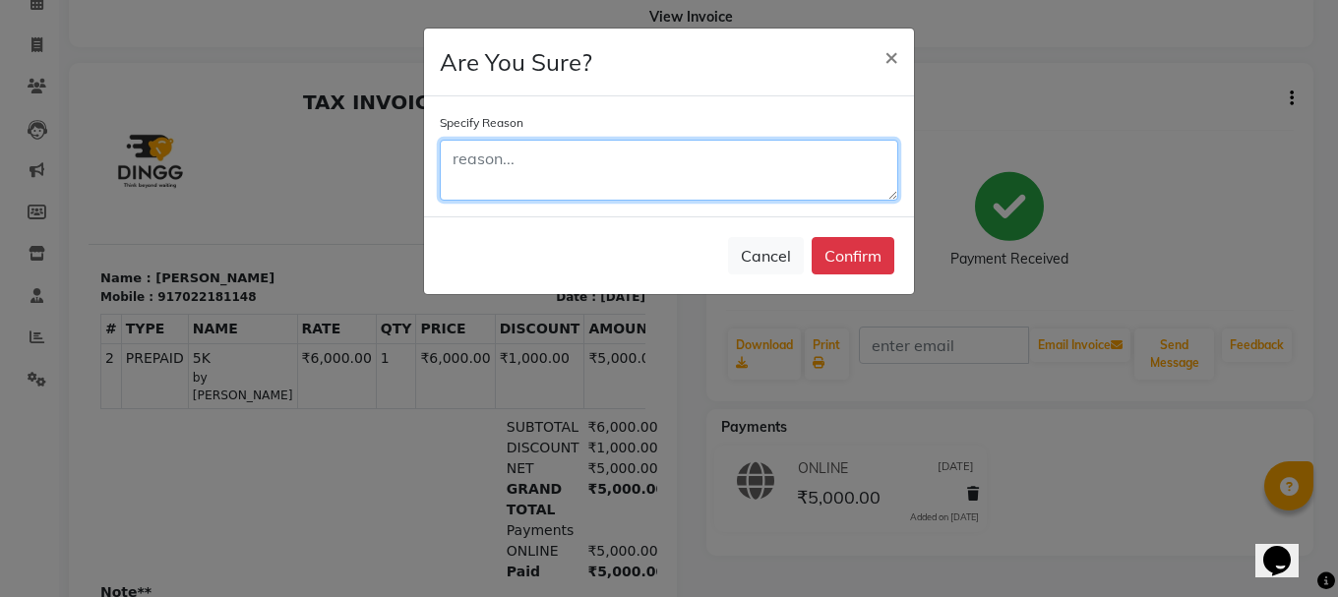
click at [611, 176] on textarea at bounding box center [669, 170] width 458 height 61
click at [705, 179] on textarea "To enrich screen reader interactions, please activate Accessibility in Grammarl…" at bounding box center [669, 170] width 458 height 61
type textarea "wrong invoice"
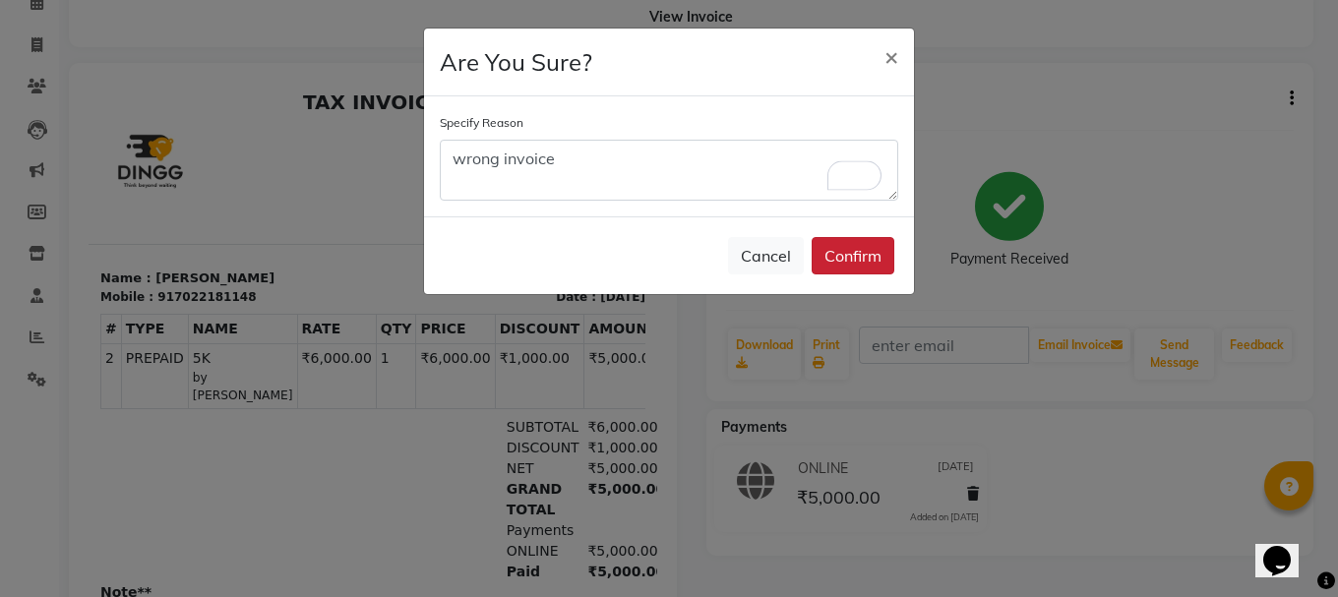
click at [874, 253] on button "Confirm" at bounding box center [852, 255] width 83 height 37
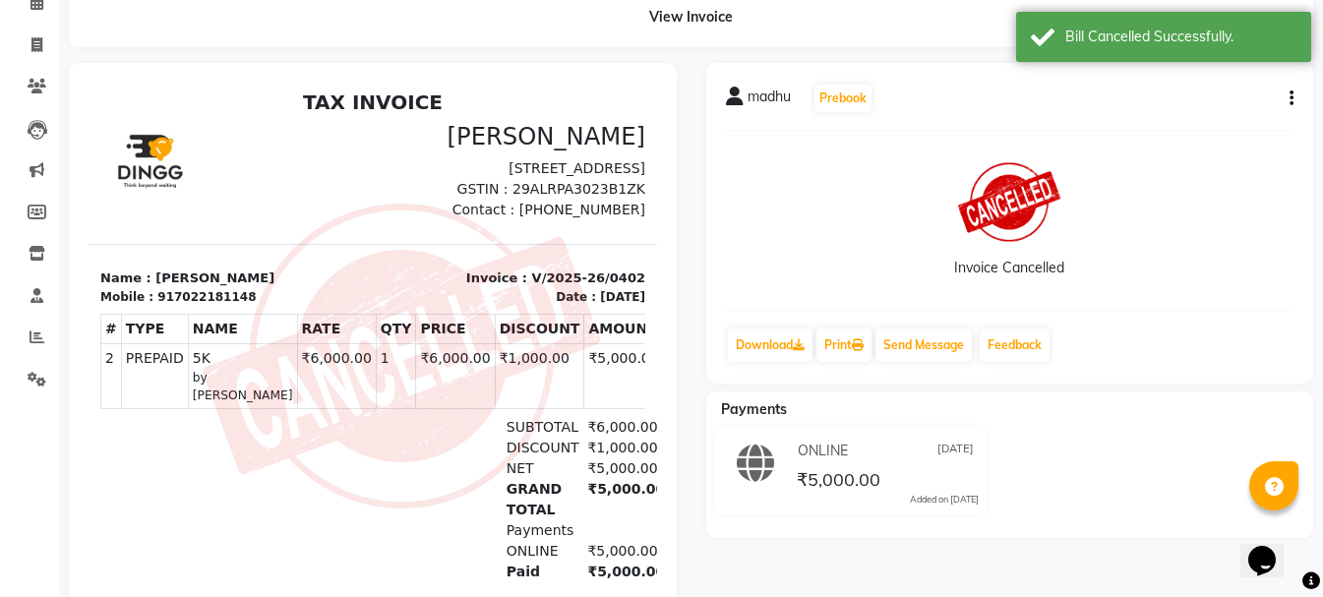
scroll to position [0, 0]
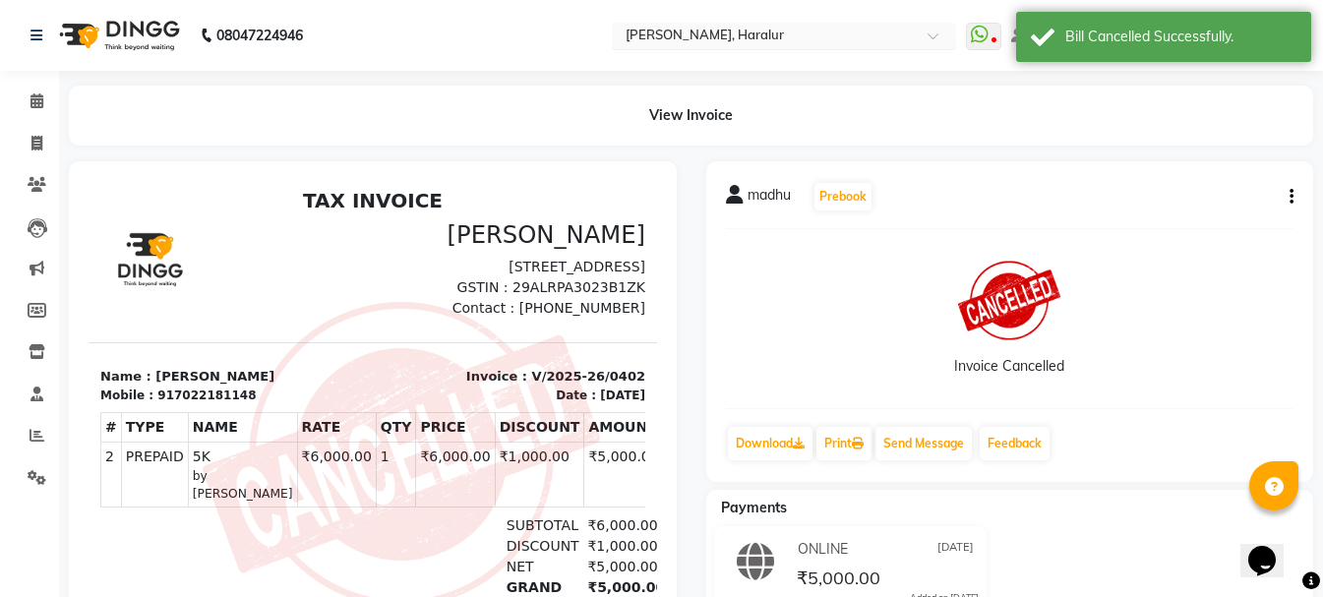
click at [833, 39] on input "text" at bounding box center [764, 38] width 285 height 20
type input "ele"
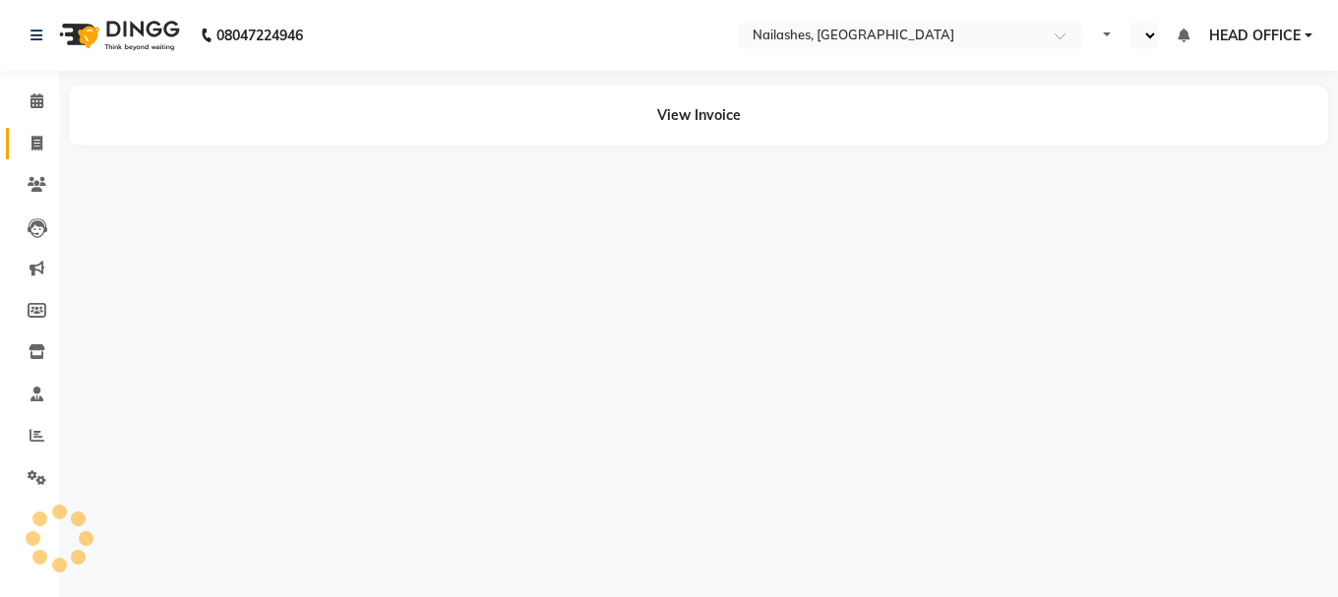
select select "en"
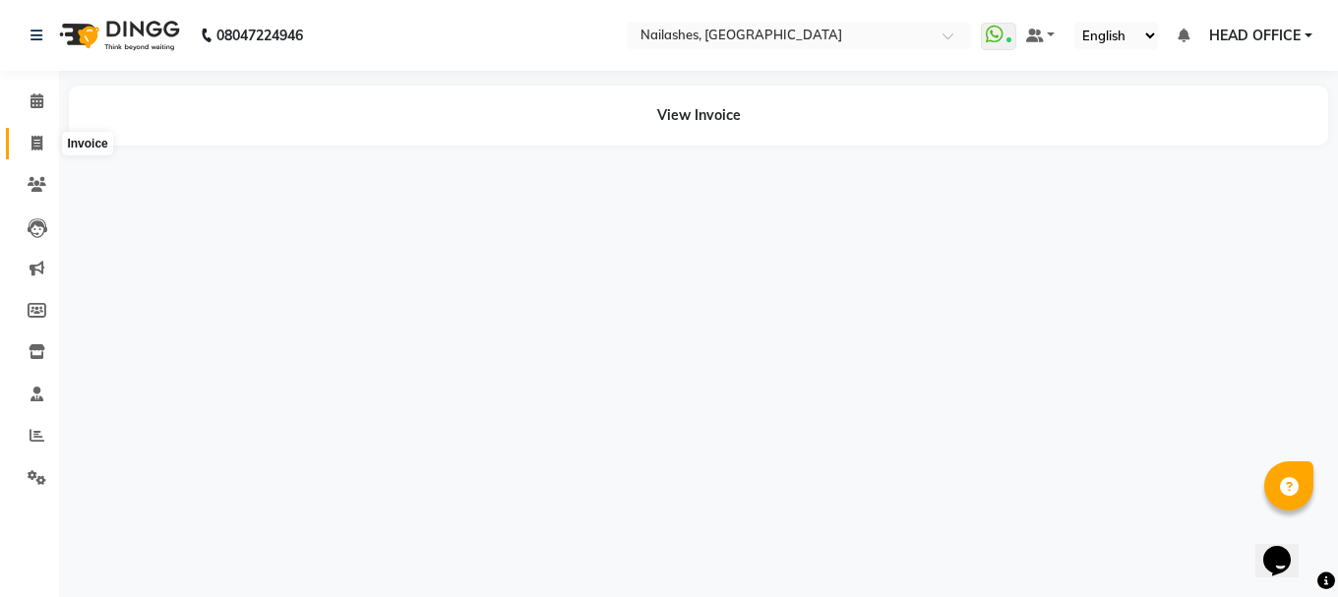
click at [36, 146] on icon at bounding box center [36, 143] width 11 height 15
select select "service"
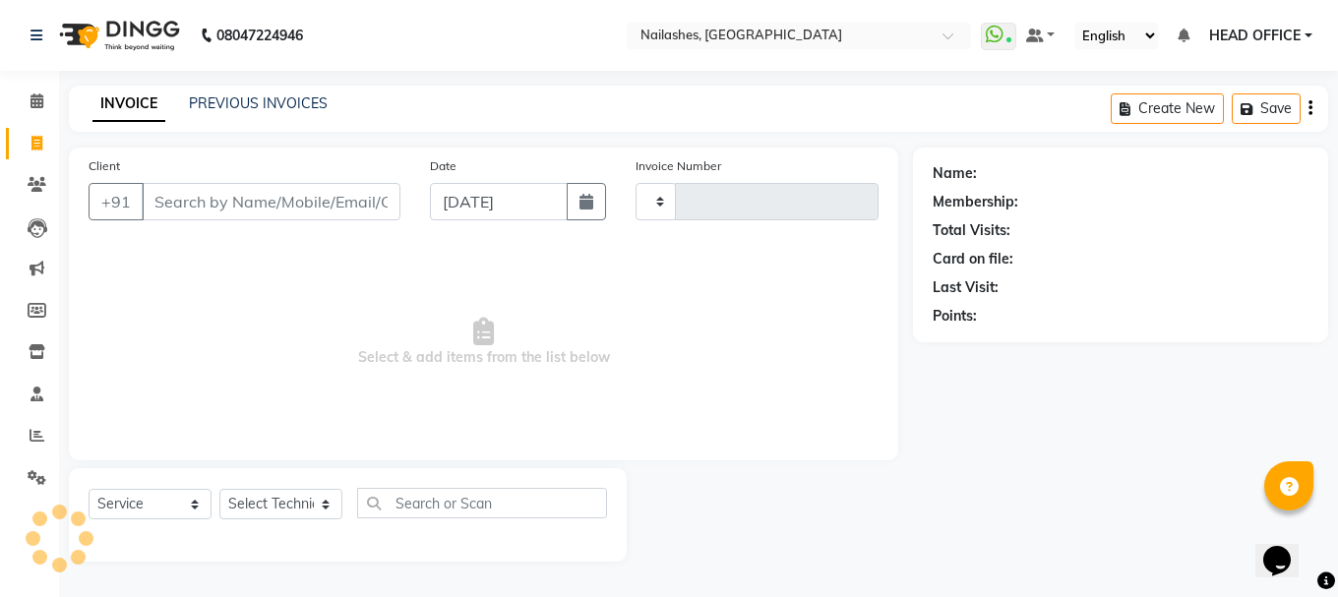
type input "1630"
select select "4251"
click at [271, 103] on link "PREVIOUS INVOICES" at bounding box center [258, 103] width 139 height 18
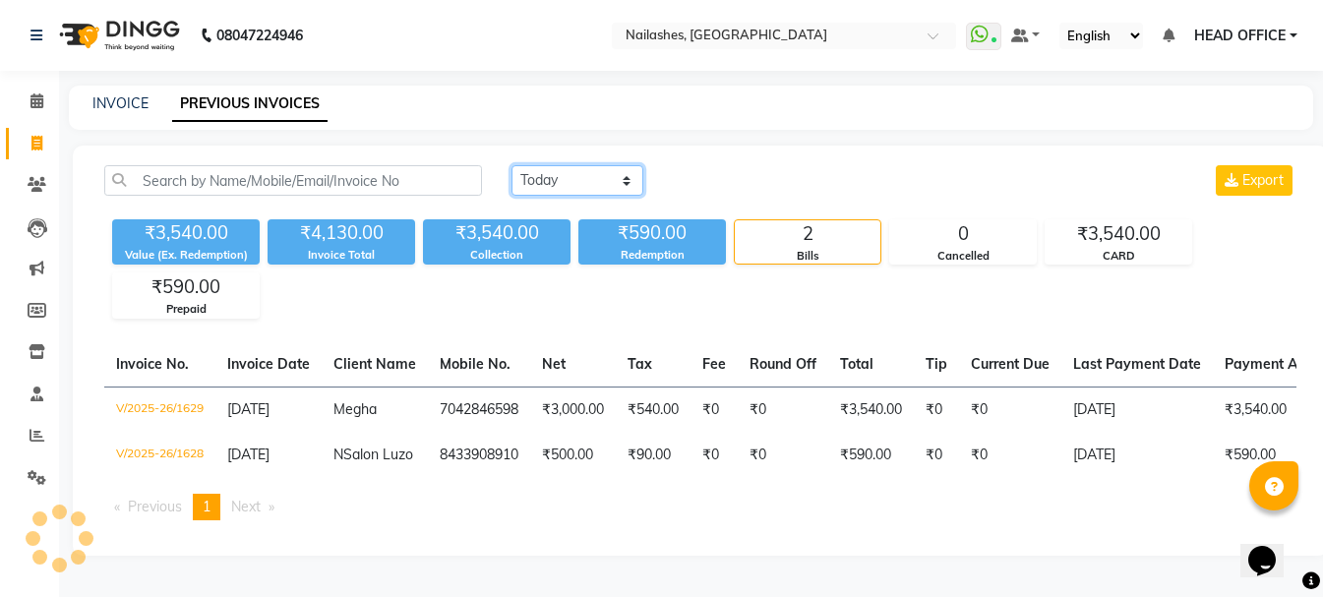
drag, startPoint x: 593, startPoint y: 173, endPoint x: 593, endPoint y: 191, distance: 17.7
click at [593, 173] on select "Today Yesterday Custom Range" at bounding box center [577, 180] width 132 height 30
select select "yesterday"
click at [511, 165] on select "Today Yesterday Custom Range" at bounding box center [577, 180] width 132 height 30
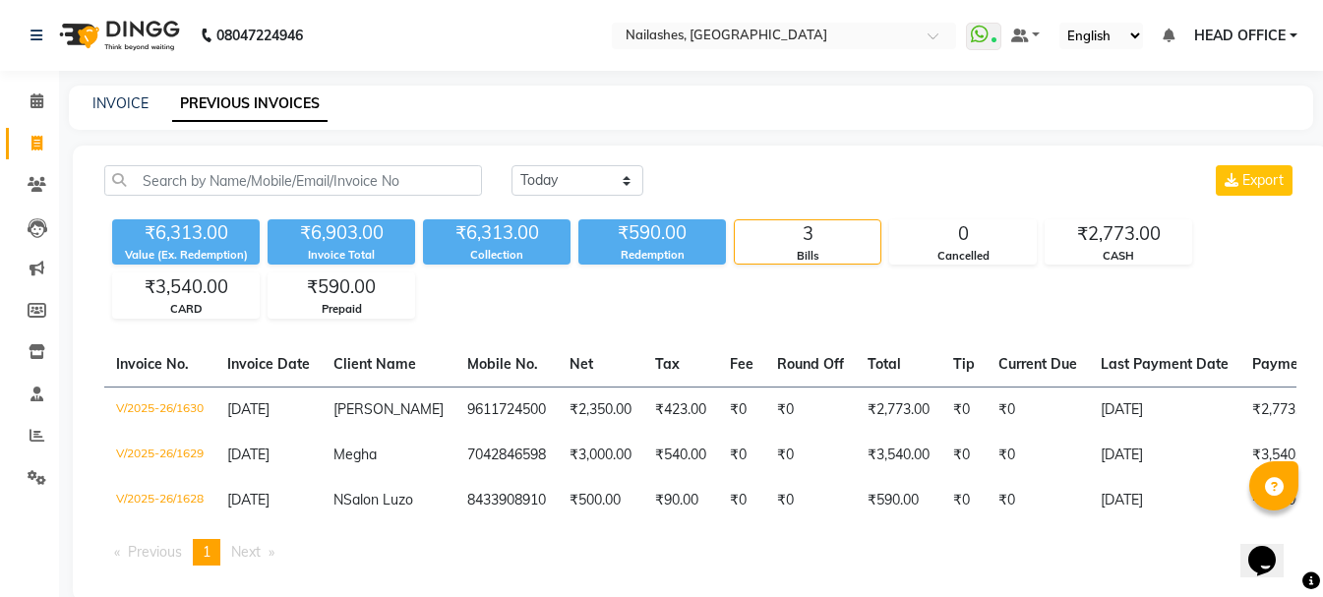
click at [1274, 30] on span "HEAD OFFICE" at bounding box center [1239, 36] width 91 height 21
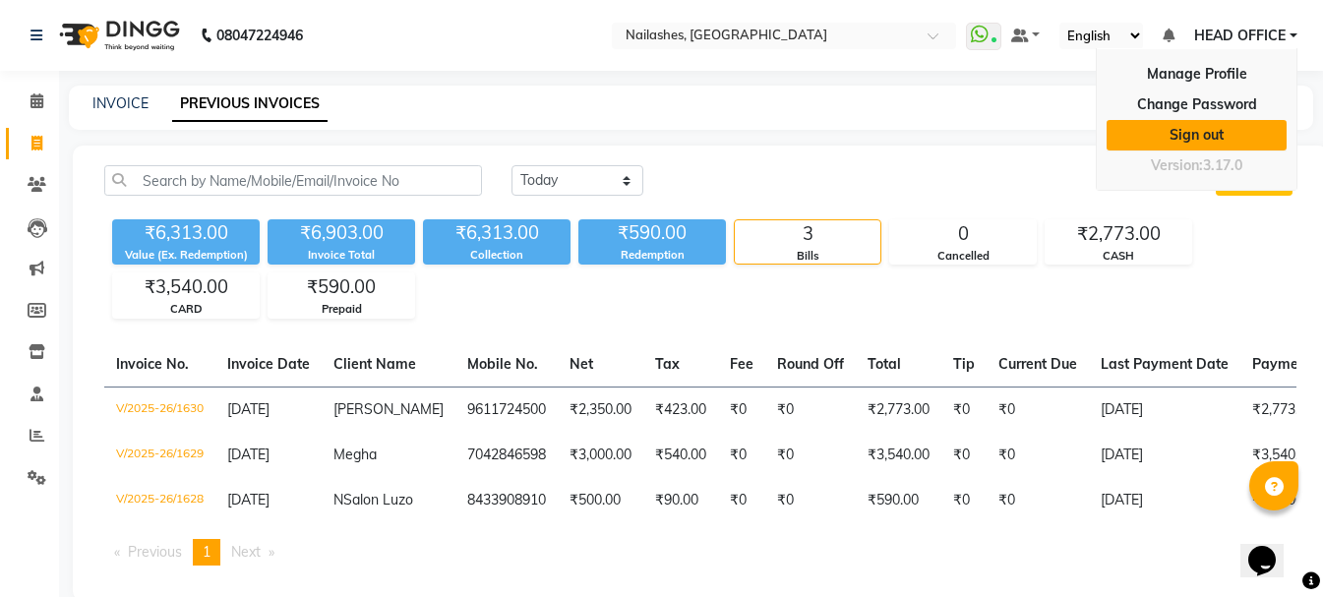
click at [1213, 142] on link "Sign out" at bounding box center [1196, 135] width 180 height 30
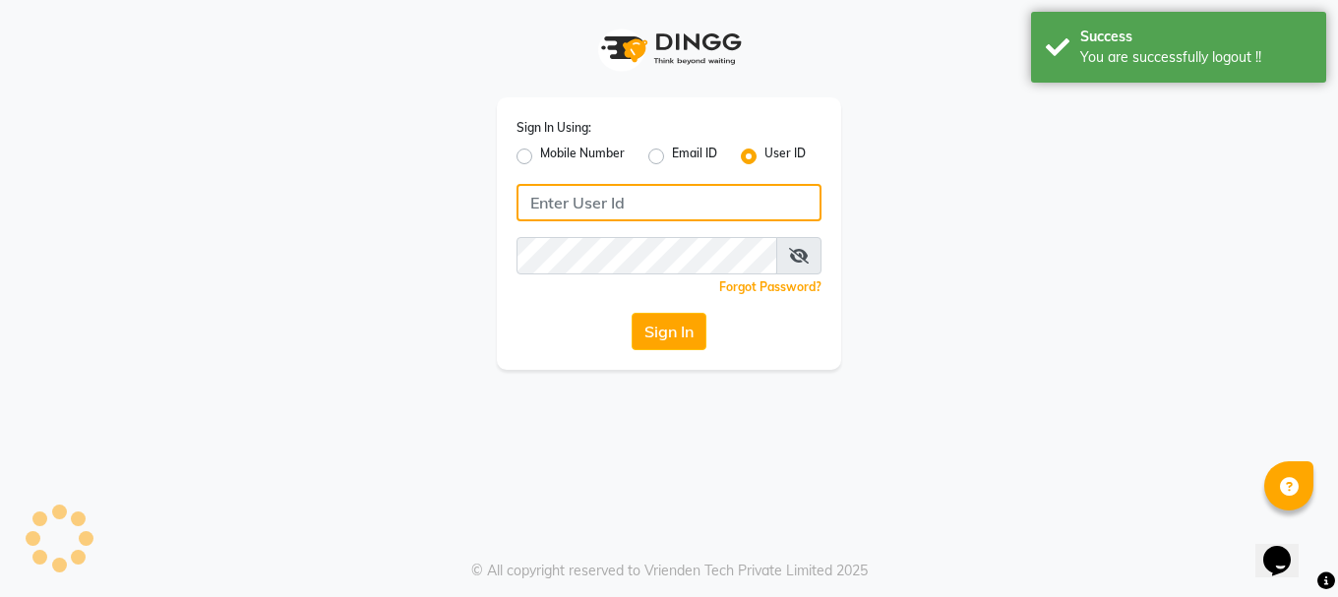
type input "9289115244"
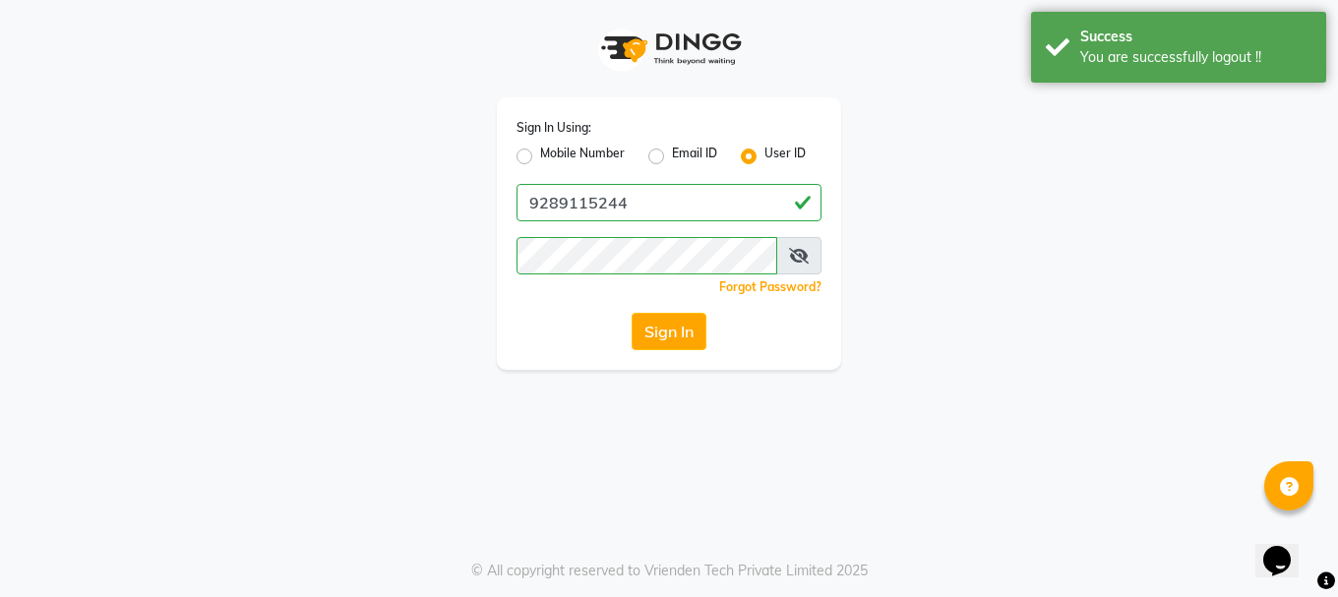
click at [540, 162] on label "Mobile Number" at bounding box center [582, 157] width 85 height 24
click at [540, 157] on input "Mobile Number" at bounding box center [546, 151] width 13 height 13
radio input "true"
radio input "false"
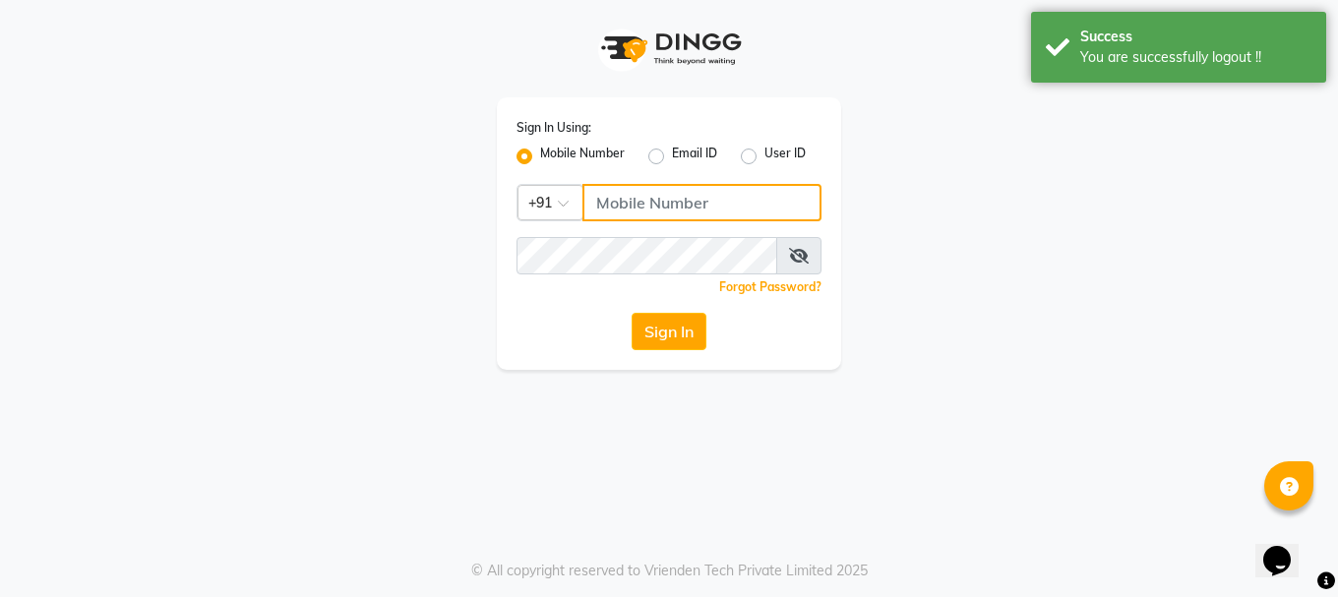
click at [624, 189] on input "Username" at bounding box center [701, 202] width 239 height 37
type input "9289115242"
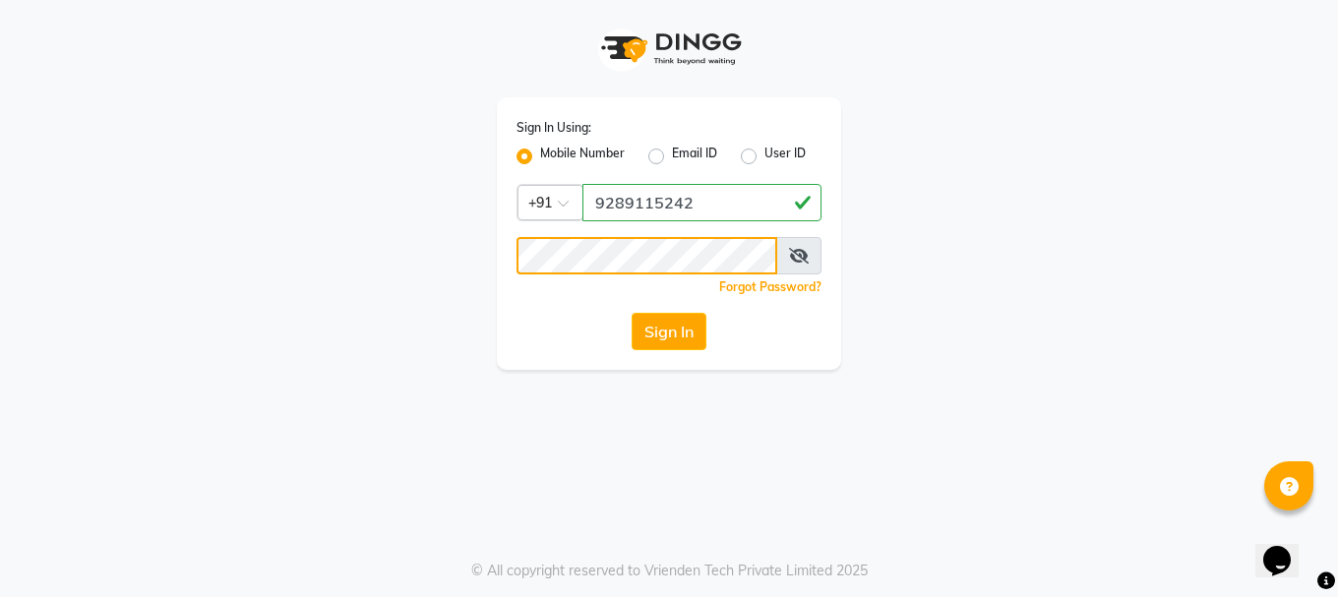
click at [463, 281] on div "Sign In Using: Mobile Number Email ID User ID Country Code × [PHONE_NUMBER] Rem…" at bounding box center [668, 185] width 1121 height 370
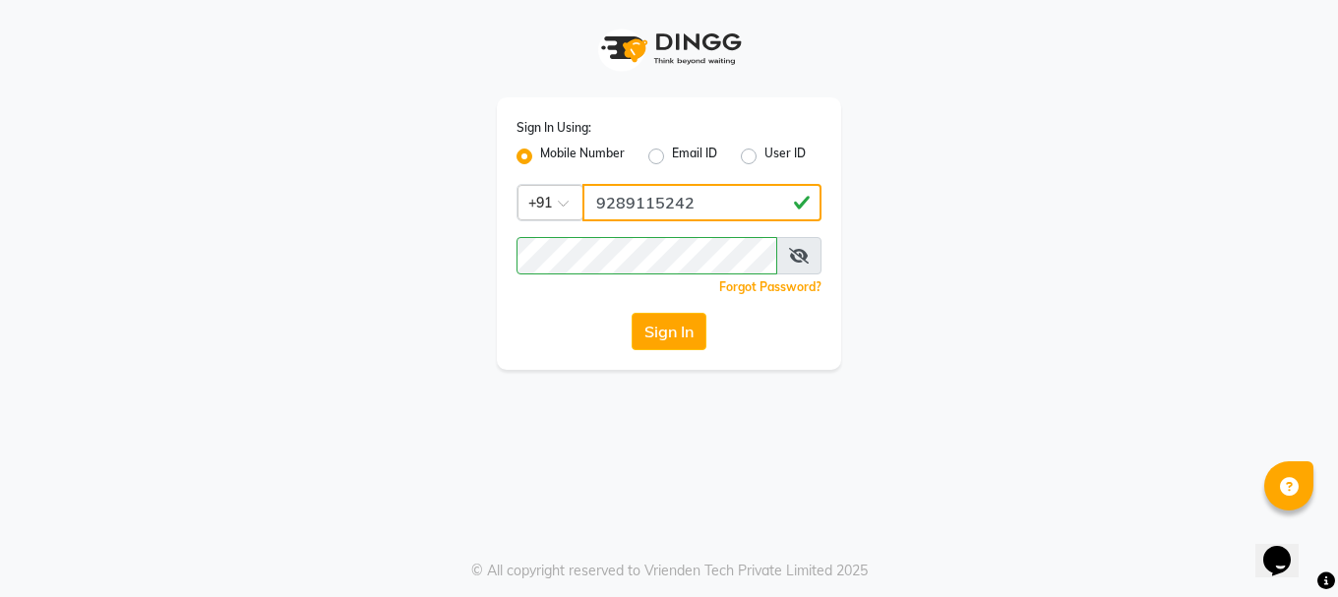
click at [723, 205] on input "9289115242" at bounding box center [701, 202] width 239 height 37
click at [728, 207] on input "9289115242" at bounding box center [701, 202] width 239 height 37
click at [798, 256] on icon at bounding box center [799, 256] width 20 height 16
click at [658, 325] on button "Sign In" at bounding box center [668, 331] width 75 height 37
